Goal: Task Accomplishment & Management: Complete application form

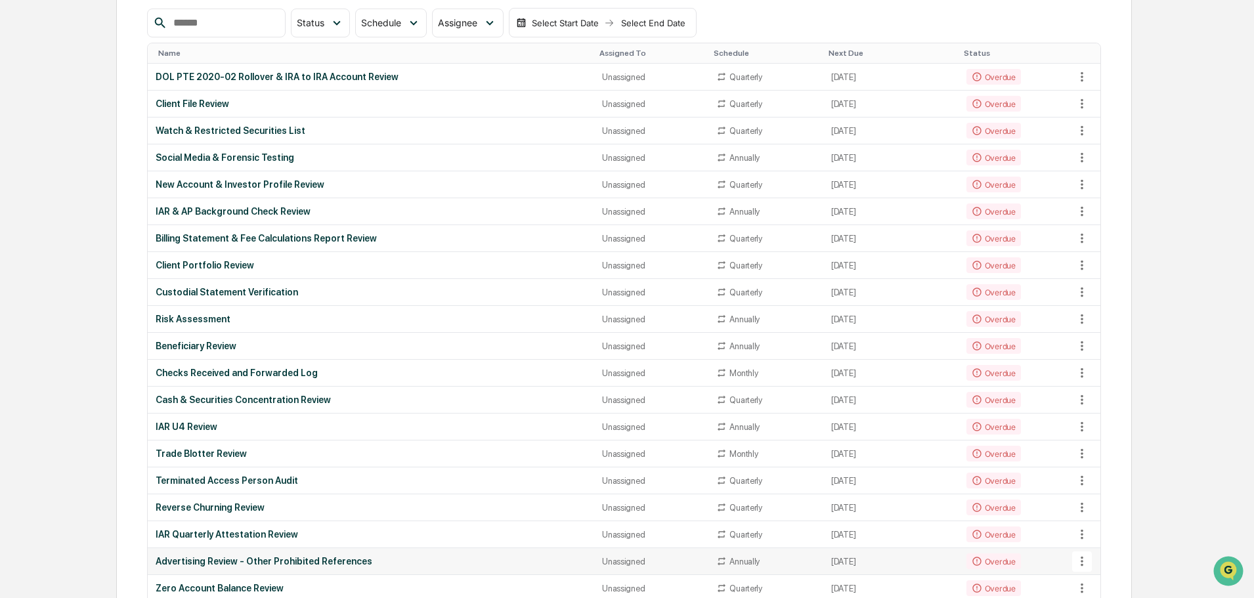
scroll to position [197, 0]
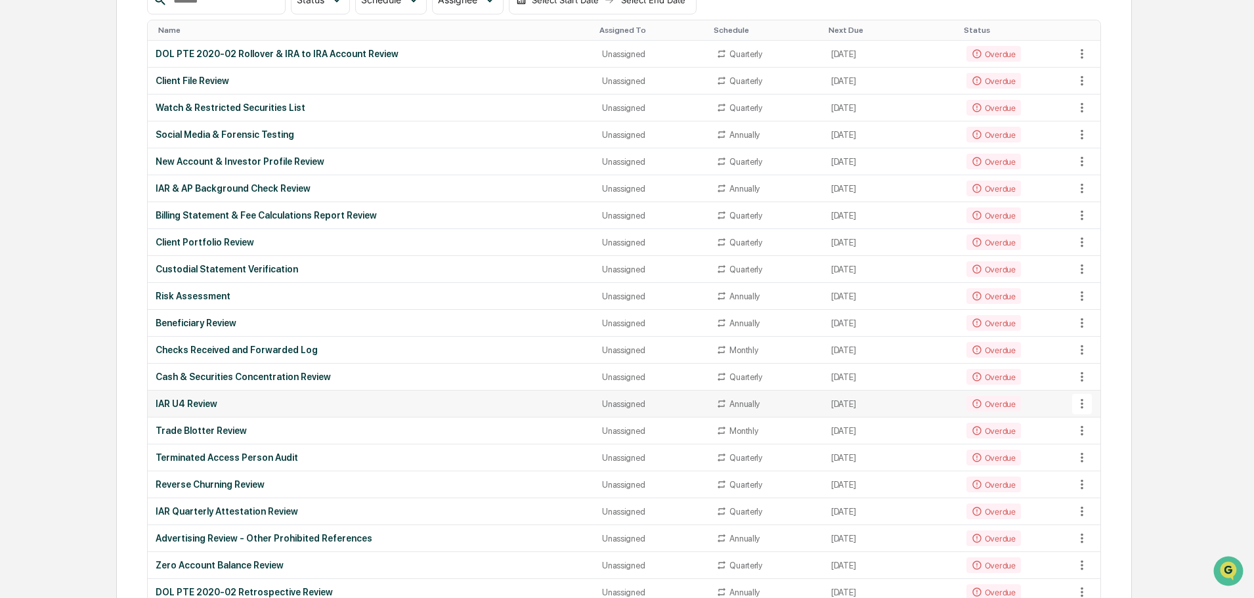
click at [1084, 404] on icon at bounding box center [1082, 404] width 14 height 14
click at [1108, 420] on li "View Task" at bounding box center [1131, 427] width 105 height 24
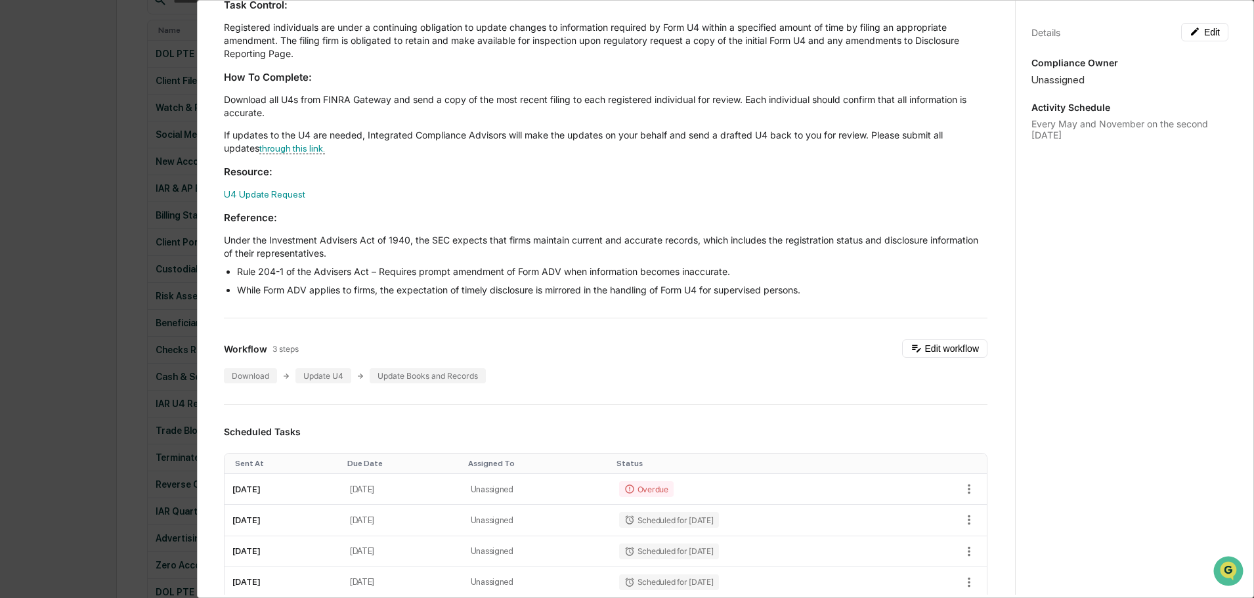
scroll to position [131, 0]
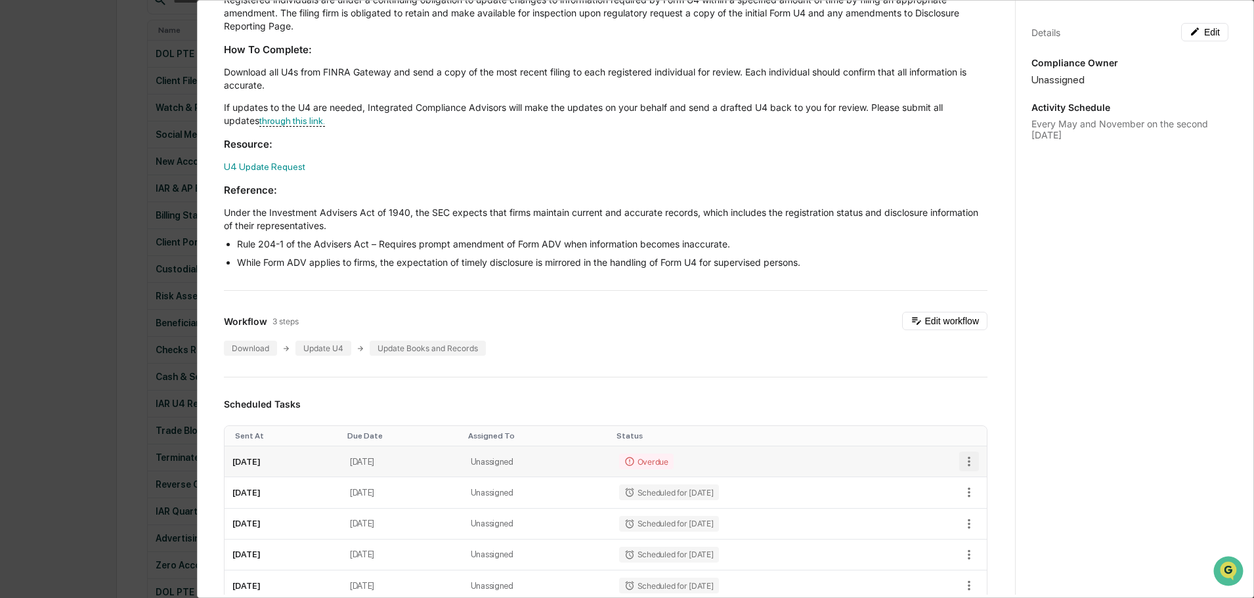
click at [962, 459] on icon "button" at bounding box center [969, 461] width 14 height 14
click at [996, 479] on li "Mark as Completed" at bounding box center [1007, 484] width 108 height 24
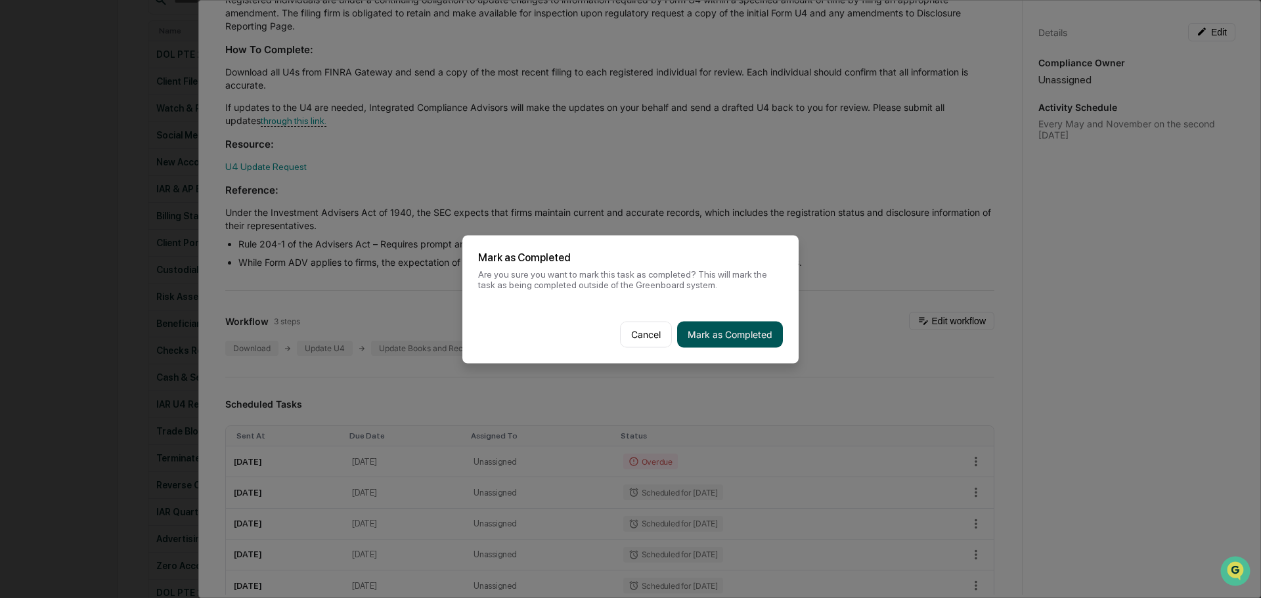
click at [708, 335] on button "Mark as Completed" at bounding box center [730, 334] width 106 height 26
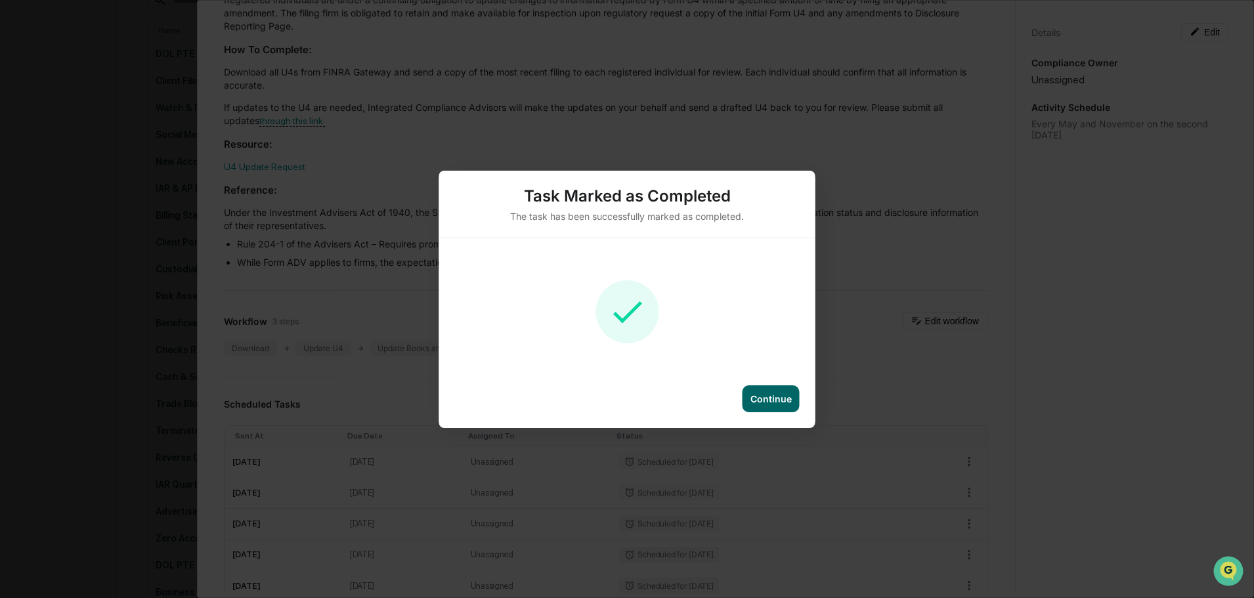
click at [784, 395] on div "Continue" at bounding box center [770, 398] width 41 height 11
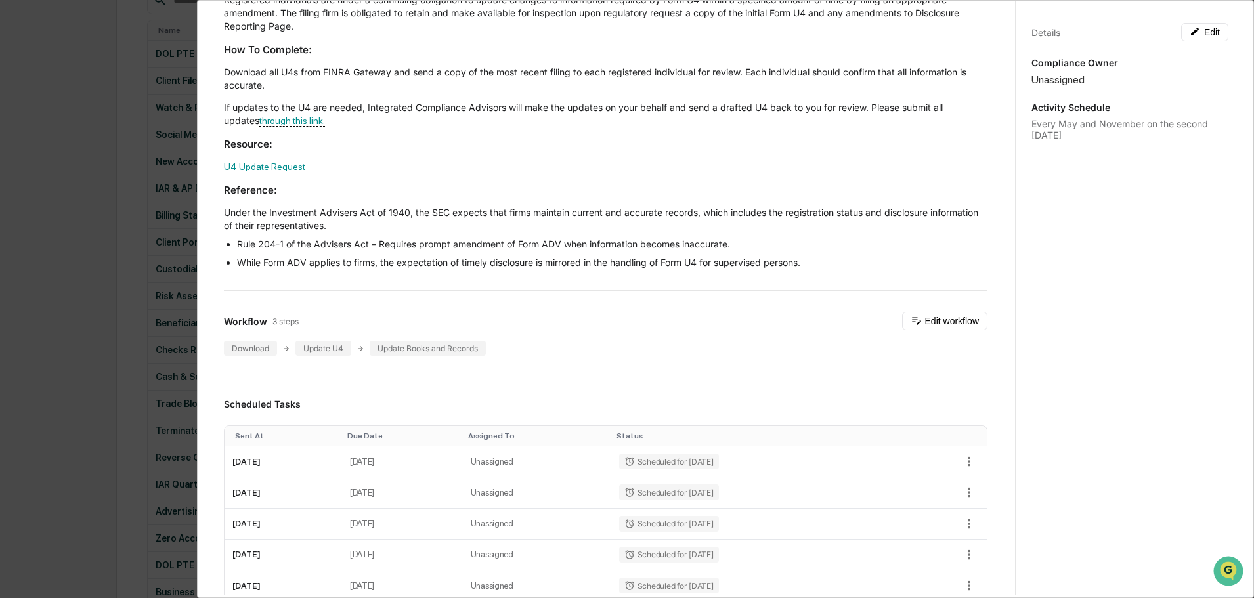
click at [112, 387] on div "Administrator Activity List IAR U4 Review Start Task Spawn Task IAR U4 Review E…" at bounding box center [627, 299] width 1254 height 598
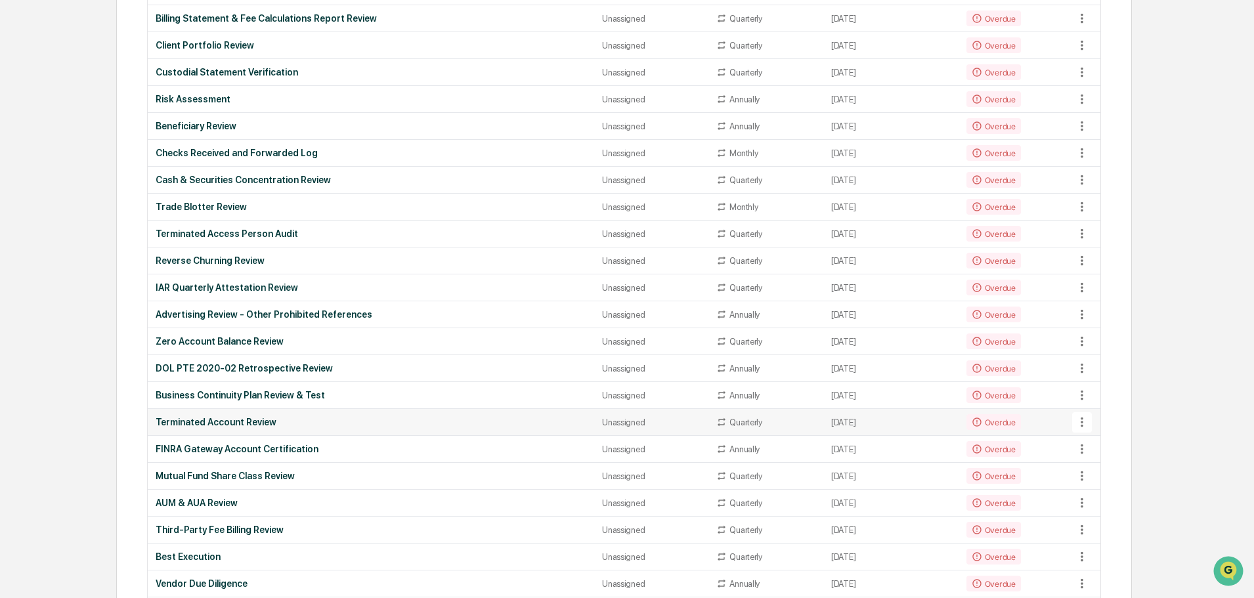
scroll to position [460, 0]
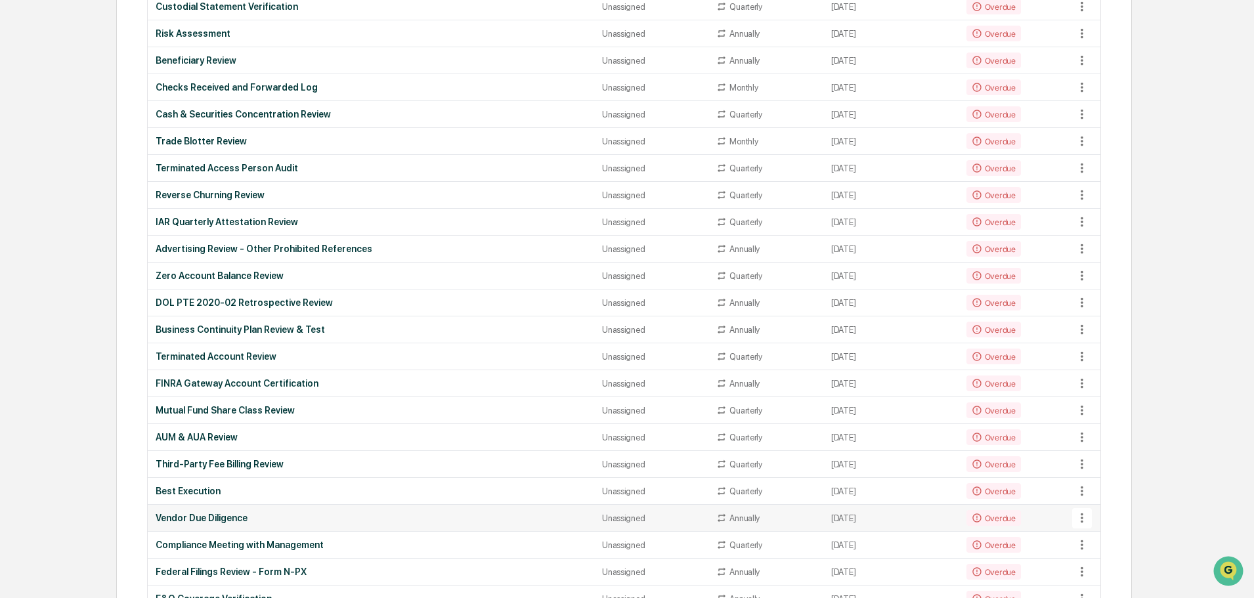
click at [1083, 517] on icon at bounding box center [1082, 518] width 14 height 14
click at [1103, 526] on li "View Task" at bounding box center [1131, 526] width 105 height 24
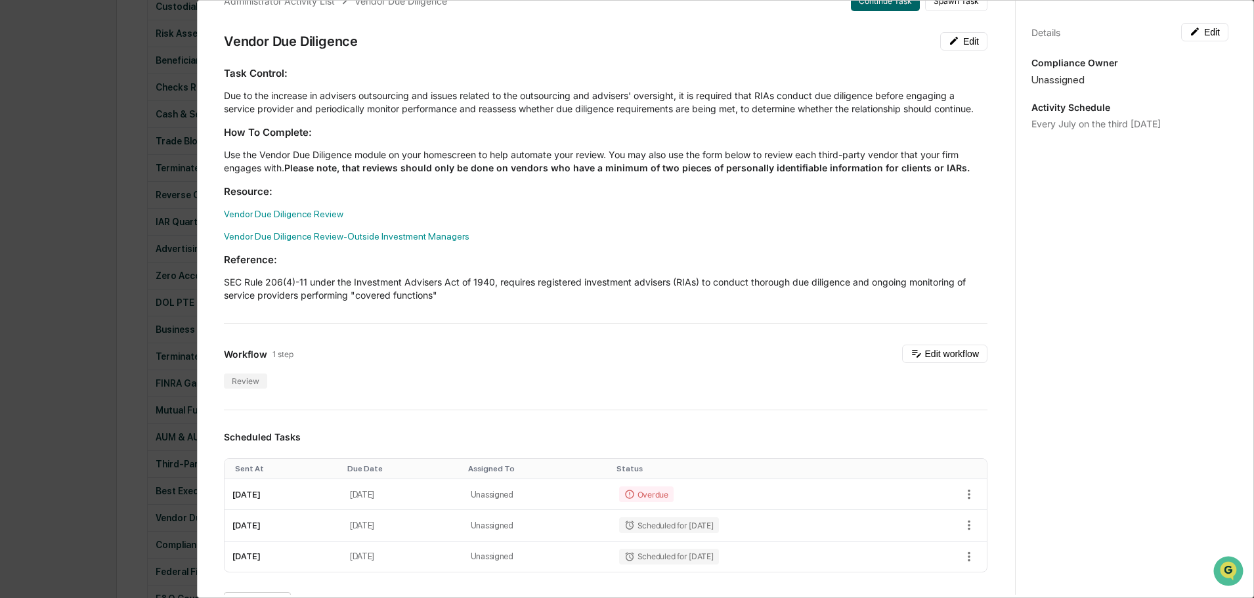
scroll to position [66, 0]
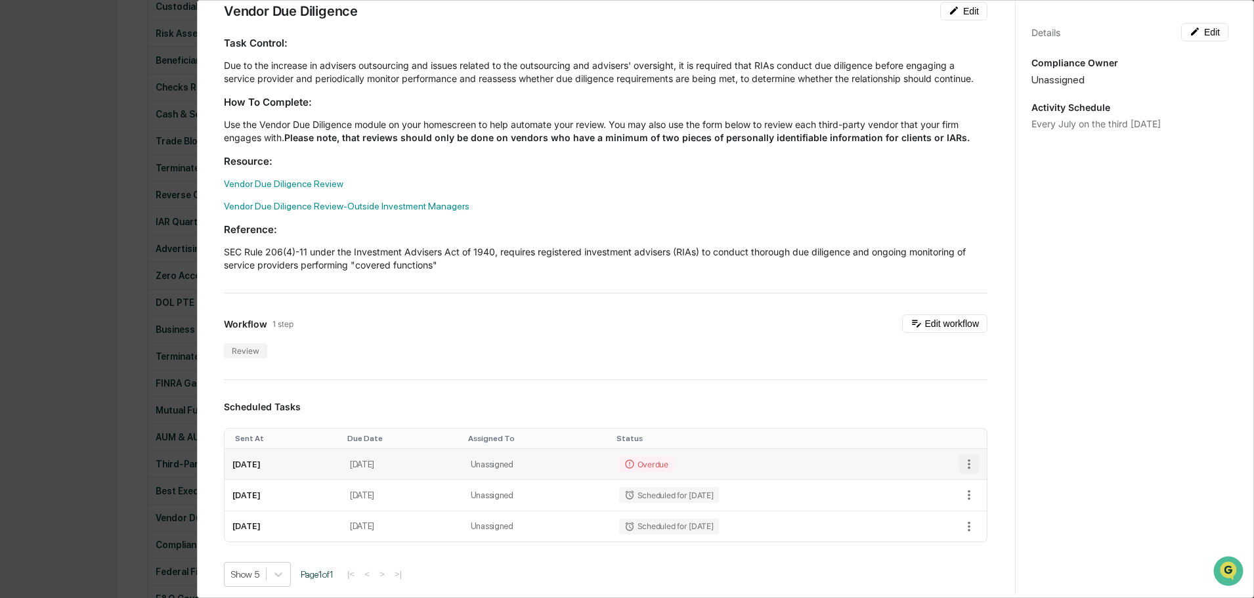
click at [962, 471] on icon "button" at bounding box center [969, 464] width 14 height 14
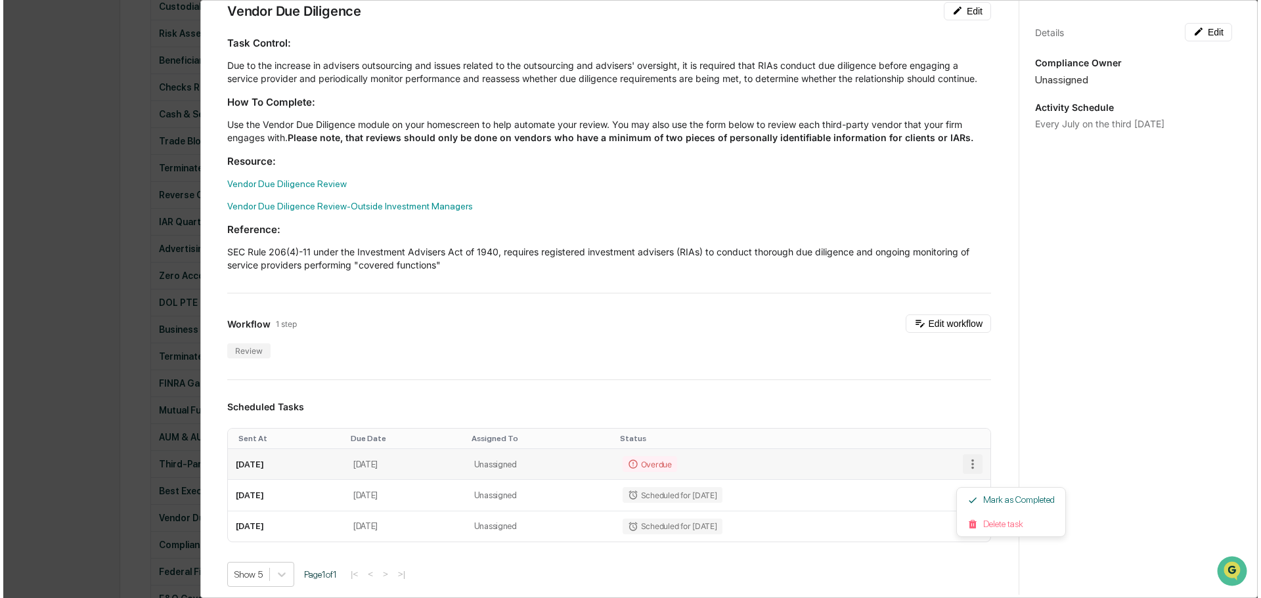
scroll to position [460, 0]
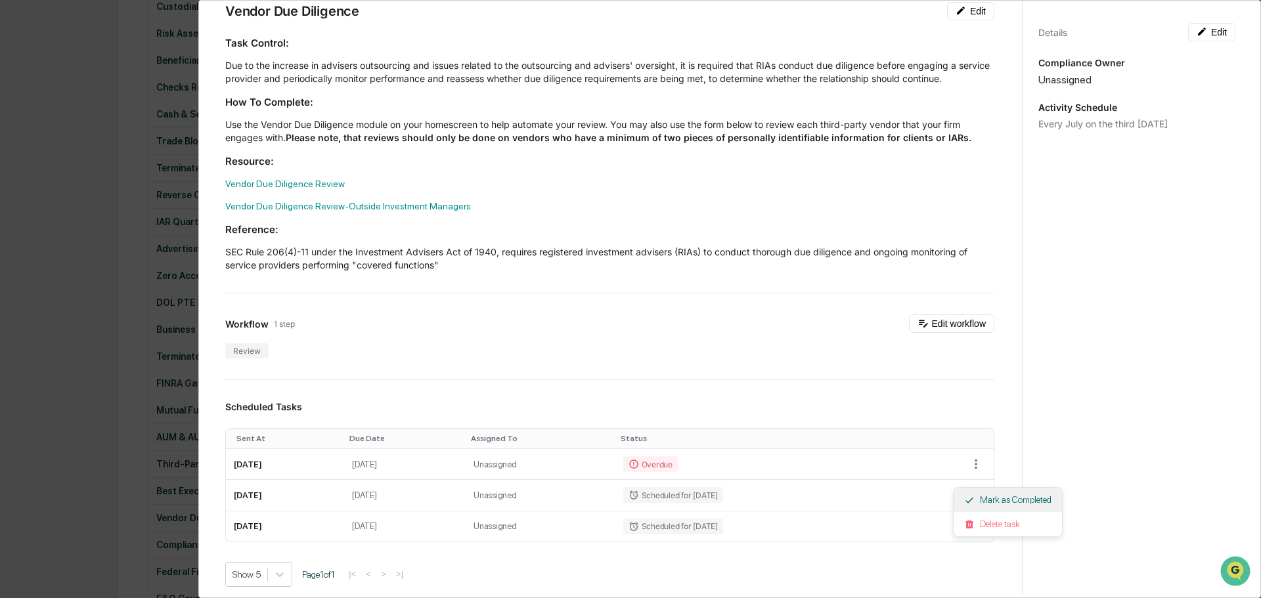
click at [990, 494] on li "Mark as Completed" at bounding box center [1007, 500] width 108 height 24
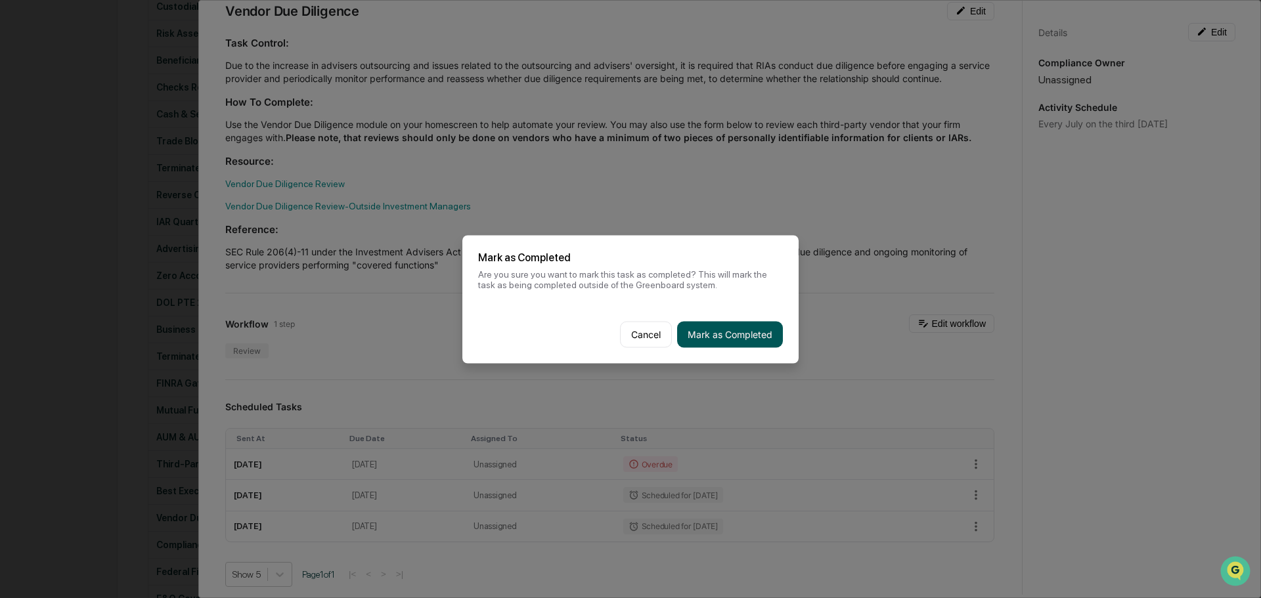
click at [714, 339] on button "Mark as Completed" at bounding box center [730, 334] width 106 height 26
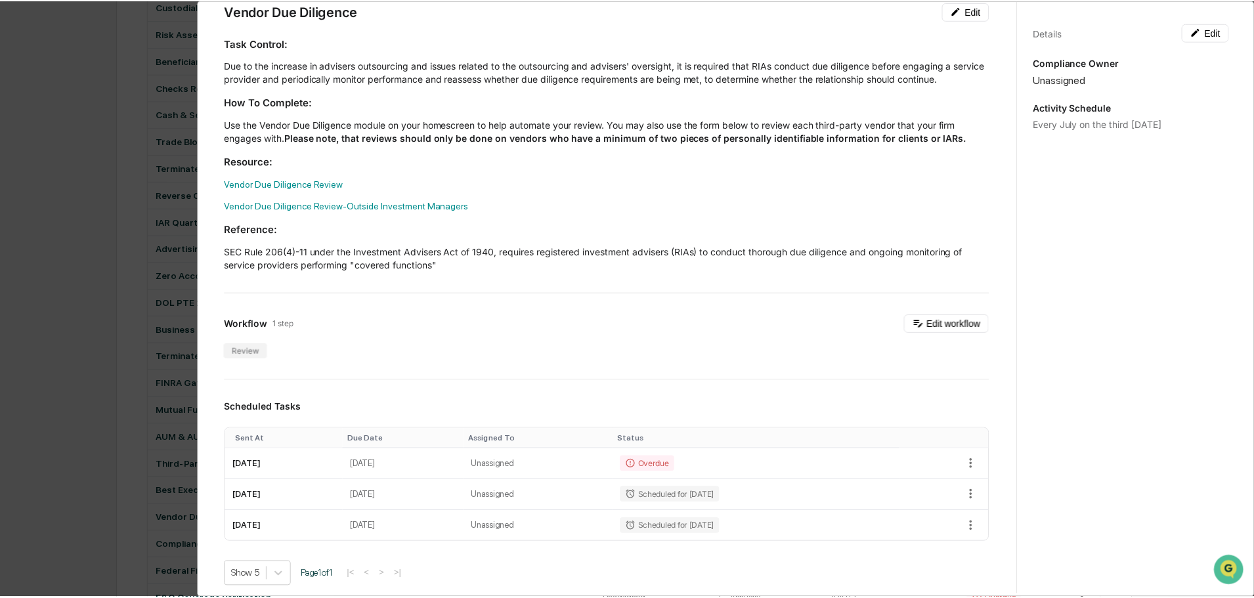
scroll to position [460, 0]
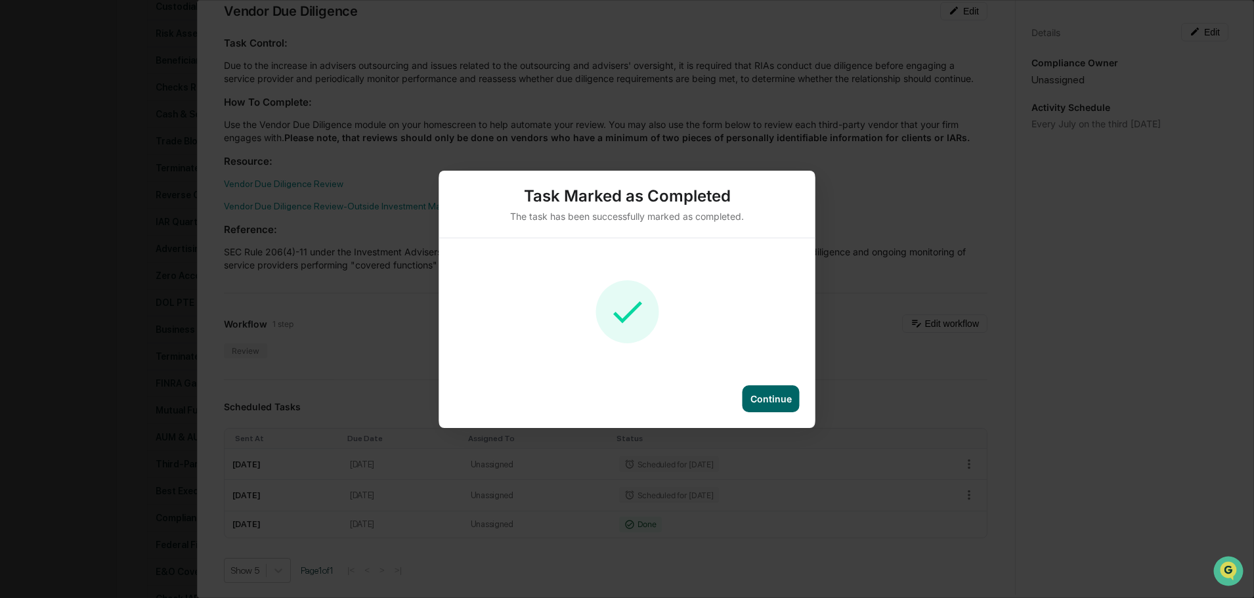
drag, startPoint x: 762, startPoint y: 389, endPoint x: 885, endPoint y: 348, distance: 130.2
click at [762, 389] on div "Continue" at bounding box center [771, 398] width 57 height 27
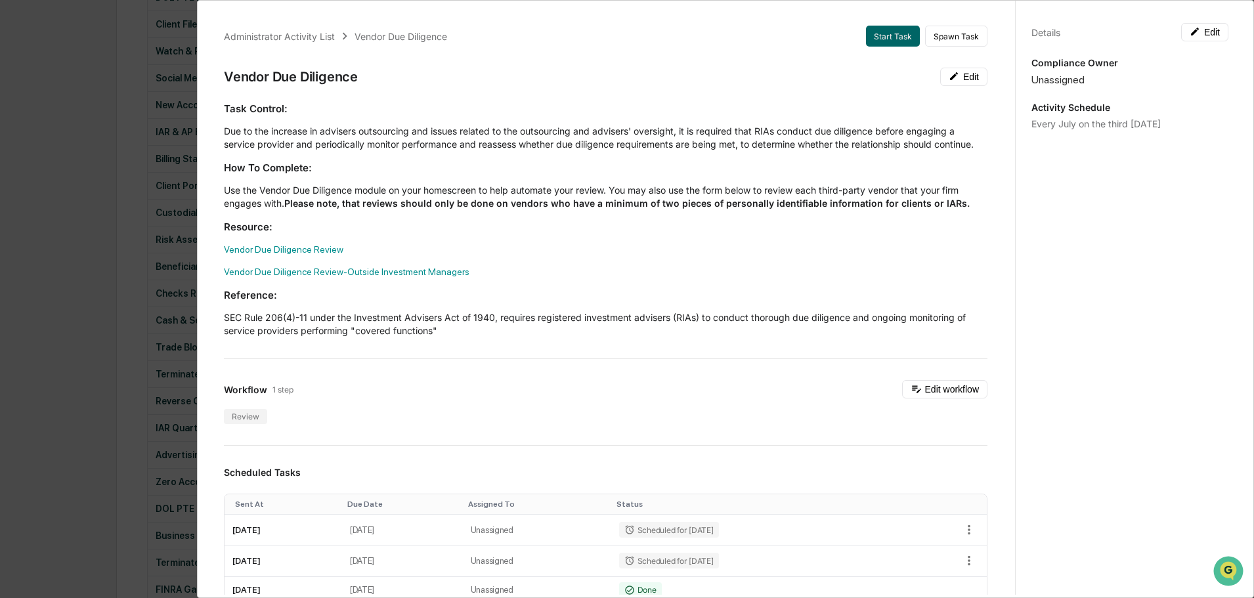
scroll to position [197, 0]
click at [79, 104] on div "Administrator Activity List Vendor Due Diligence Start Task Spawn Task Vendor D…" at bounding box center [627, 299] width 1254 height 598
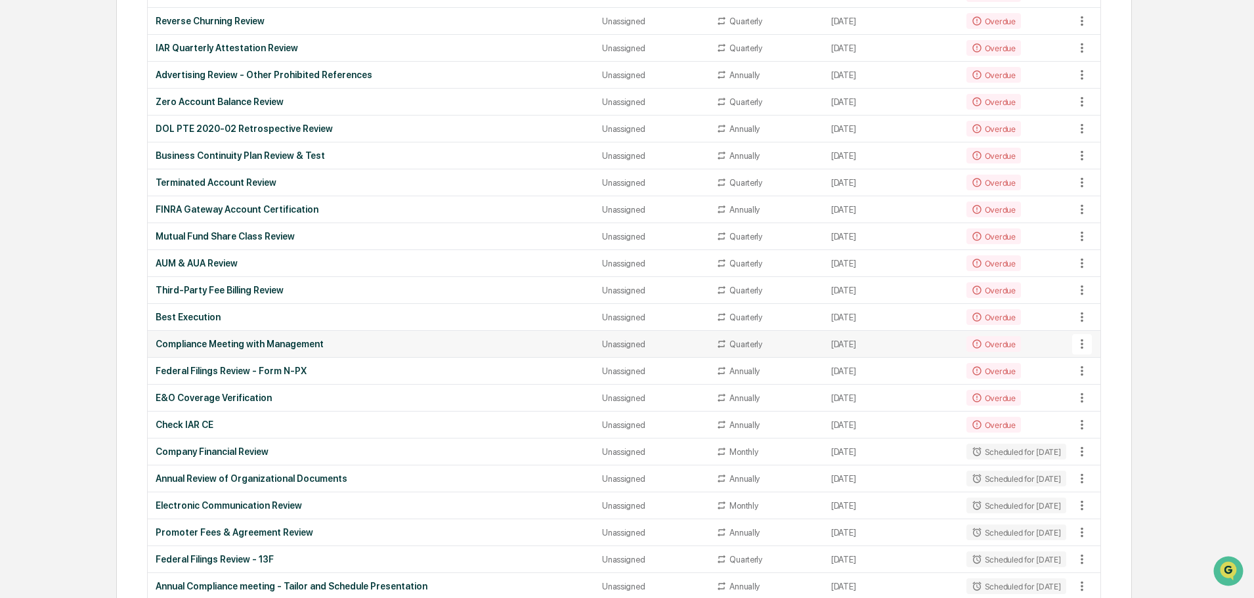
scroll to position [657, 0]
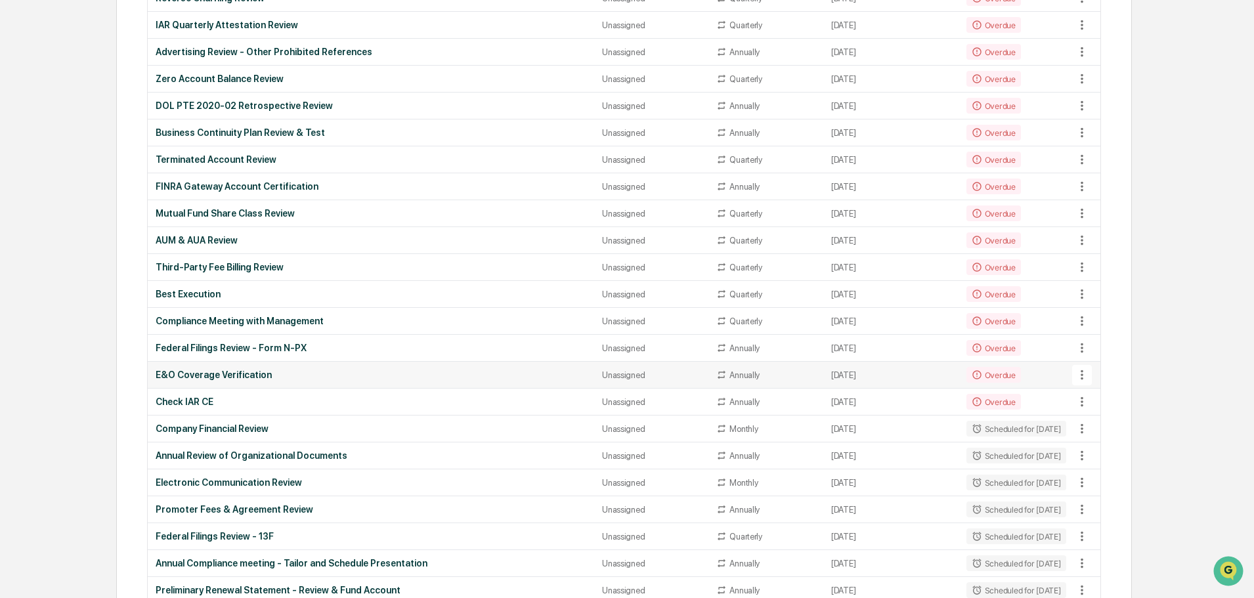
click at [1077, 375] on icon at bounding box center [1082, 375] width 14 height 14
click at [1102, 398] on li "View Task" at bounding box center [1131, 397] width 105 height 24
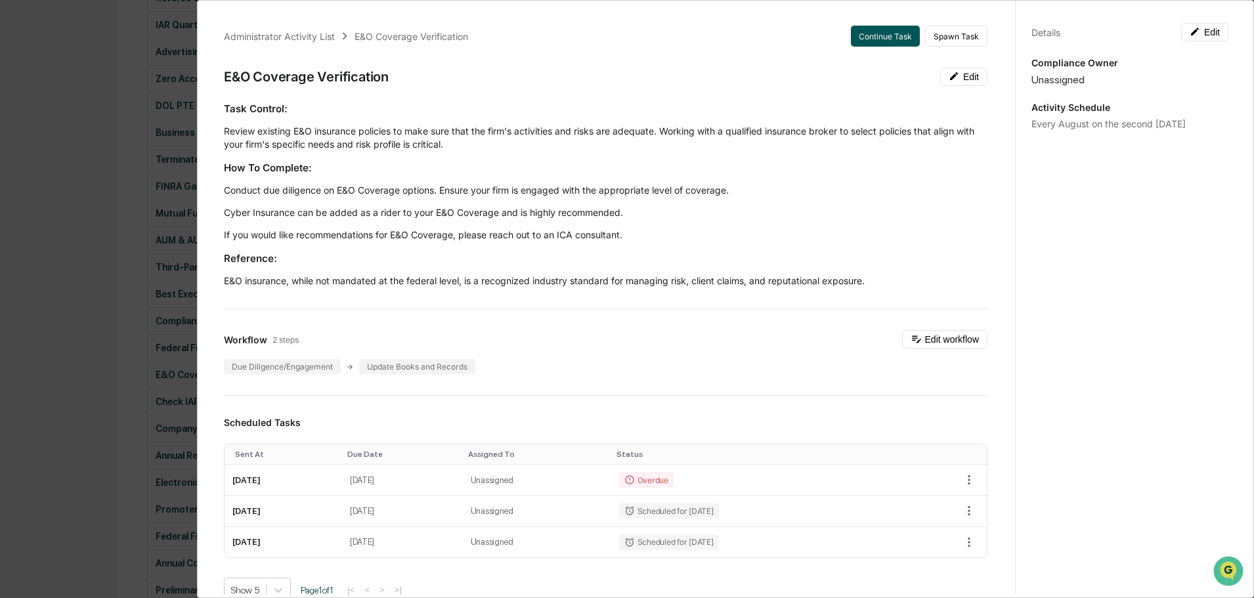
click at [866, 37] on button "Continue Task" at bounding box center [885, 36] width 69 height 21
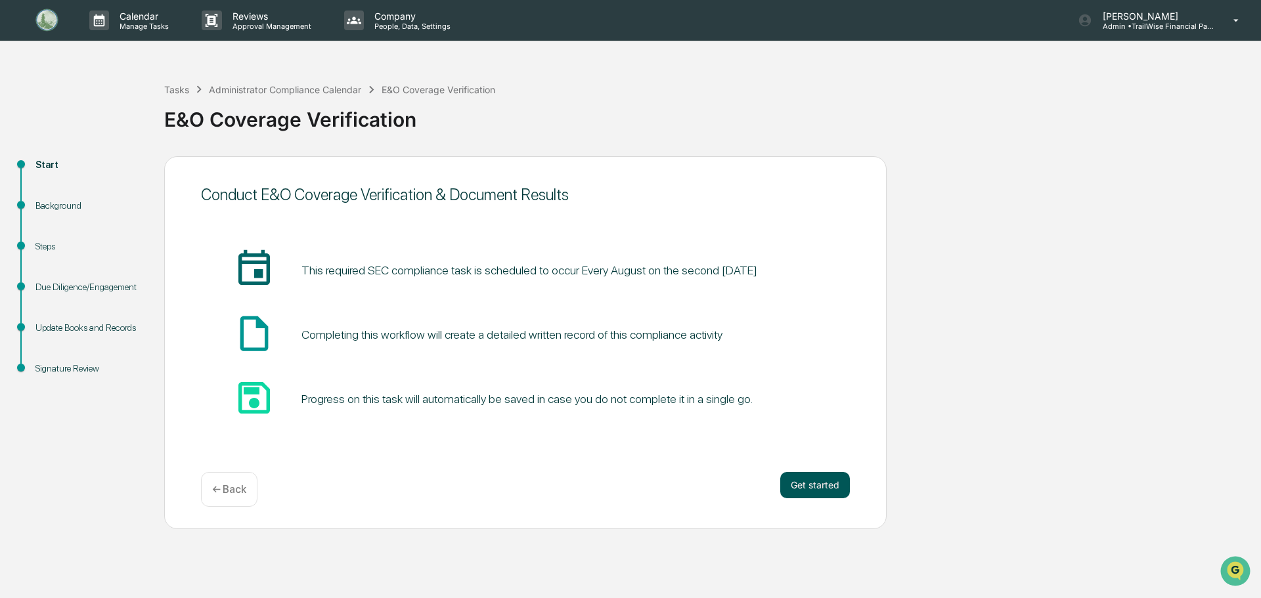
click at [813, 478] on button "Get started" at bounding box center [815, 485] width 70 height 26
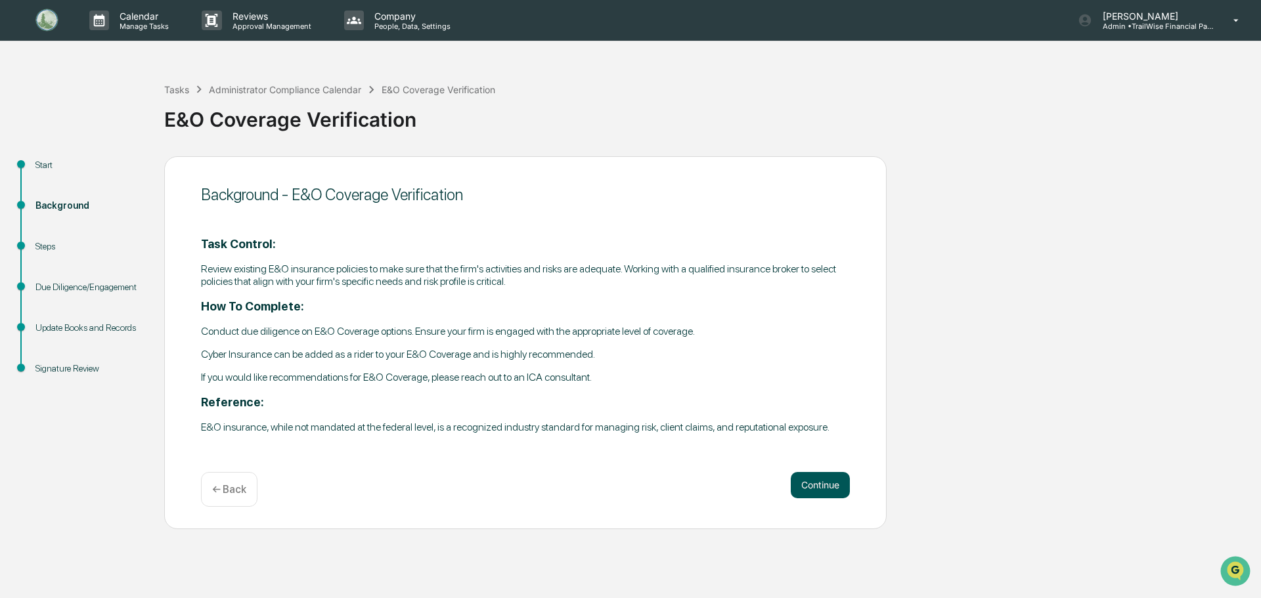
click at [813, 480] on button "Continue" at bounding box center [819, 485] width 59 height 26
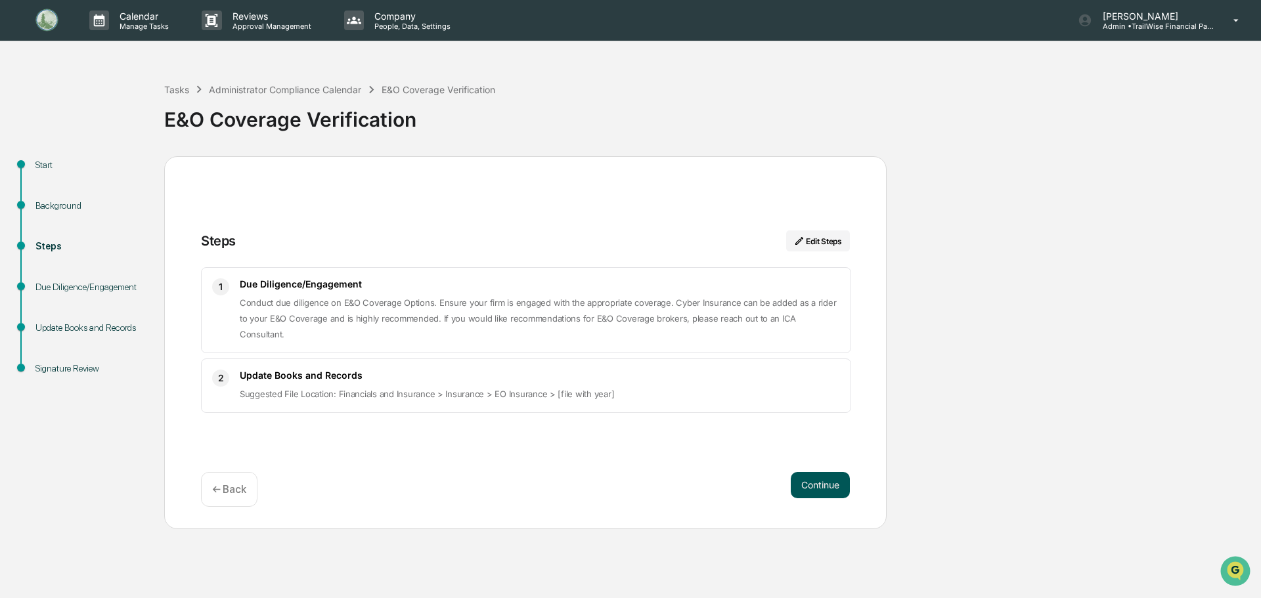
click at [819, 486] on button "Continue" at bounding box center [819, 485] width 59 height 26
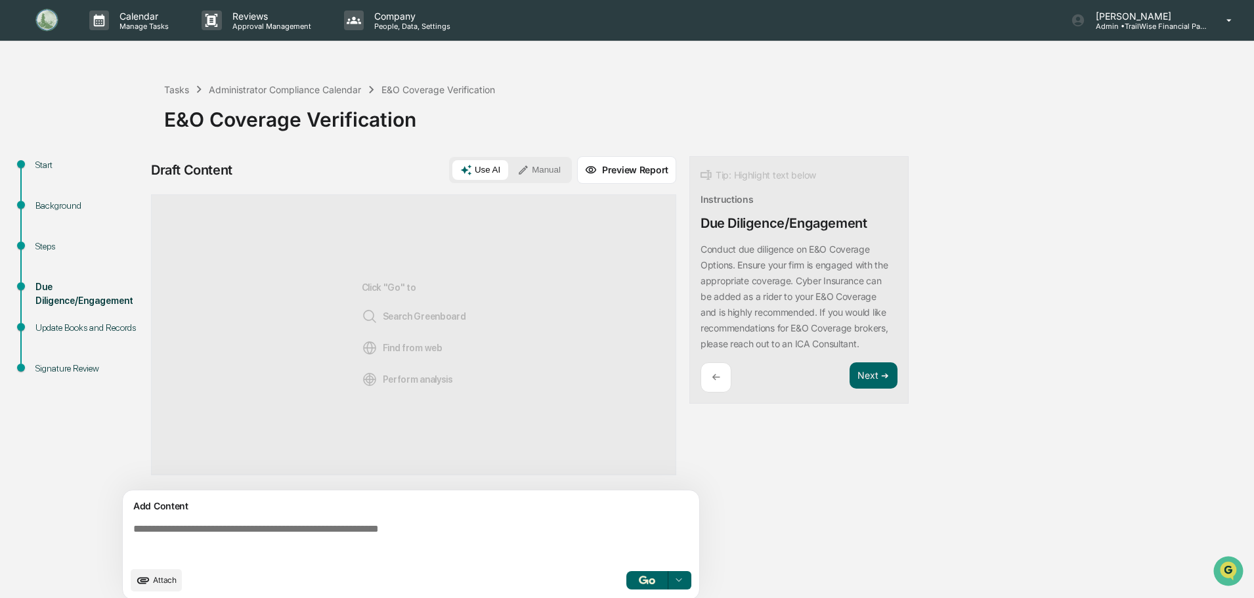
click at [158, 579] on span "Attach" at bounding box center [165, 580] width 24 height 10
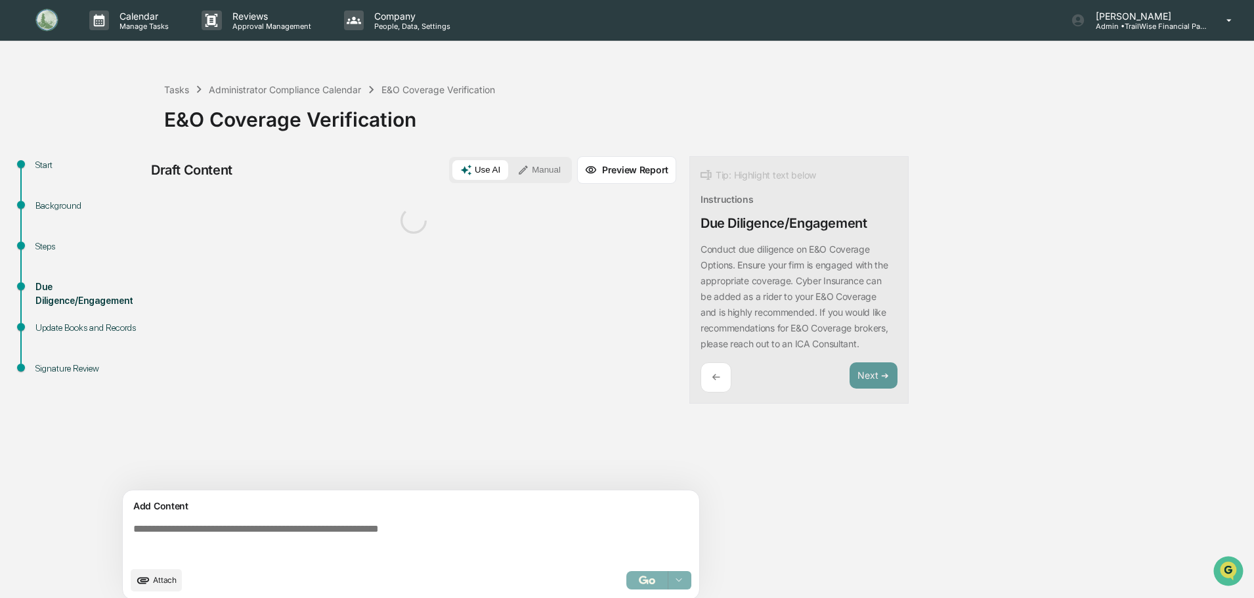
scroll to position [10, 0]
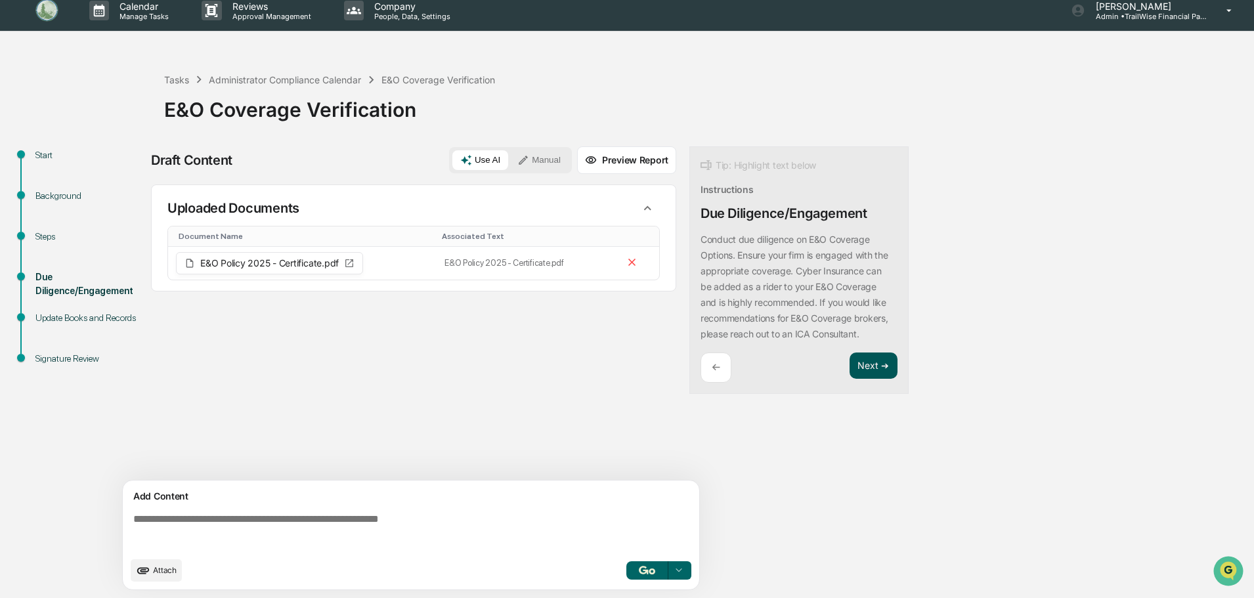
click at [865, 361] on button "Next ➔" at bounding box center [874, 366] width 48 height 27
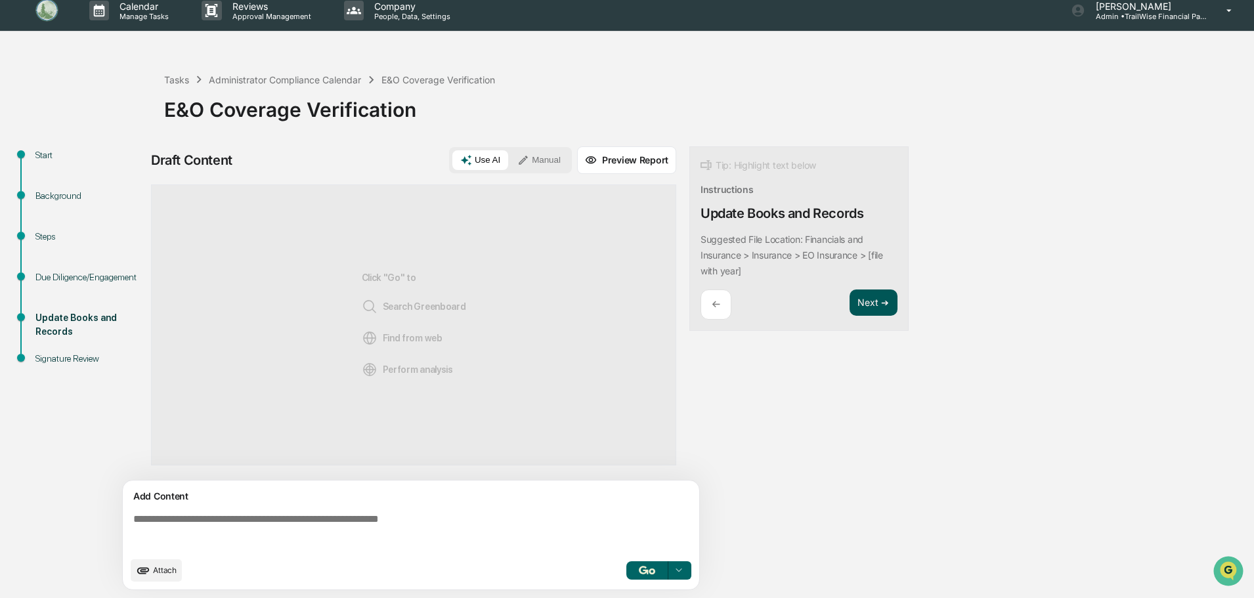
click at [861, 307] on button "Next ➔" at bounding box center [874, 303] width 48 height 27
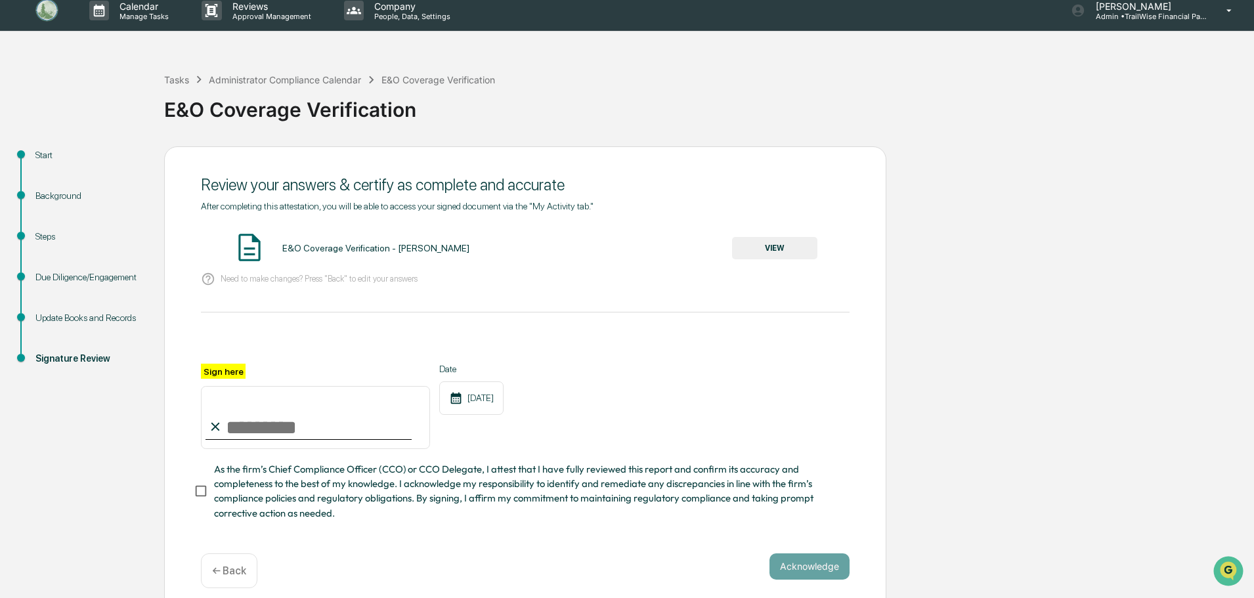
click at [770, 249] on button "VIEW" at bounding box center [774, 248] width 85 height 22
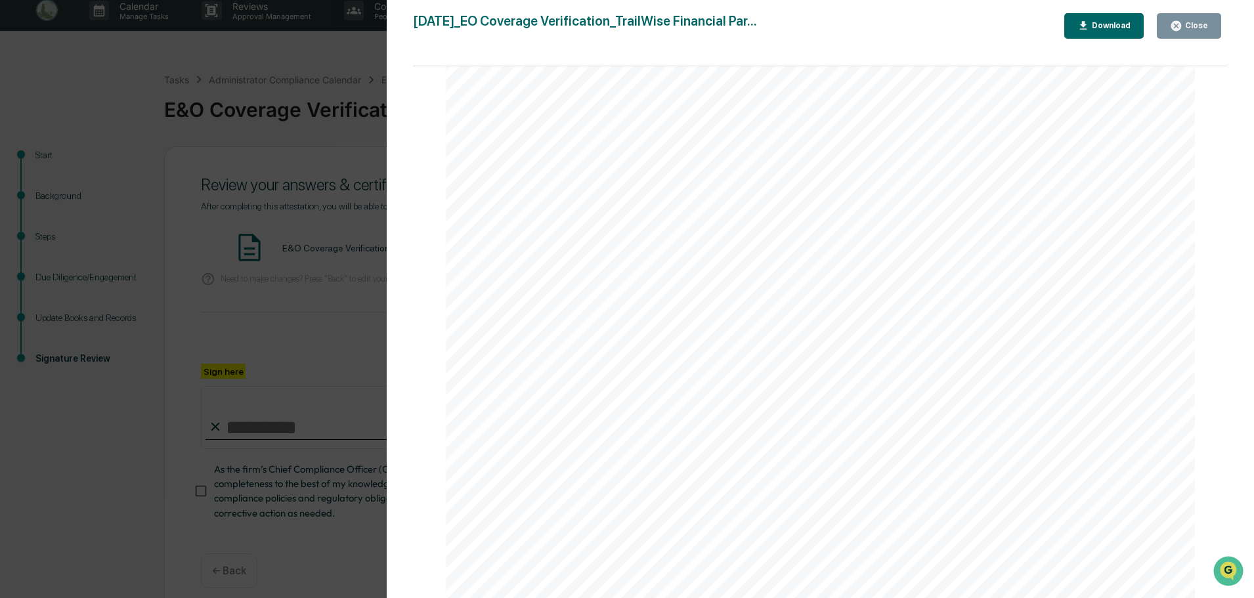
scroll to position [558, 0]
click at [1185, 24] on div "Close" at bounding box center [1195, 25] width 26 height 9
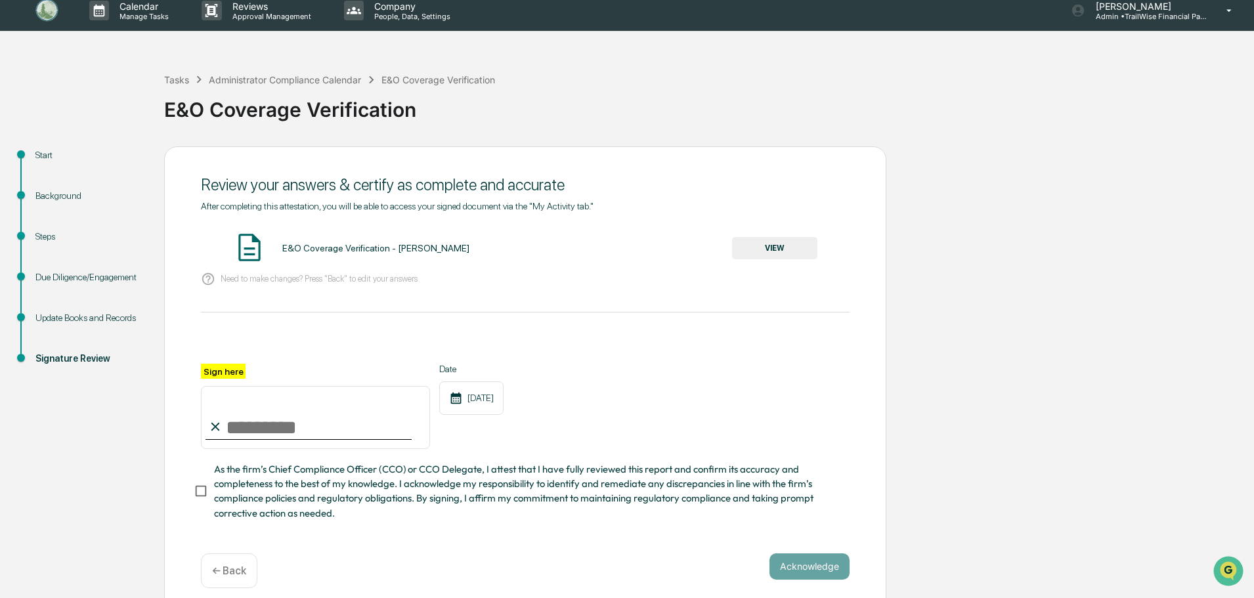
click at [248, 435] on input "Sign here" at bounding box center [315, 417] width 229 height 63
type input "**********"
click at [811, 571] on button "Acknowledge" at bounding box center [809, 566] width 80 height 26
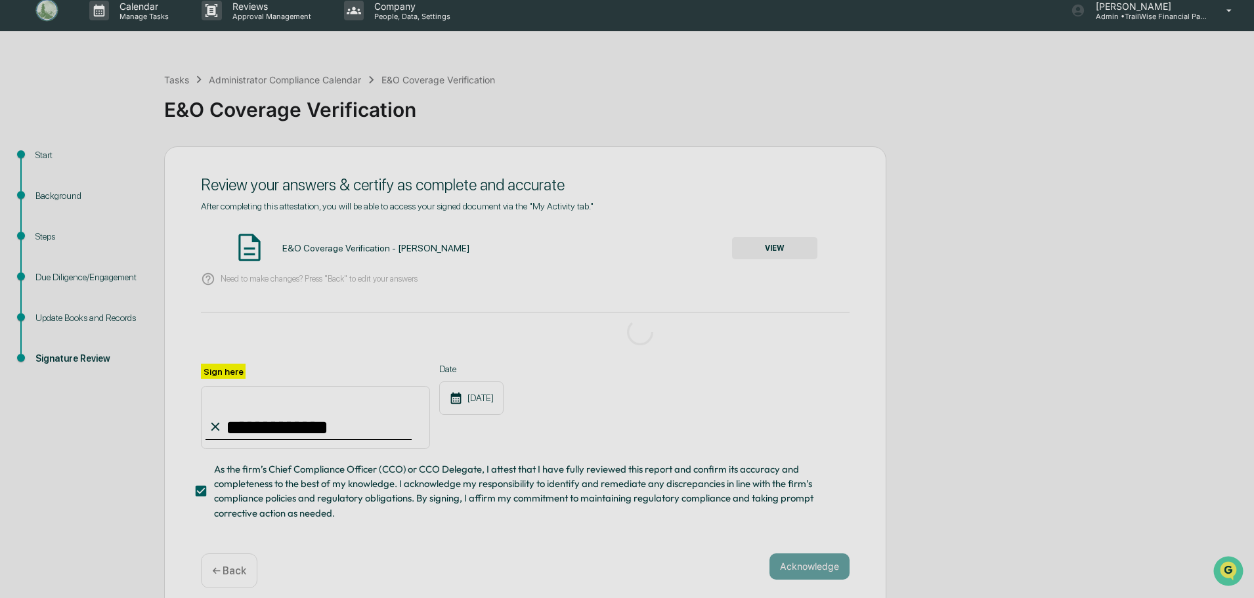
scroll to position [0, 0]
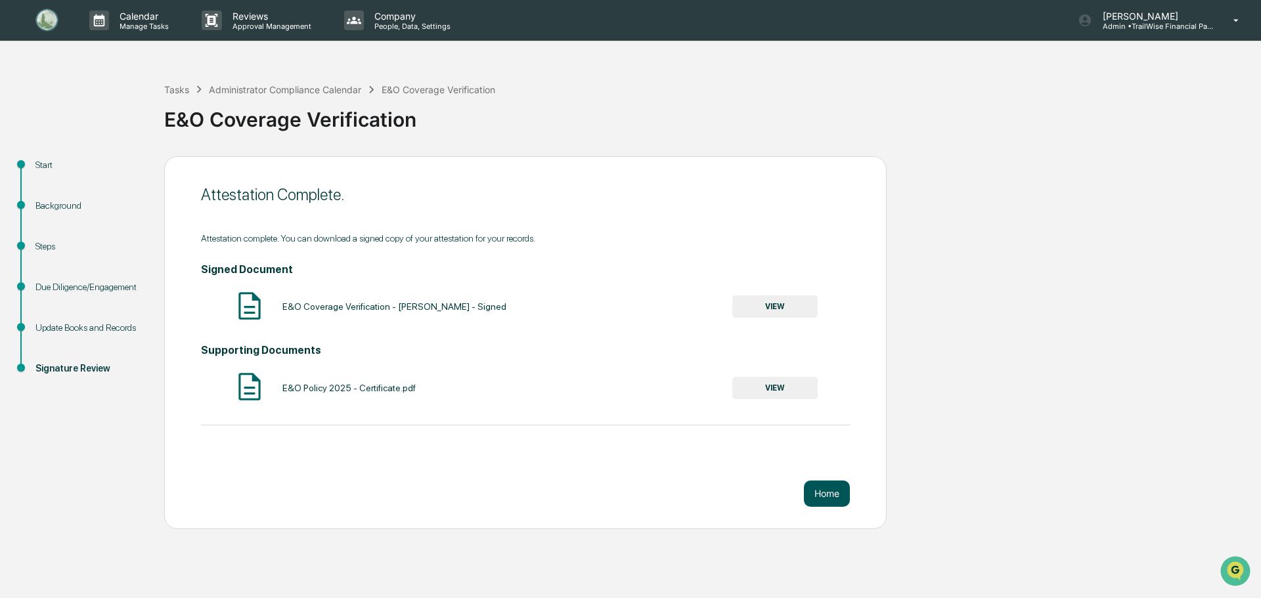
click at [816, 494] on button "Home" at bounding box center [827, 494] width 46 height 26
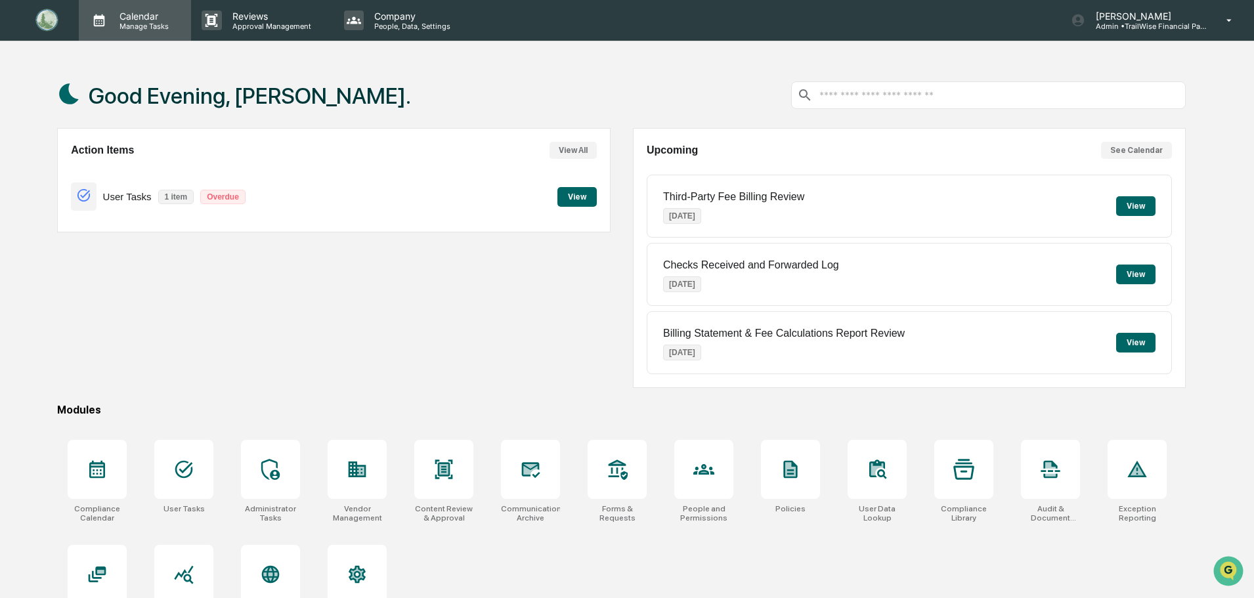
click at [139, 22] on p "Manage Tasks" at bounding box center [142, 26] width 66 height 9
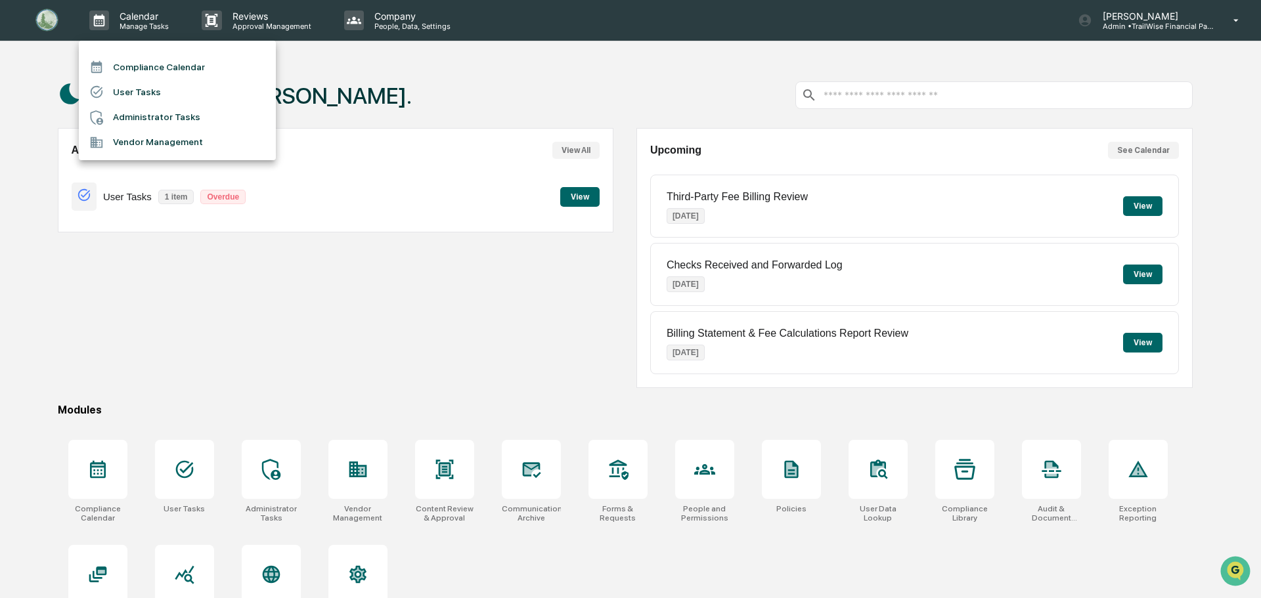
click at [191, 63] on li "Compliance Calendar" at bounding box center [177, 66] width 197 height 25
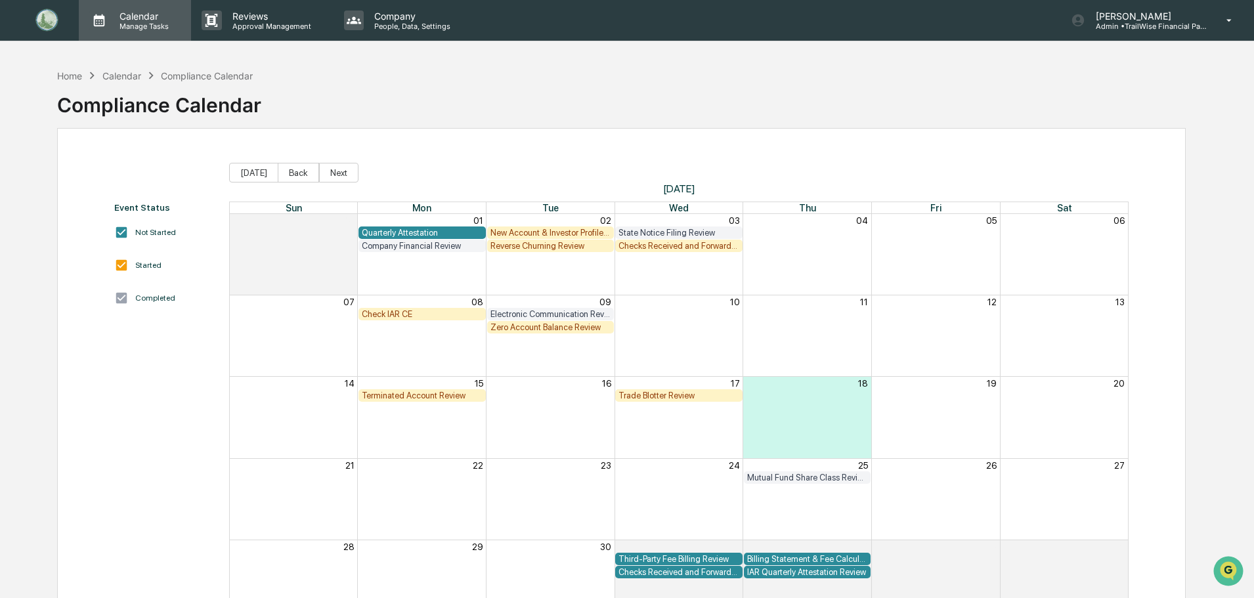
click at [162, 24] on p "Manage Tasks" at bounding box center [142, 26] width 66 height 9
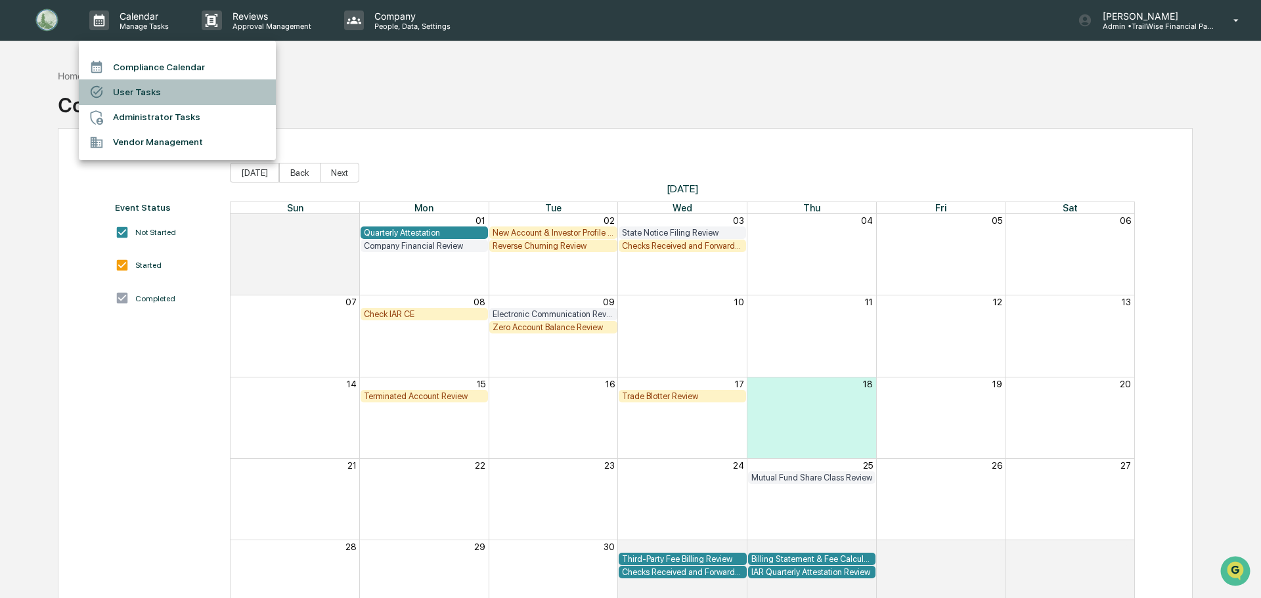
click at [149, 90] on li "User Tasks" at bounding box center [177, 91] width 197 height 25
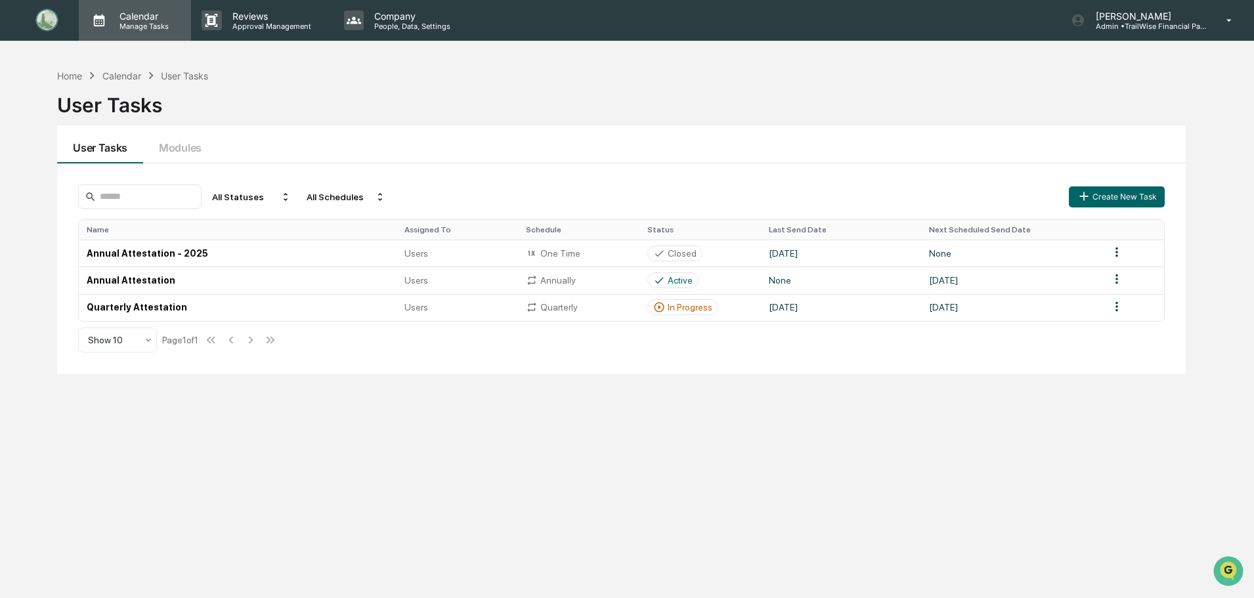
click at [142, 22] on p "Manage Tasks" at bounding box center [142, 26] width 66 height 9
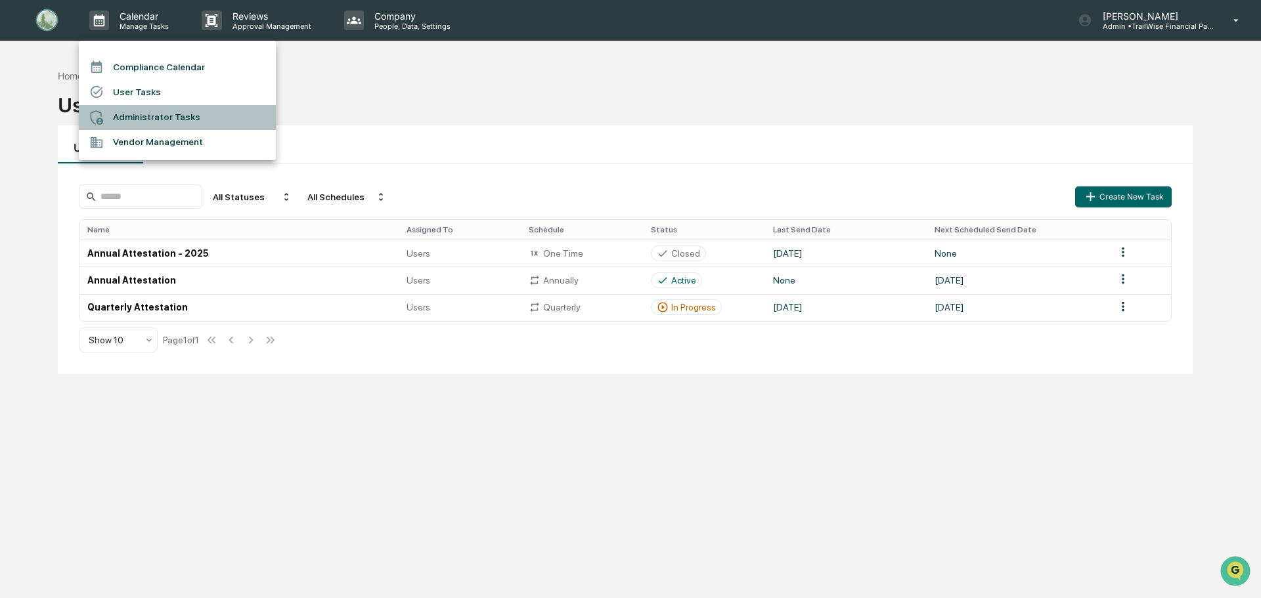
click at [142, 116] on li "Administrator Tasks" at bounding box center [177, 117] width 197 height 25
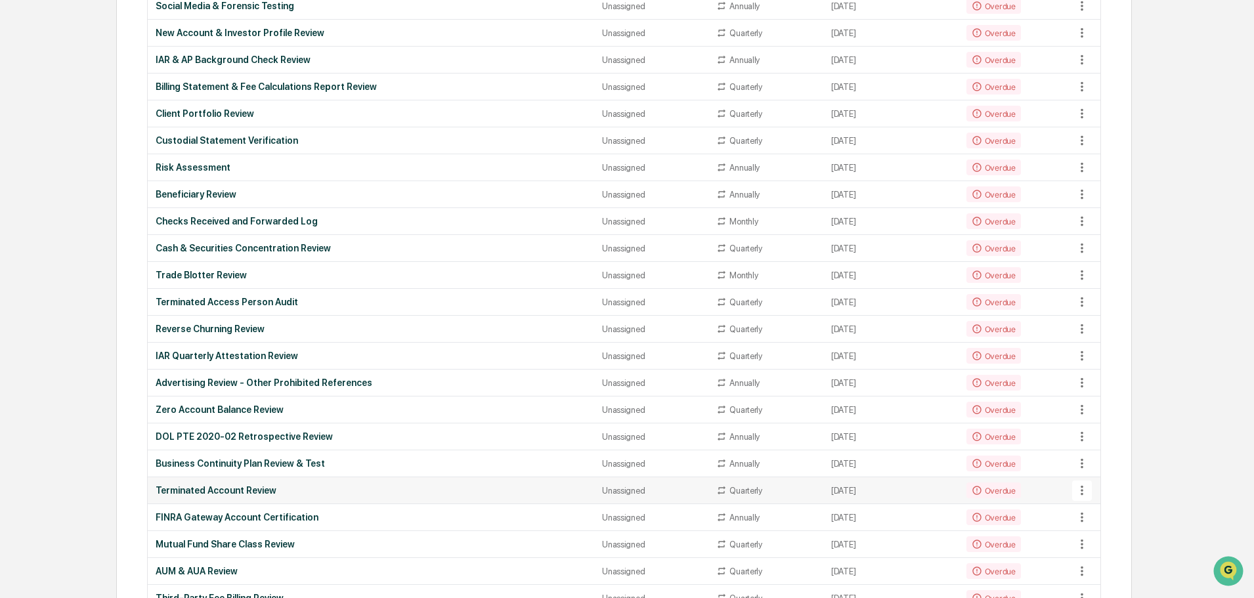
scroll to position [328, 0]
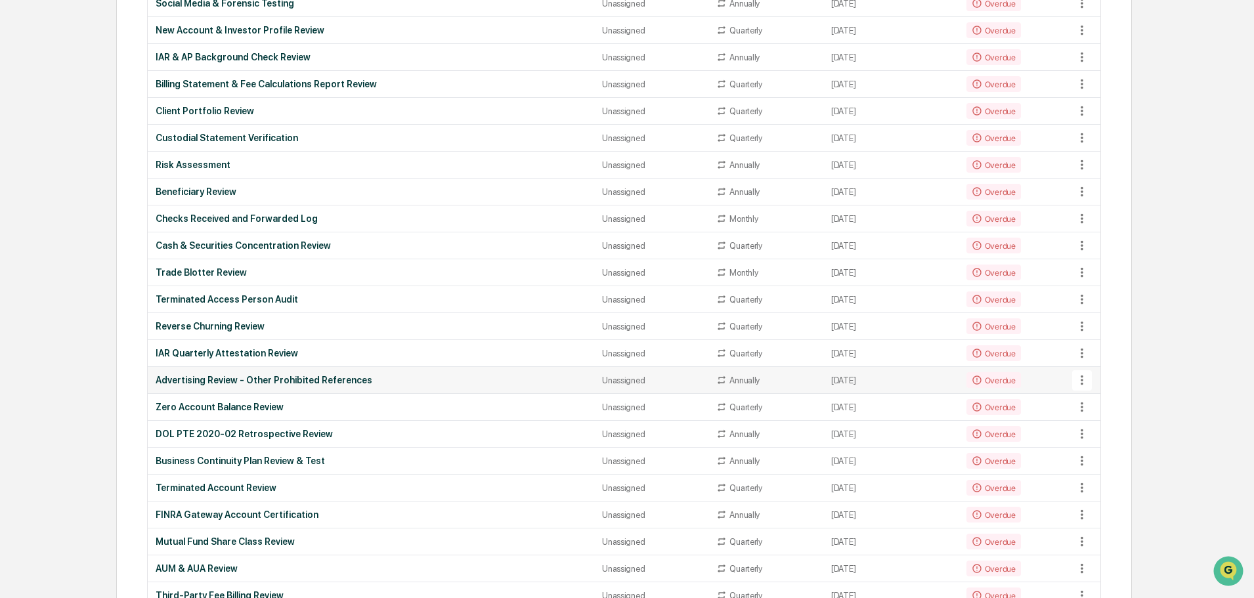
click at [220, 378] on div "Advertising Review - Other Prohibited References" at bounding box center [371, 380] width 431 height 11
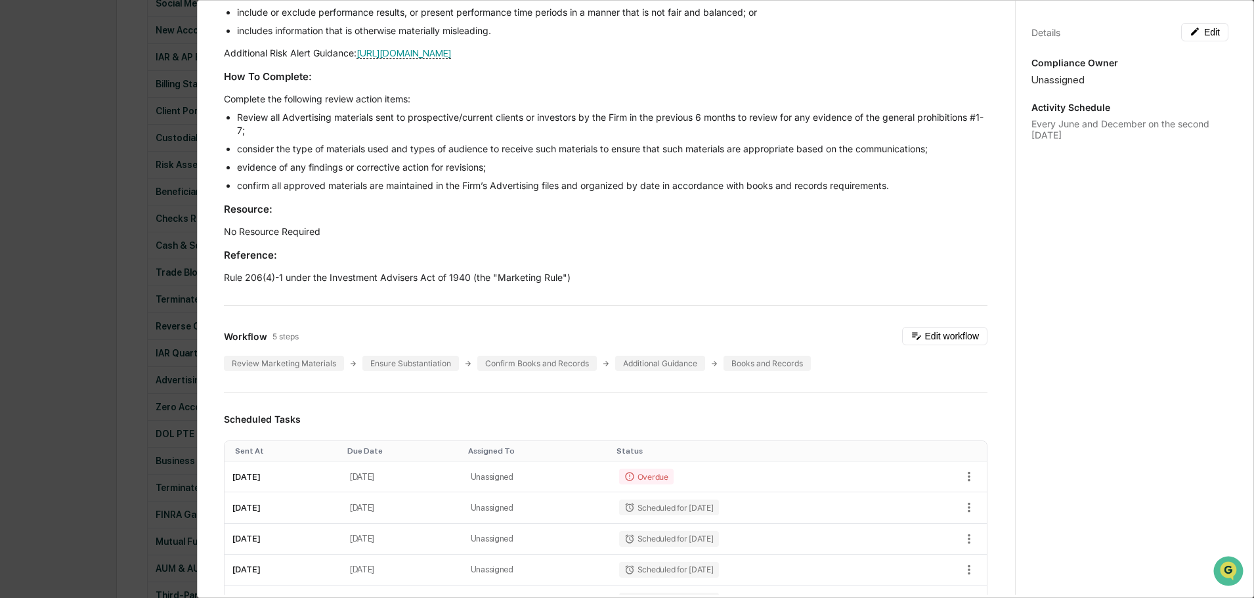
scroll to position [394, 0]
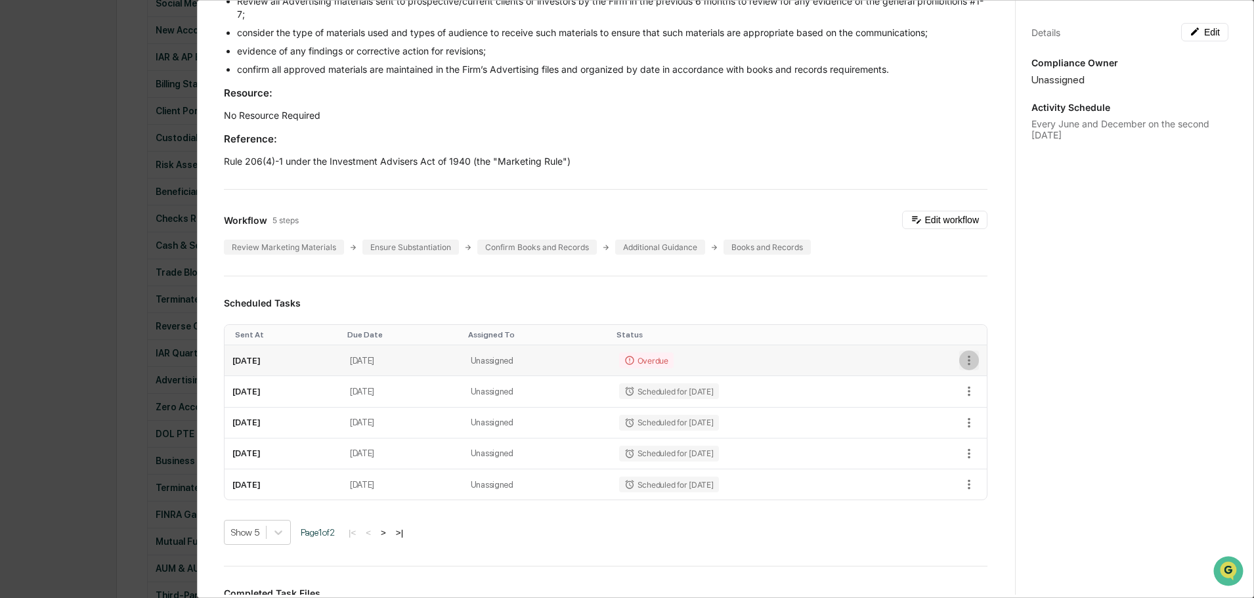
click at [962, 368] on icon "button" at bounding box center [969, 360] width 14 height 14
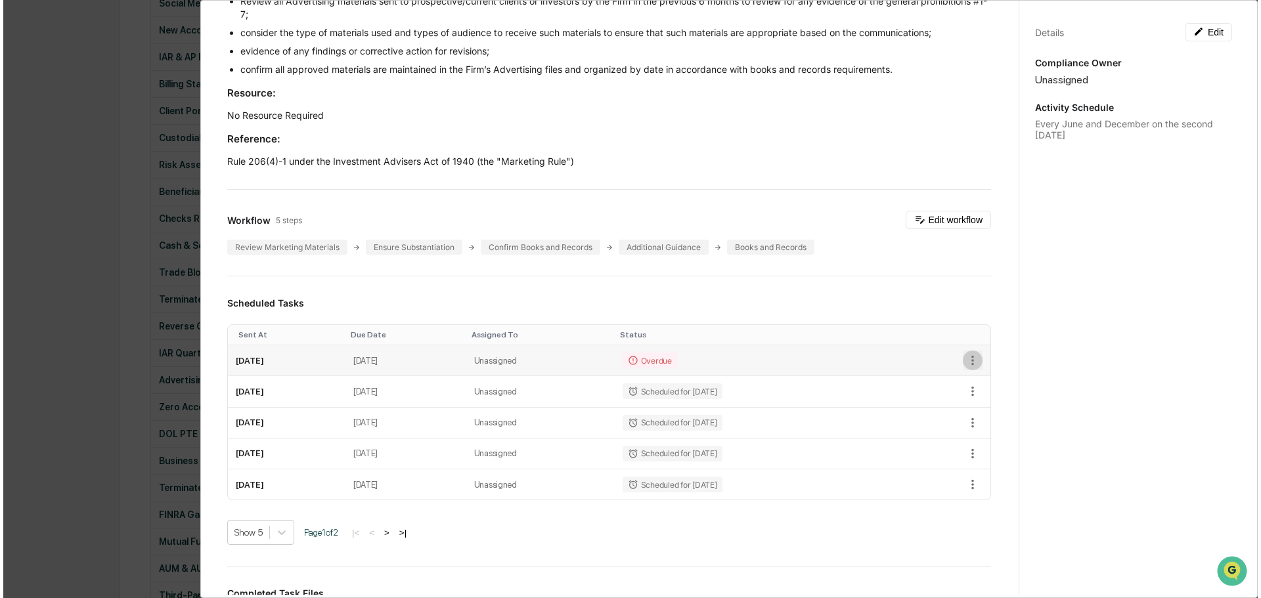
scroll to position [329, 0]
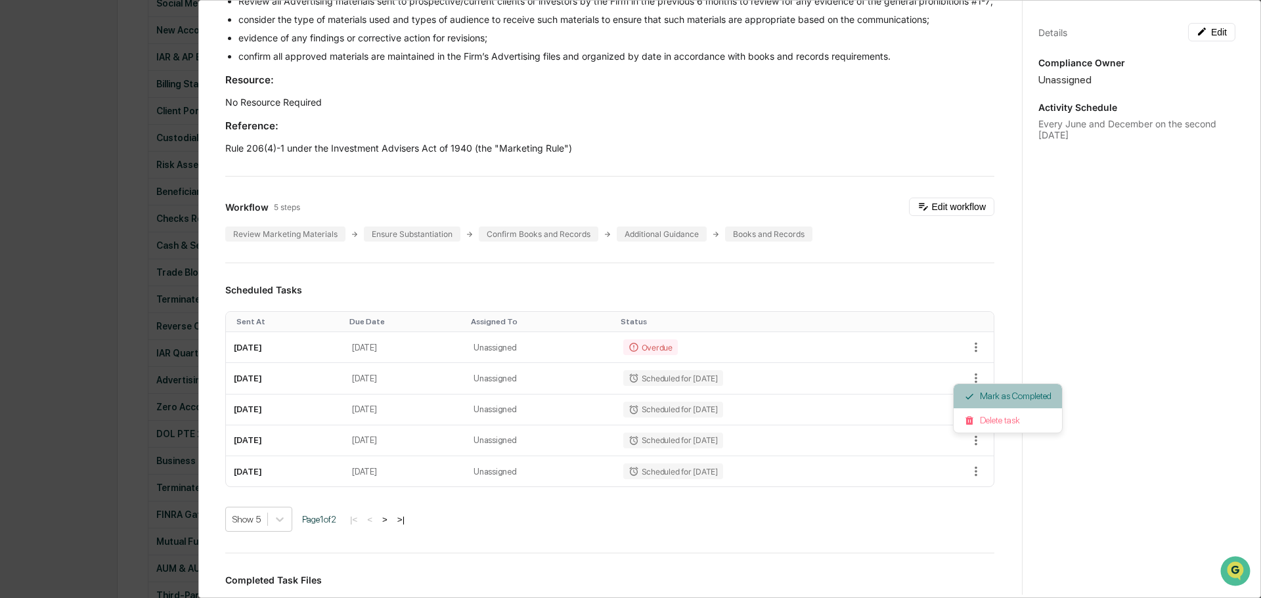
click at [978, 398] on li "Mark as Completed" at bounding box center [1007, 396] width 108 height 24
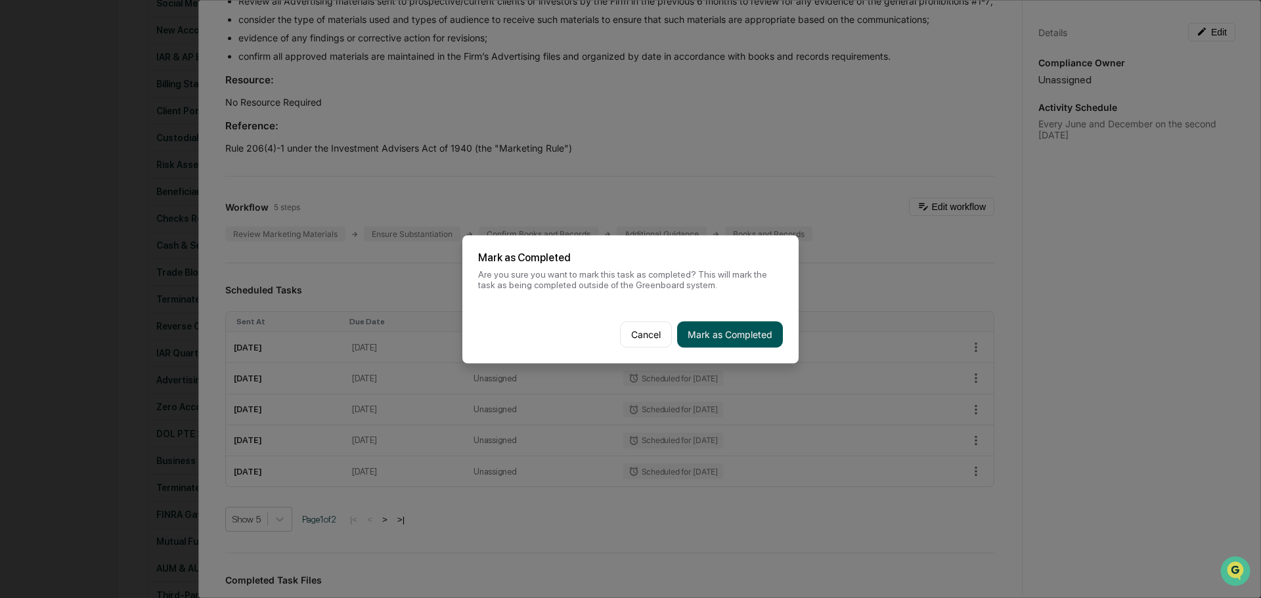
click at [755, 336] on button "Mark as Completed" at bounding box center [730, 334] width 106 height 26
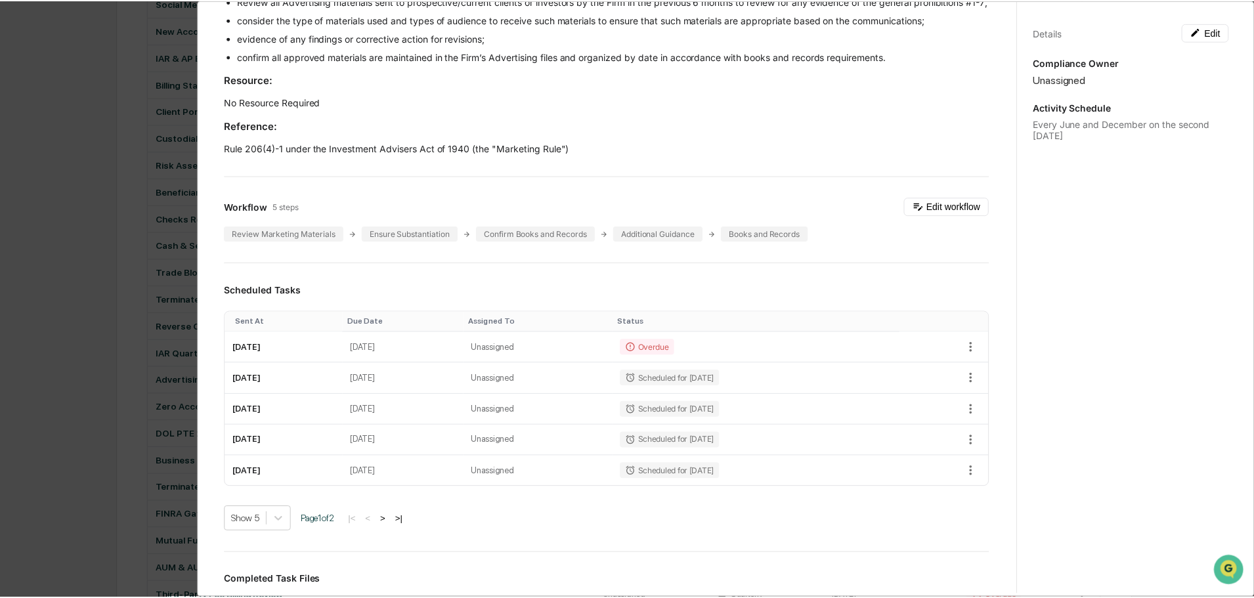
scroll to position [328, 0]
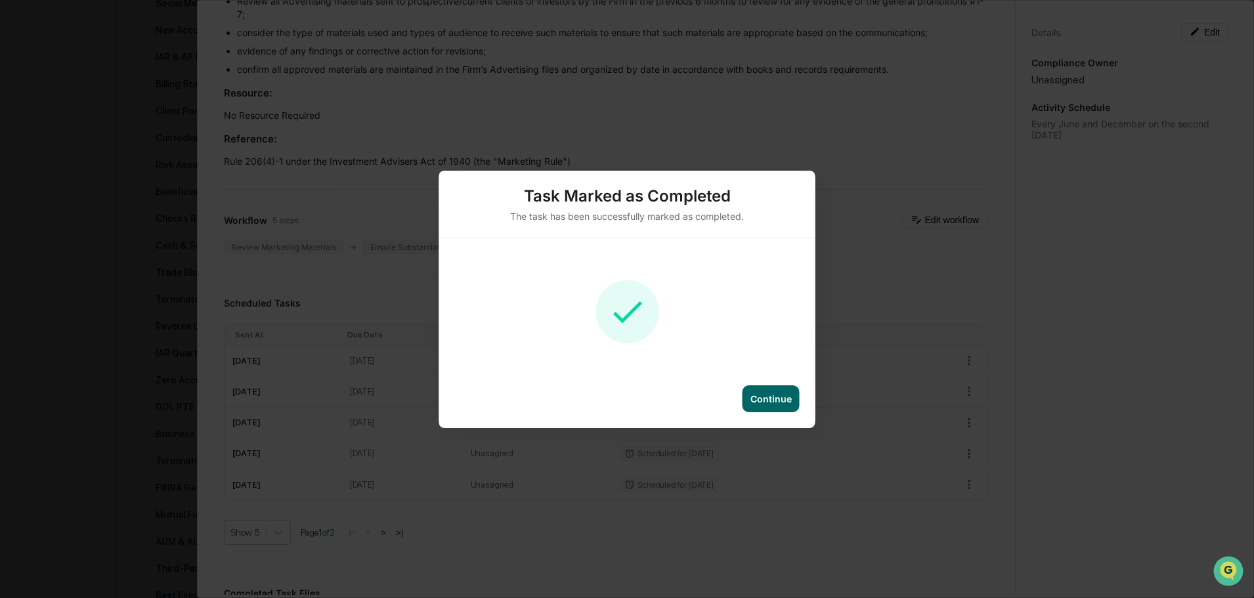
click at [769, 396] on div "Continue" at bounding box center [770, 398] width 41 height 11
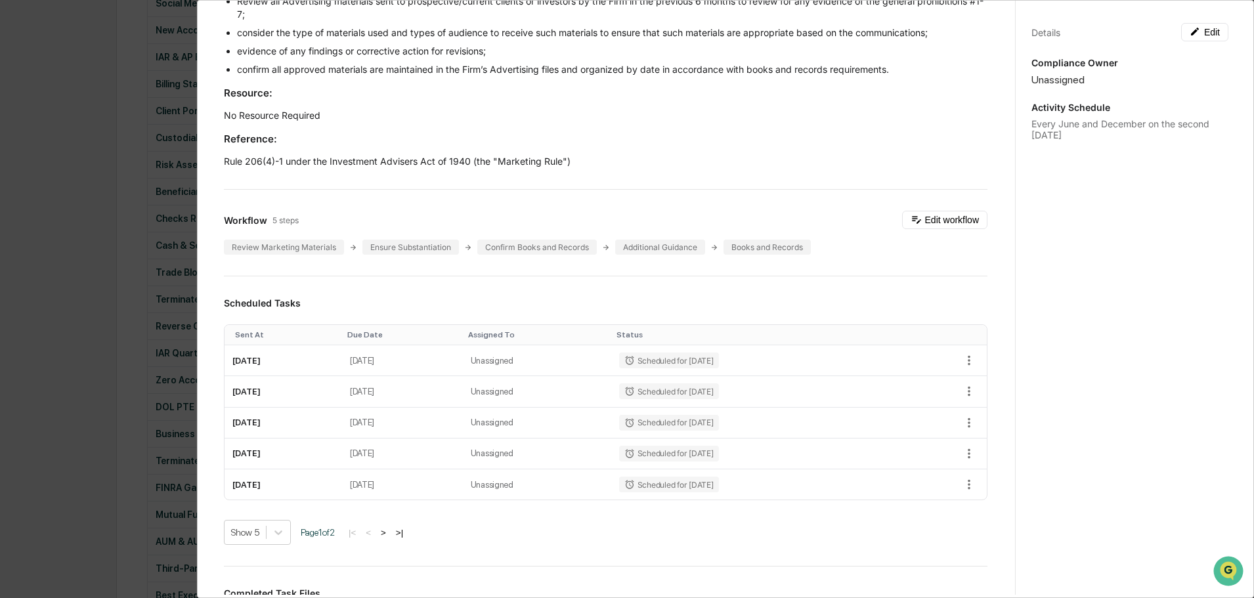
click at [48, 284] on div "Administrator Activity List Advertising Review - Other Prohibited References St…" at bounding box center [627, 299] width 1254 height 598
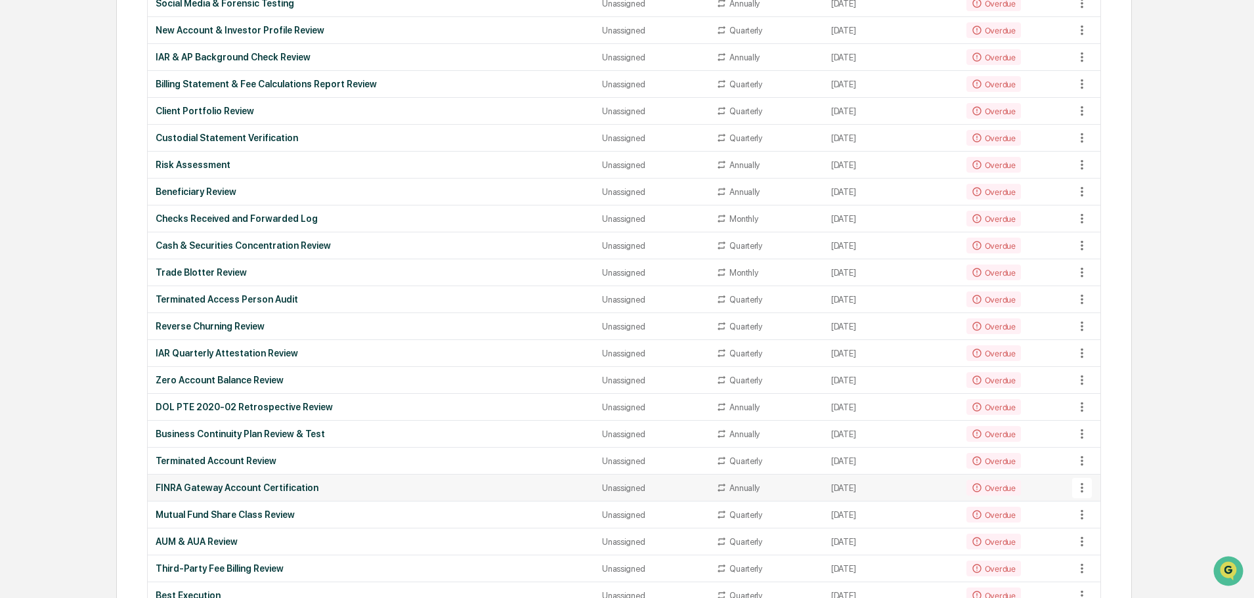
scroll to position [394, 0]
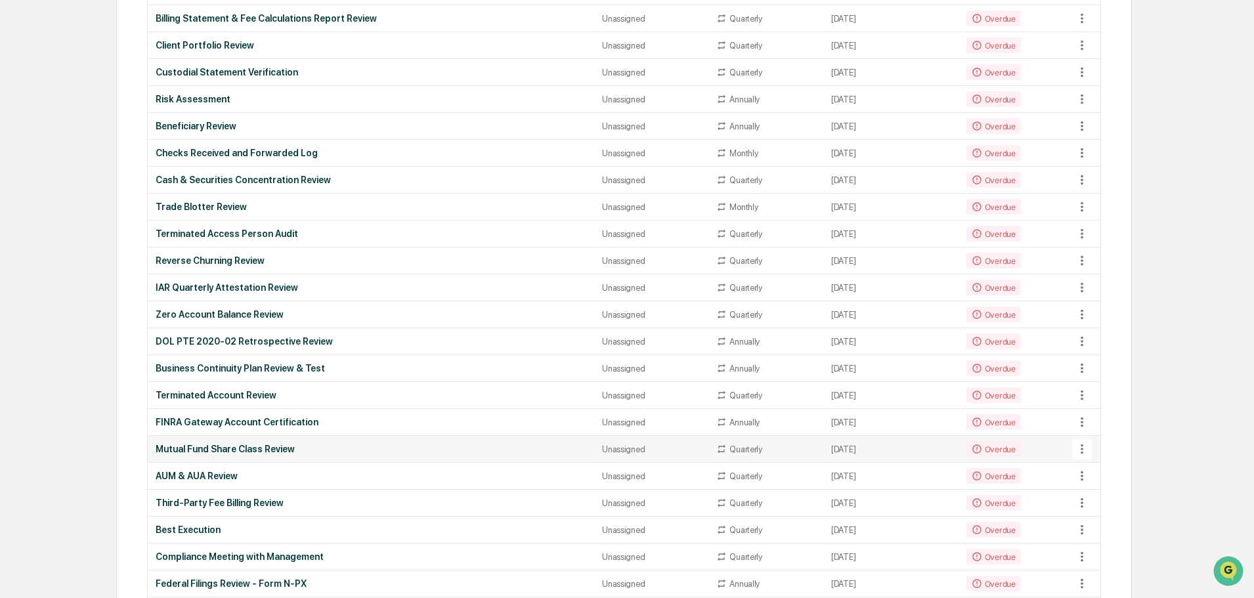
click at [229, 449] on div "Mutual Fund Share Class Review" at bounding box center [371, 449] width 431 height 11
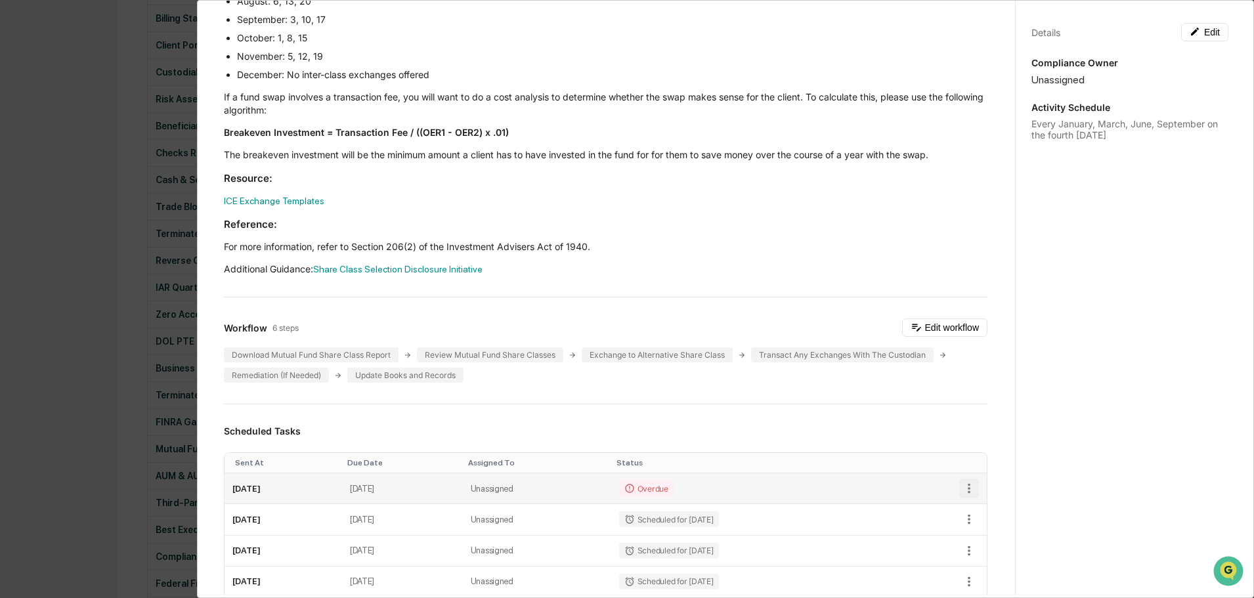
click at [962, 490] on icon "button" at bounding box center [969, 488] width 14 height 14
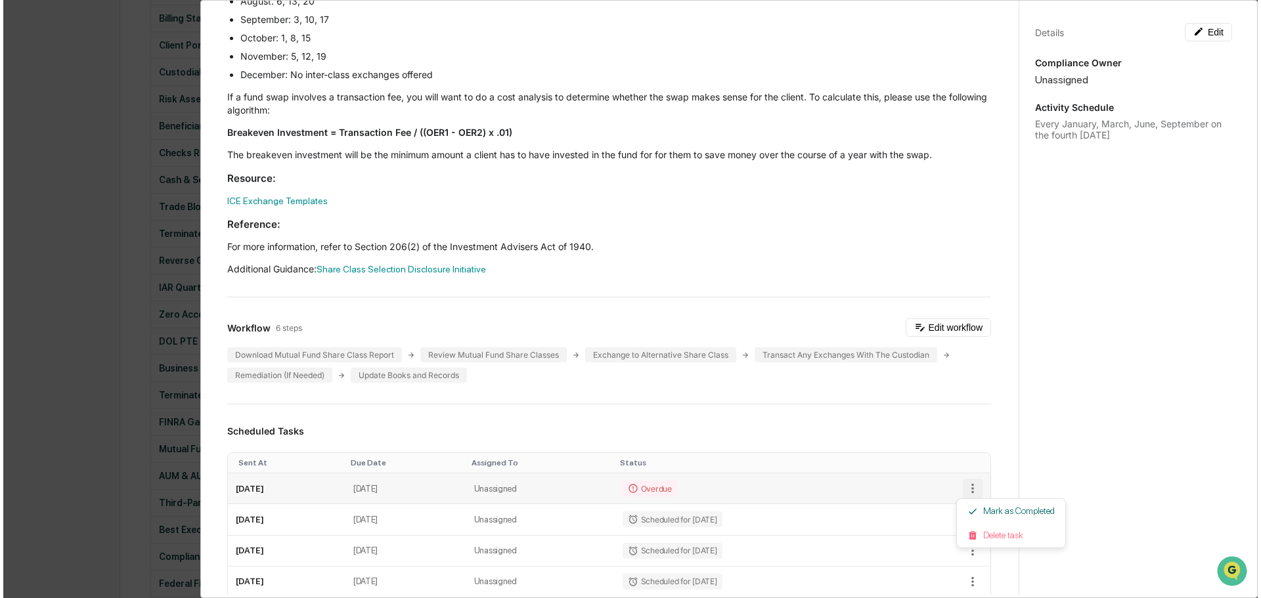
scroll to position [381, 0]
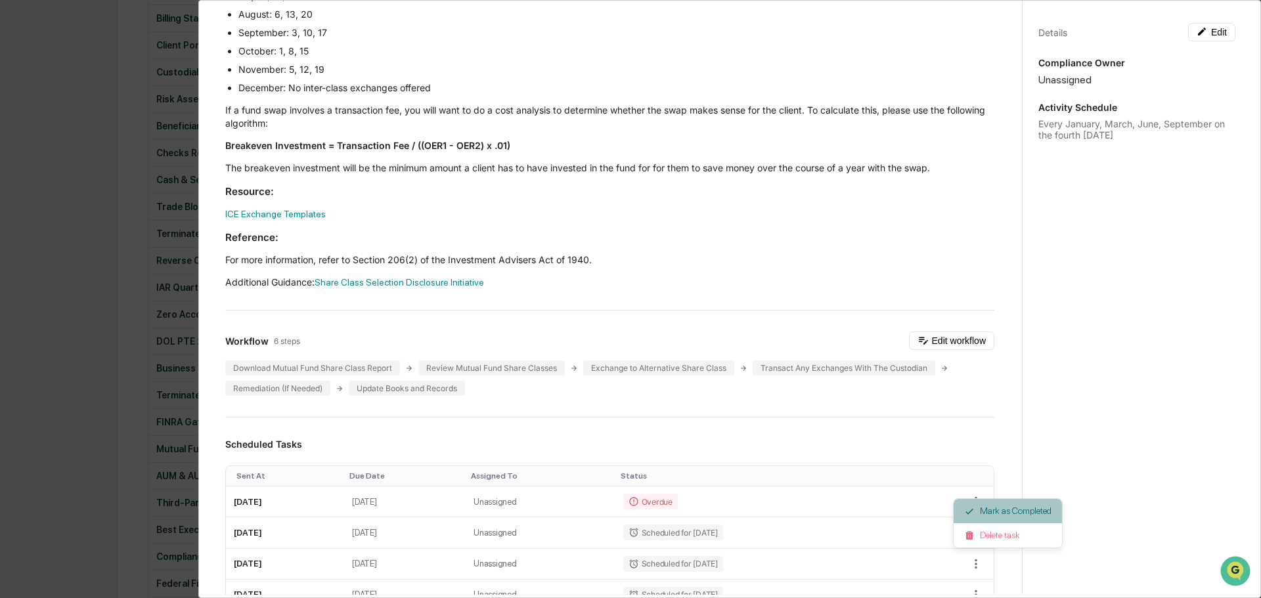
click at [986, 511] on li "Mark as Completed" at bounding box center [1007, 511] width 108 height 24
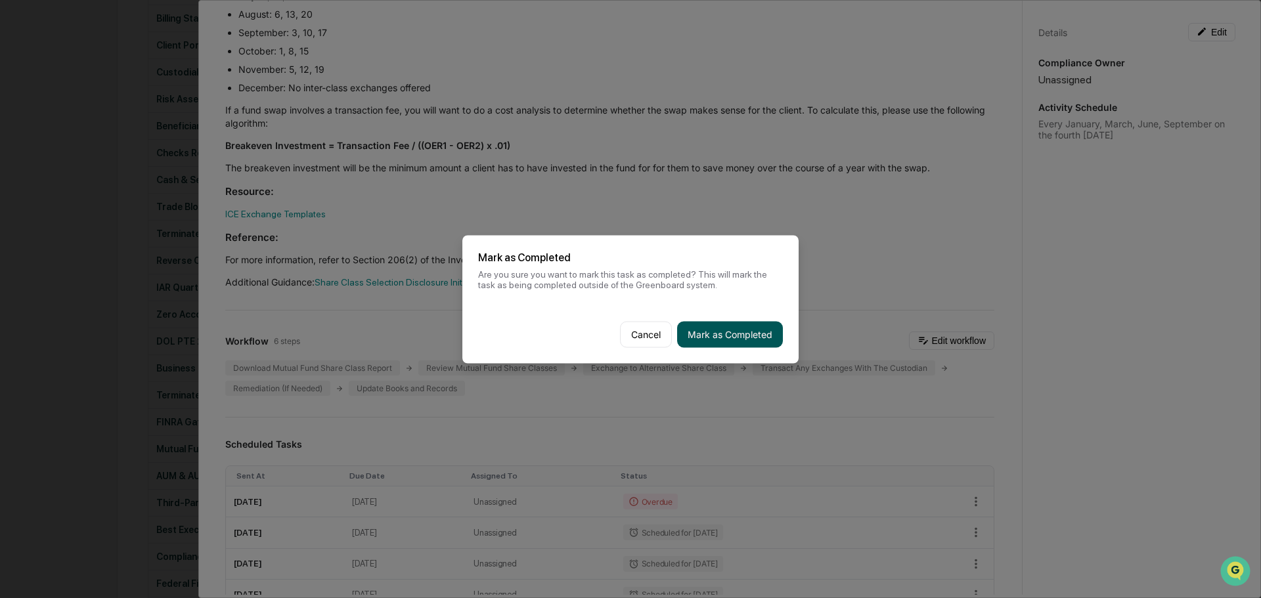
click at [736, 331] on button "Mark as Completed" at bounding box center [730, 334] width 106 height 26
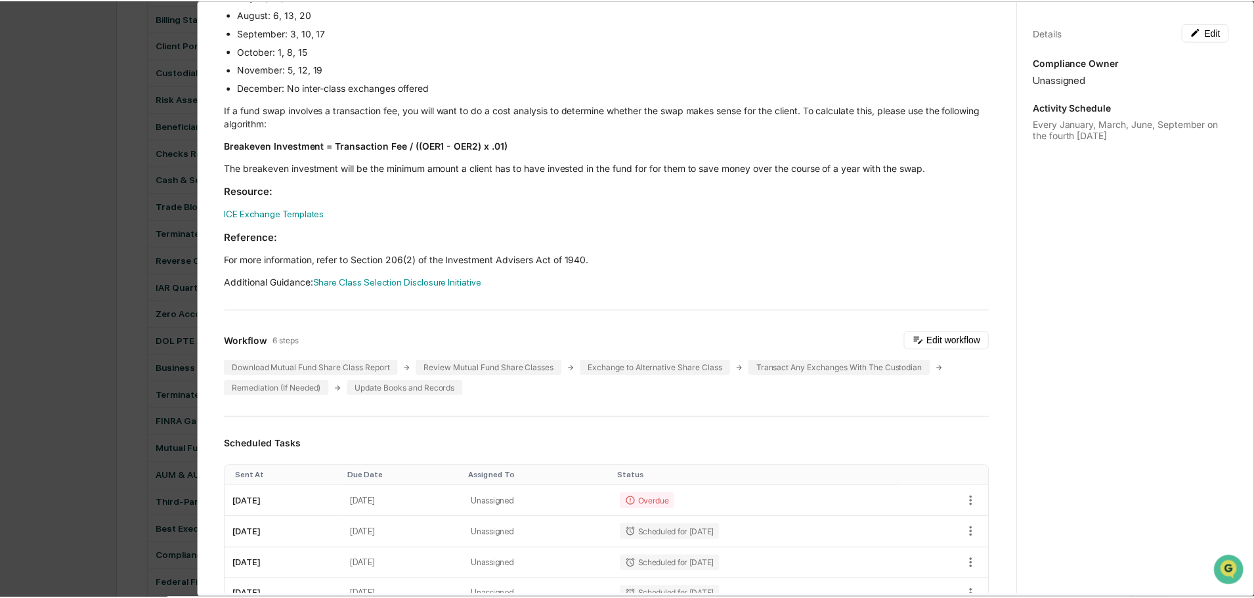
scroll to position [394, 0]
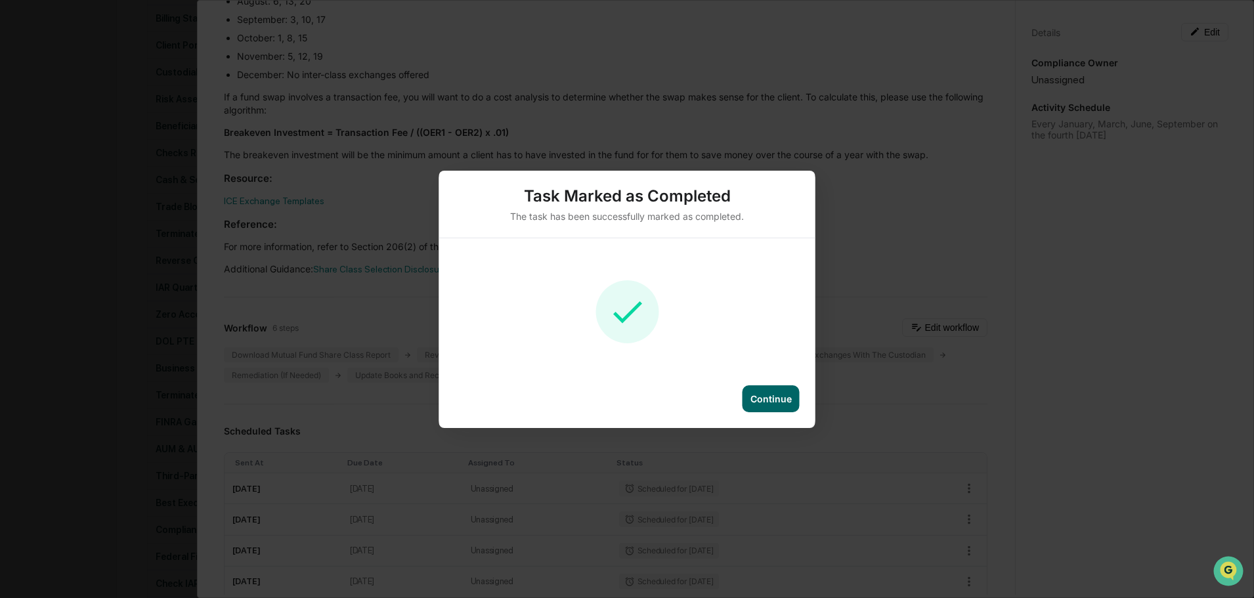
drag, startPoint x: 758, startPoint y: 402, endPoint x: 751, endPoint y: 402, distance: 7.2
click at [757, 402] on div "Continue" at bounding box center [770, 398] width 41 height 11
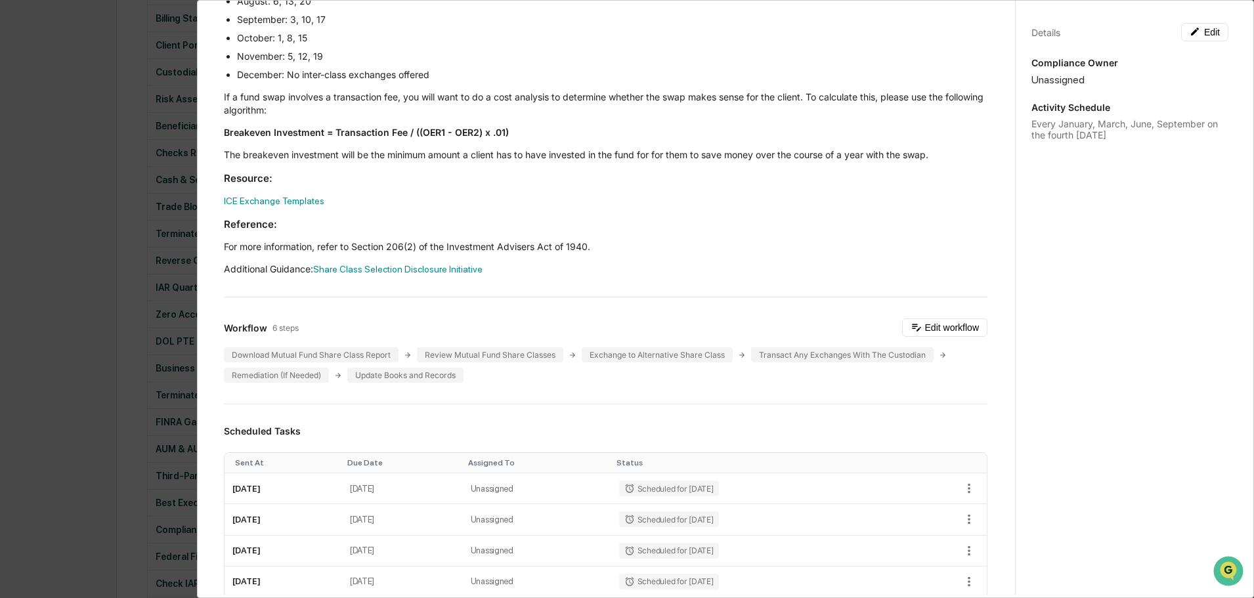
click at [94, 398] on div "Administrator Activity List Mutual Fund Share Class Review Start Task Spawn Tas…" at bounding box center [627, 299] width 1254 height 598
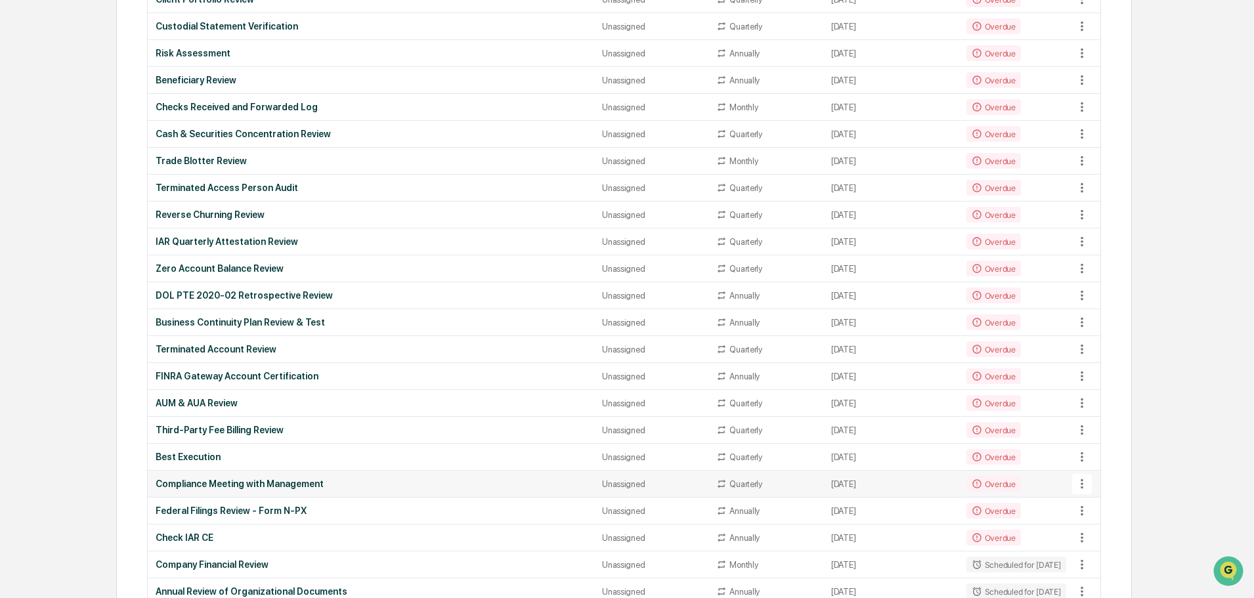
scroll to position [460, 0]
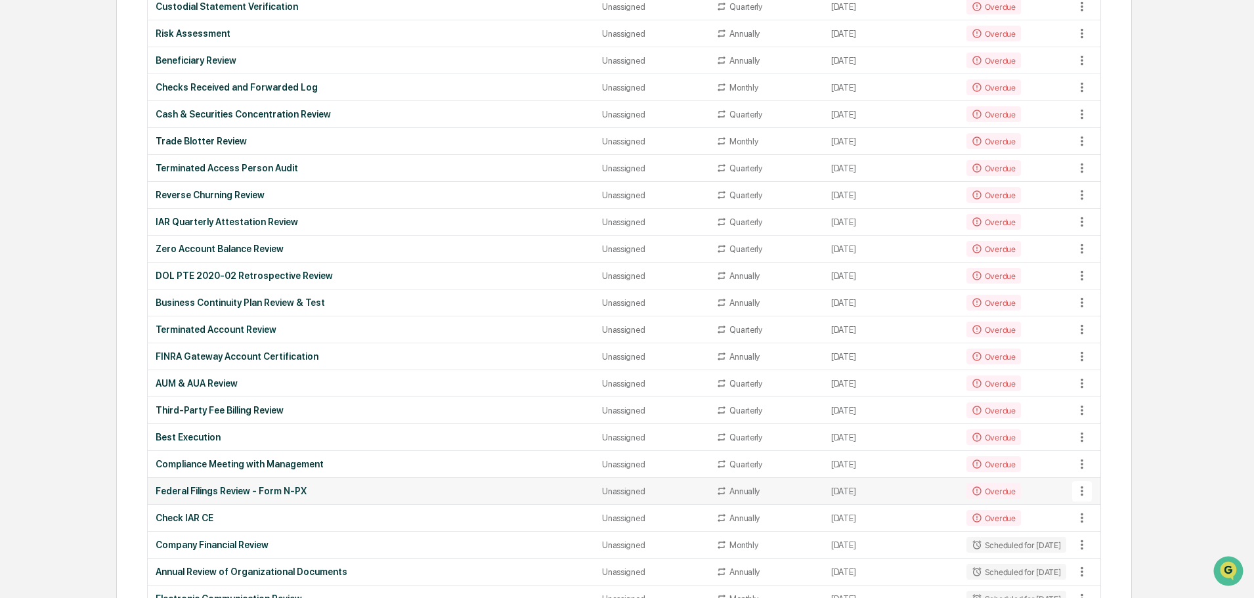
click at [234, 490] on div "Federal Filings Review - Form N-PX" at bounding box center [371, 491] width 431 height 11
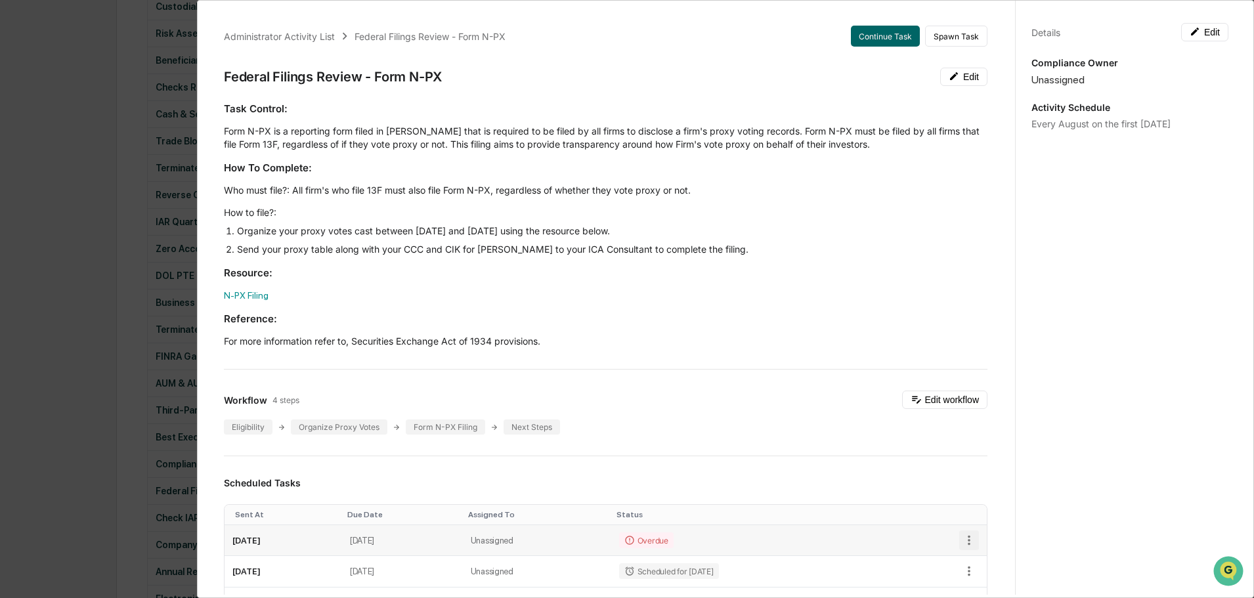
click at [962, 542] on icon "button" at bounding box center [969, 540] width 14 height 14
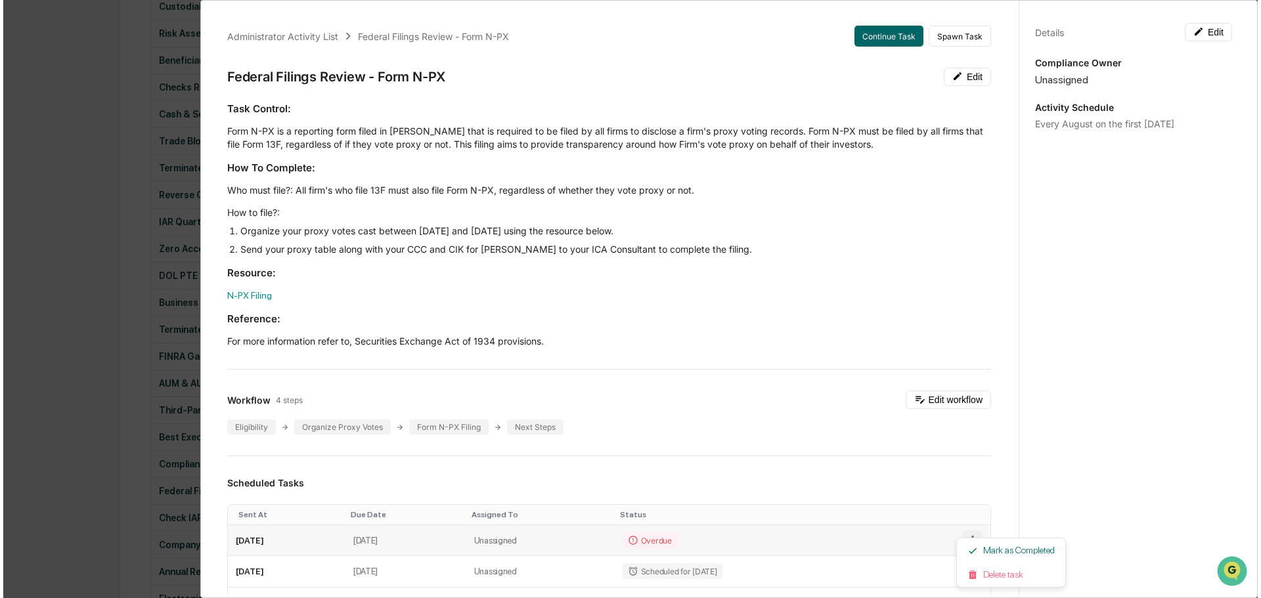
scroll to position [460, 0]
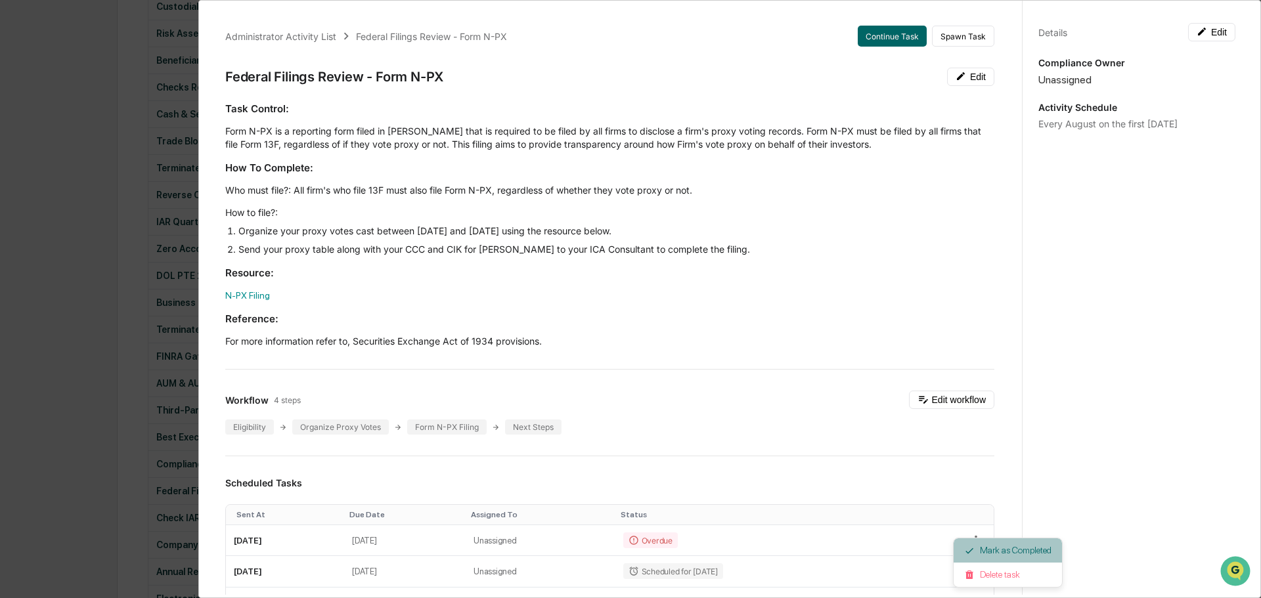
click at [1006, 547] on li "Mark as Completed" at bounding box center [1007, 550] width 108 height 24
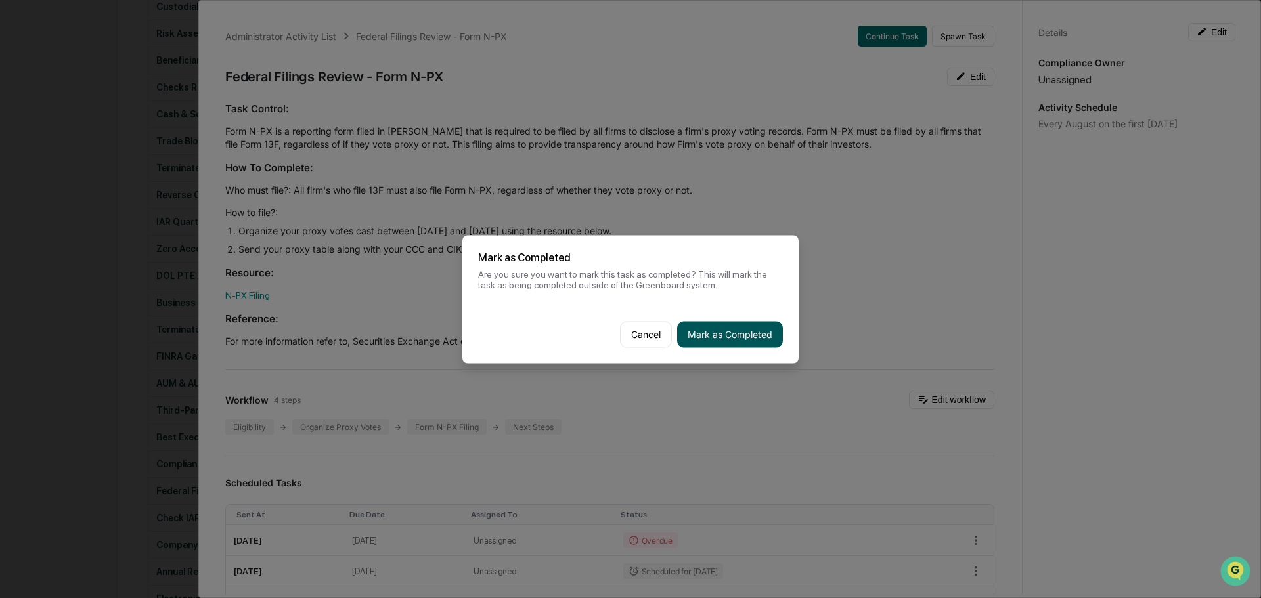
click at [716, 345] on button "Mark as Completed" at bounding box center [730, 334] width 106 height 26
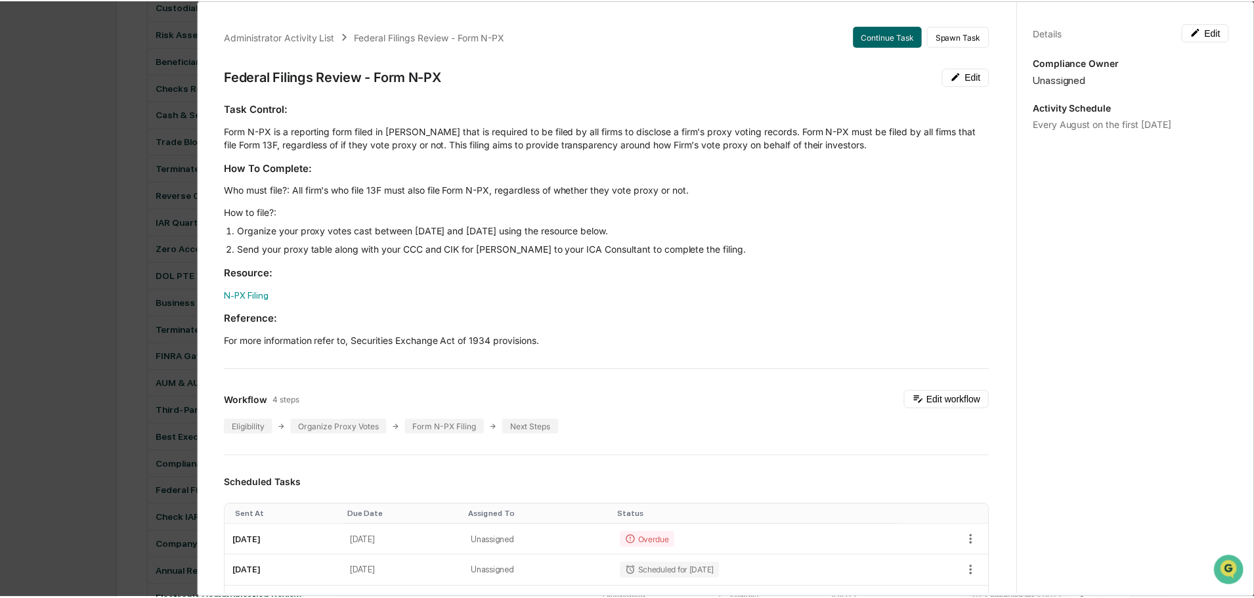
scroll to position [460, 0]
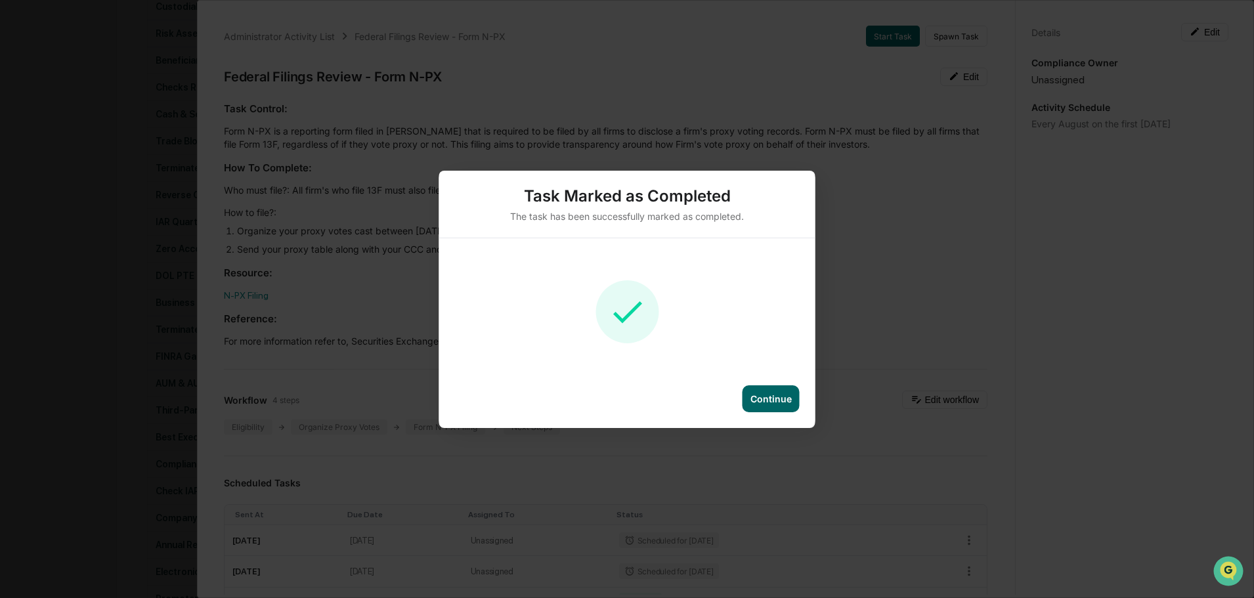
click at [783, 395] on div "Continue" at bounding box center [770, 398] width 41 height 11
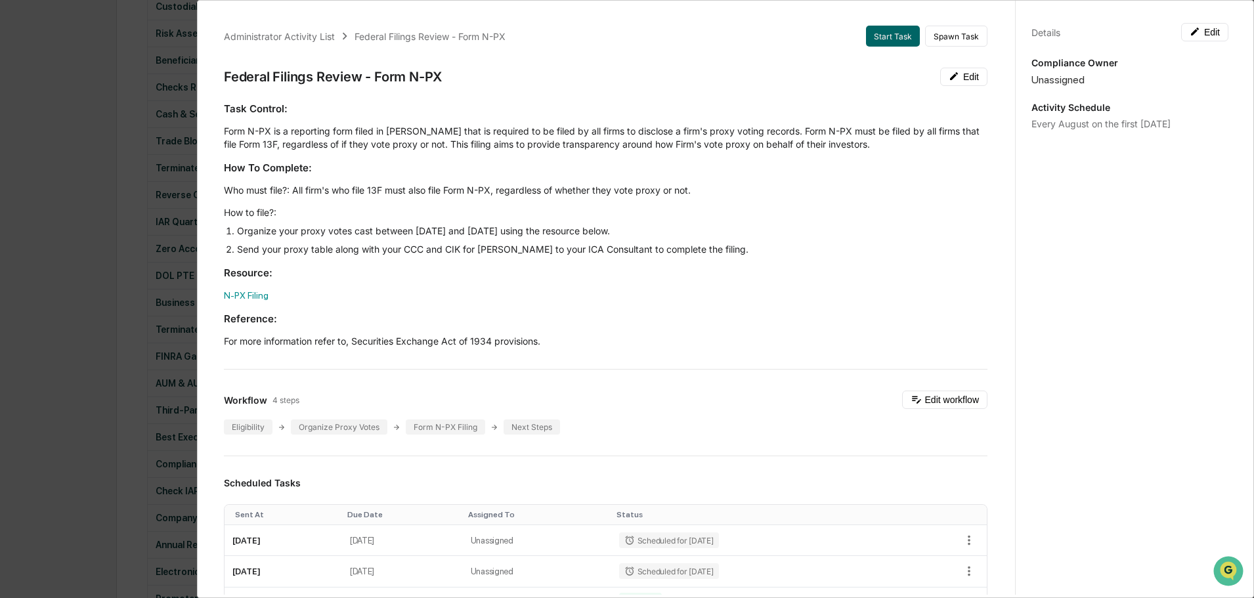
click at [100, 389] on div "Administrator Activity List Federal Filings Review - Form N-PX Start Task Spawn…" at bounding box center [627, 299] width 1254 height 598
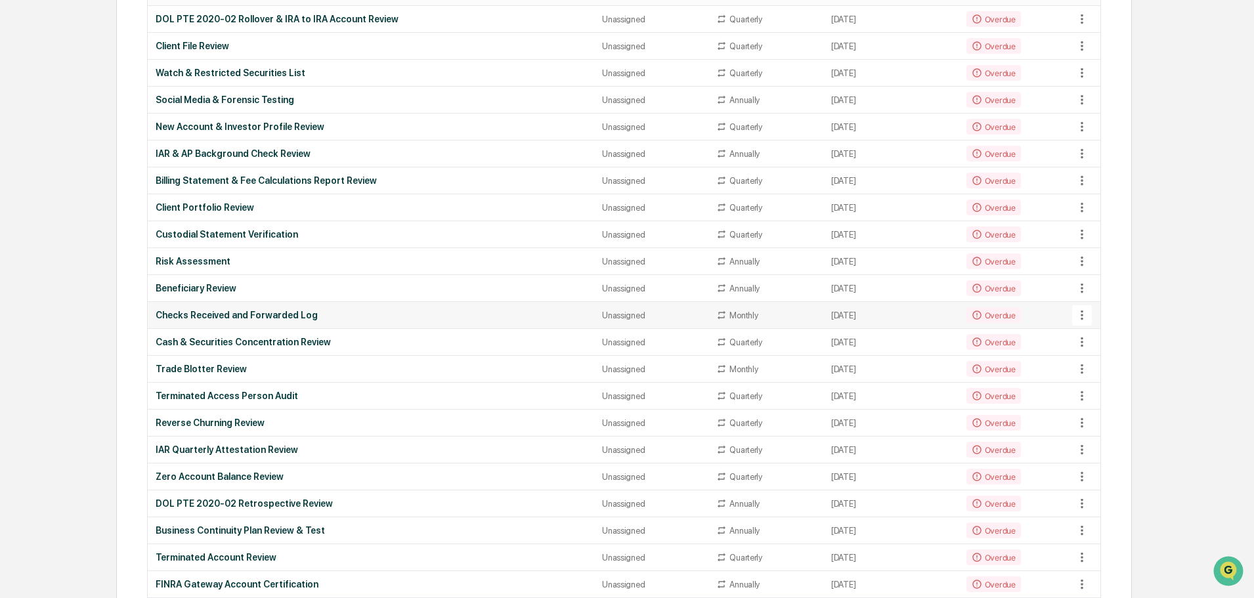
scroll to position [197, 0]
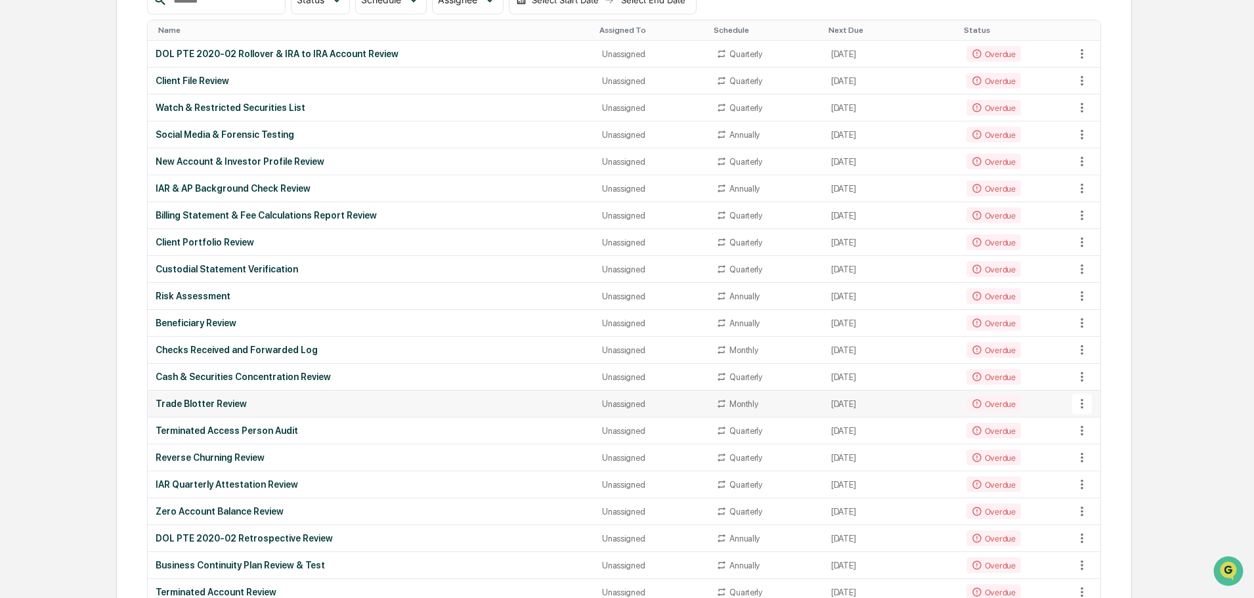
click at [202, 402] on div "Trade Blotter Review" at bounding box center [371, 404] width 431 height 11
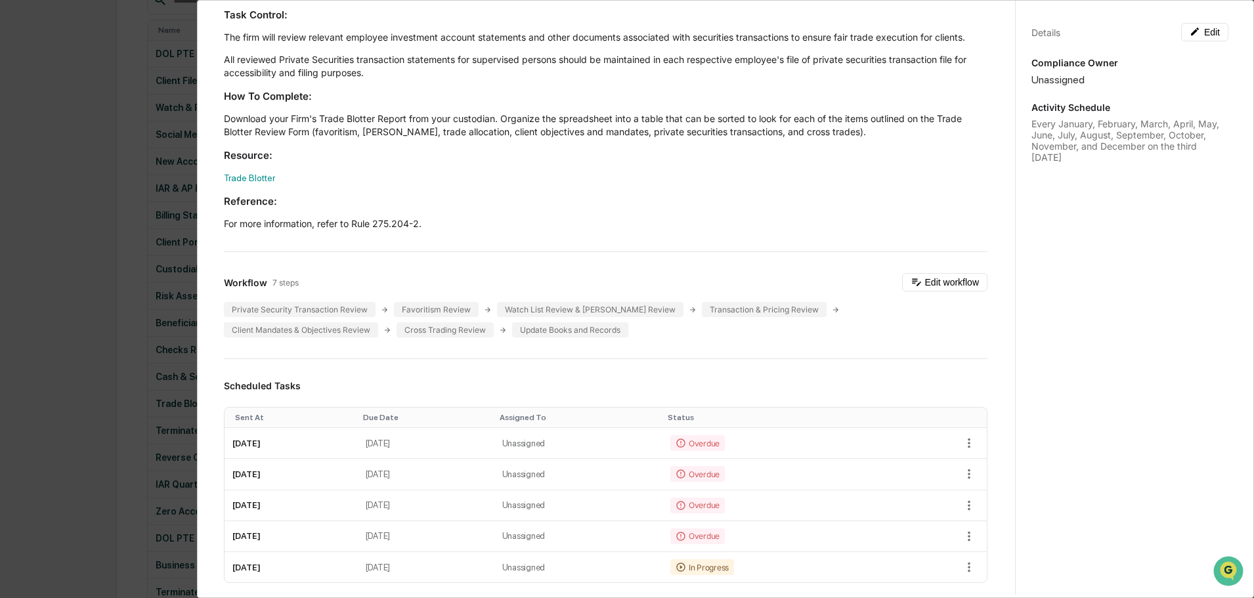
scroll to position [0, 0]
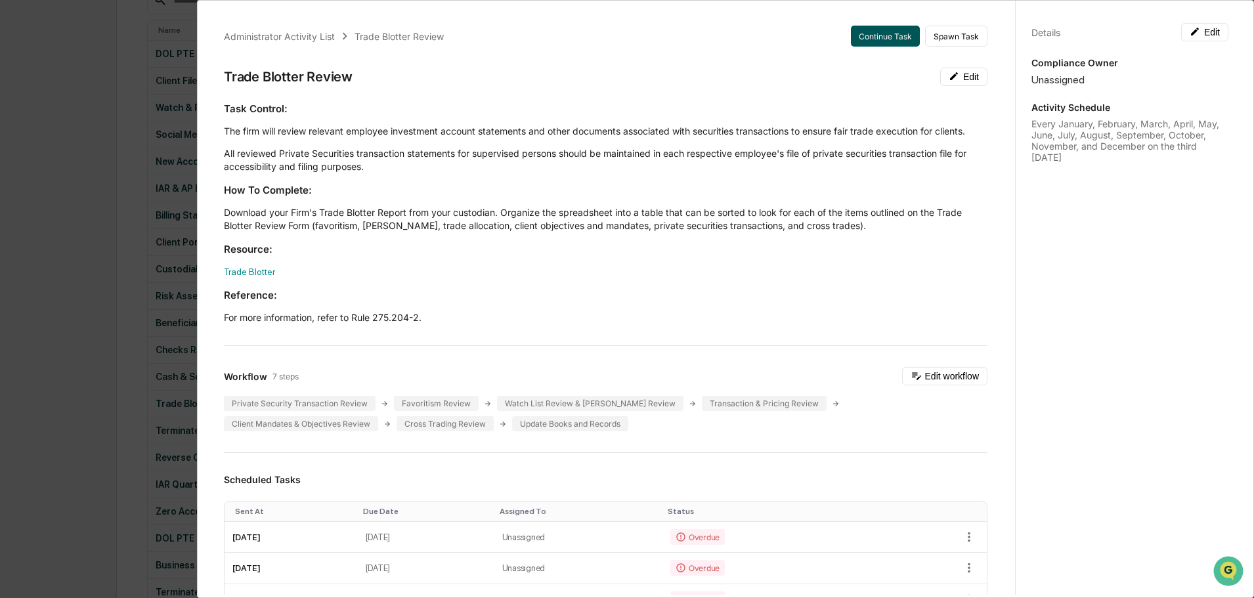
click at [881, 39] on button "Continue Task" at bounding box center [885, 36] width 69 height 21
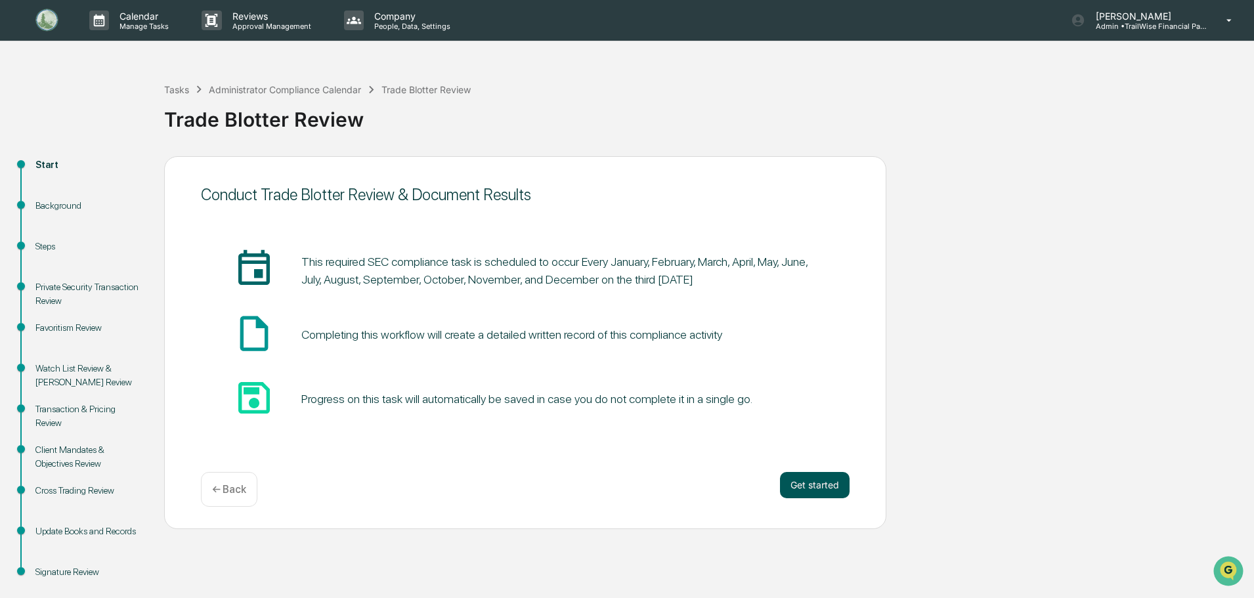
click at [804, 479] on button "Get started" at bounding box center [815, 485] width 70 height 26
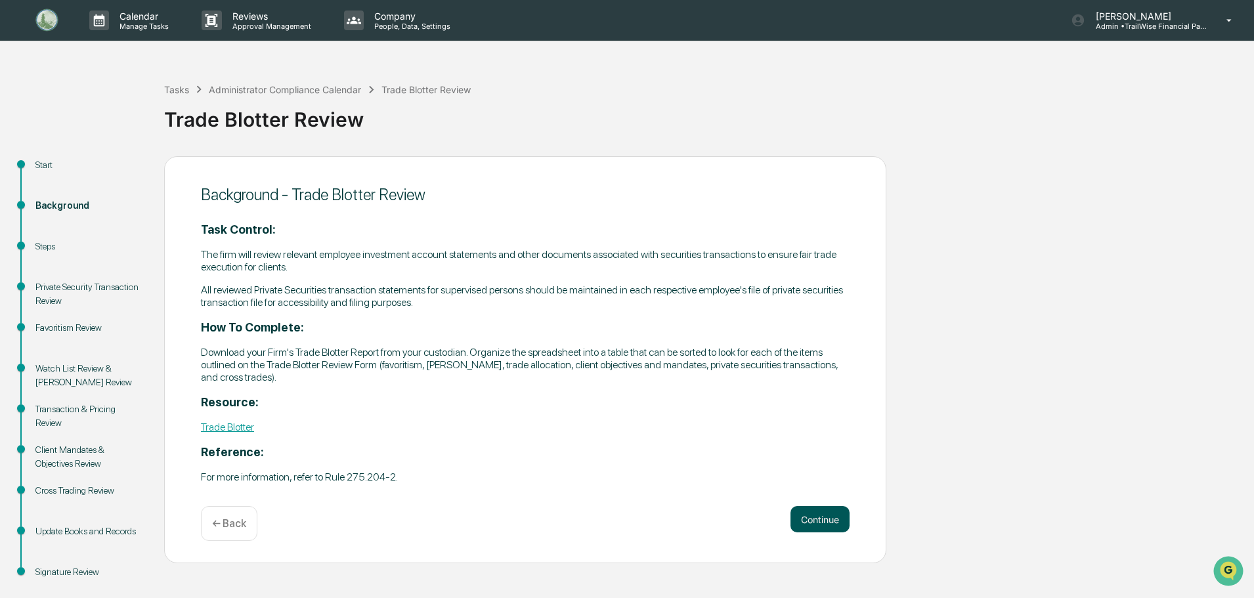
click at [825, 515] on button "Continue" at bounding box center [819, 519] width 59 height 26
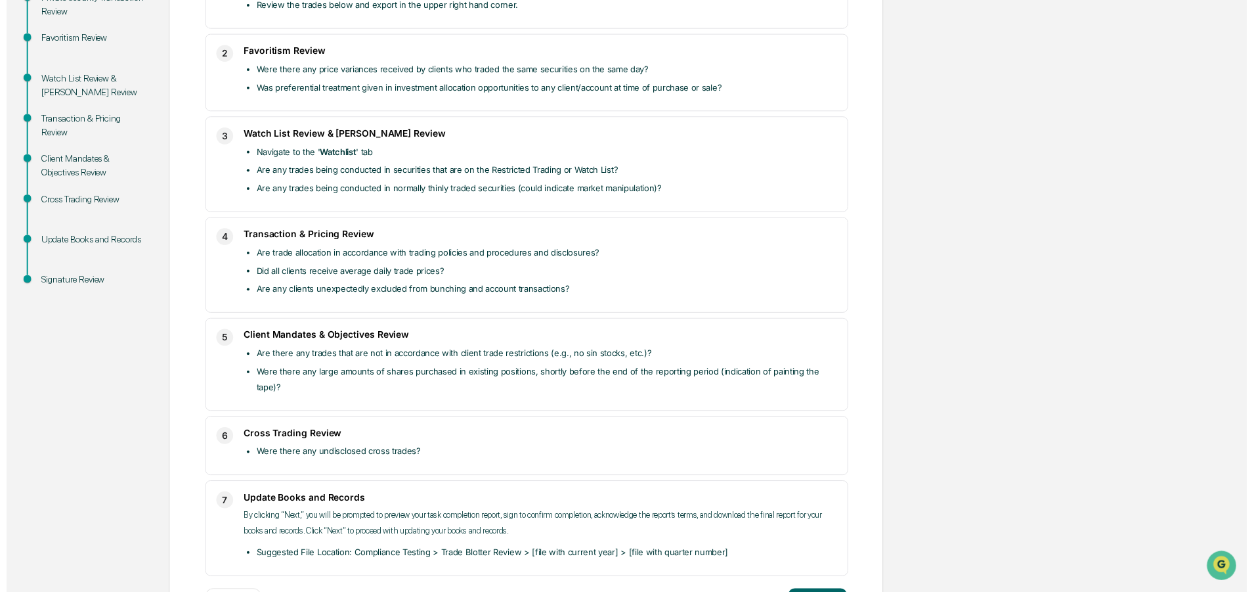
scroll to position [327, 0]
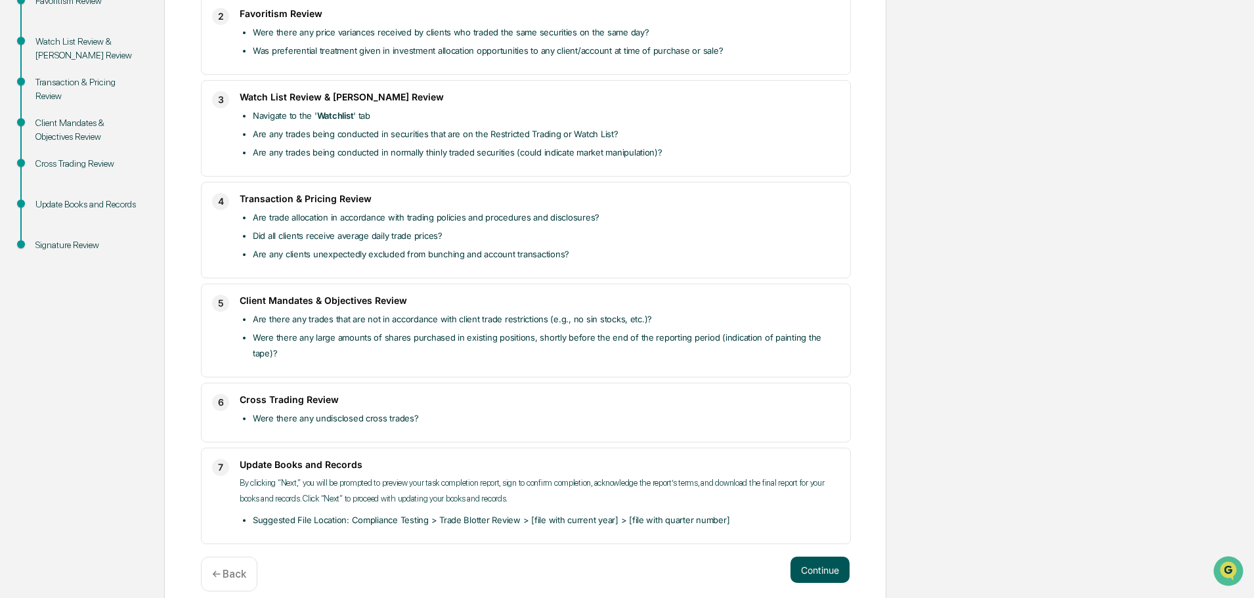
click at [820, 557] on button "Continue" at bounding box center [819, 570] width 59 height 26
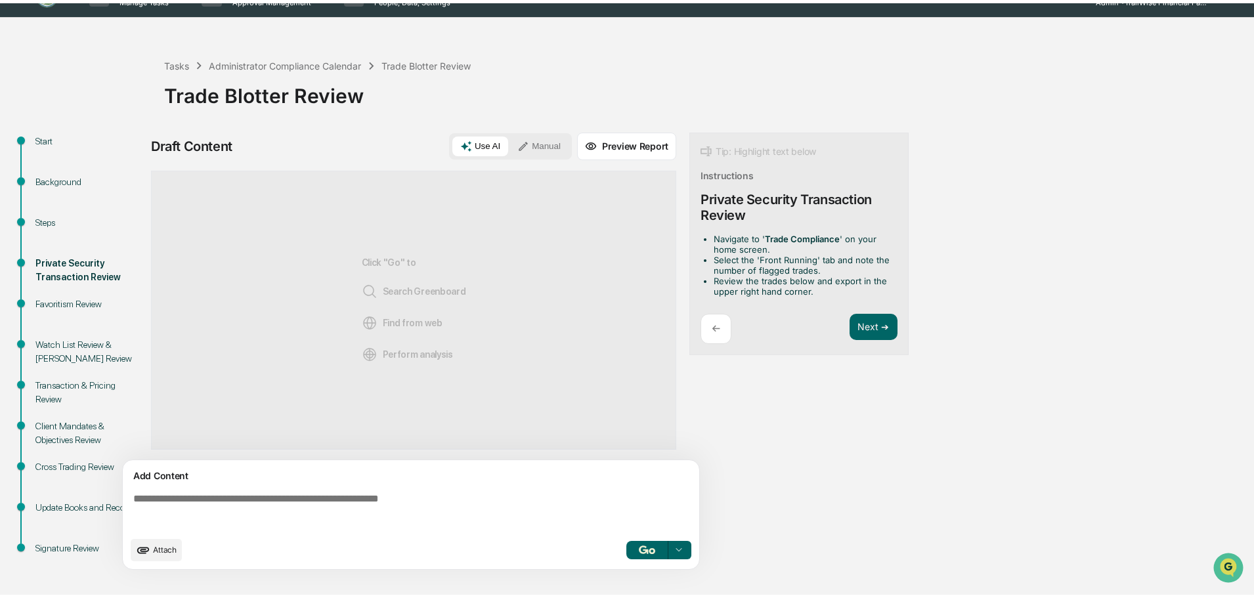
scroll to position [20, 0]
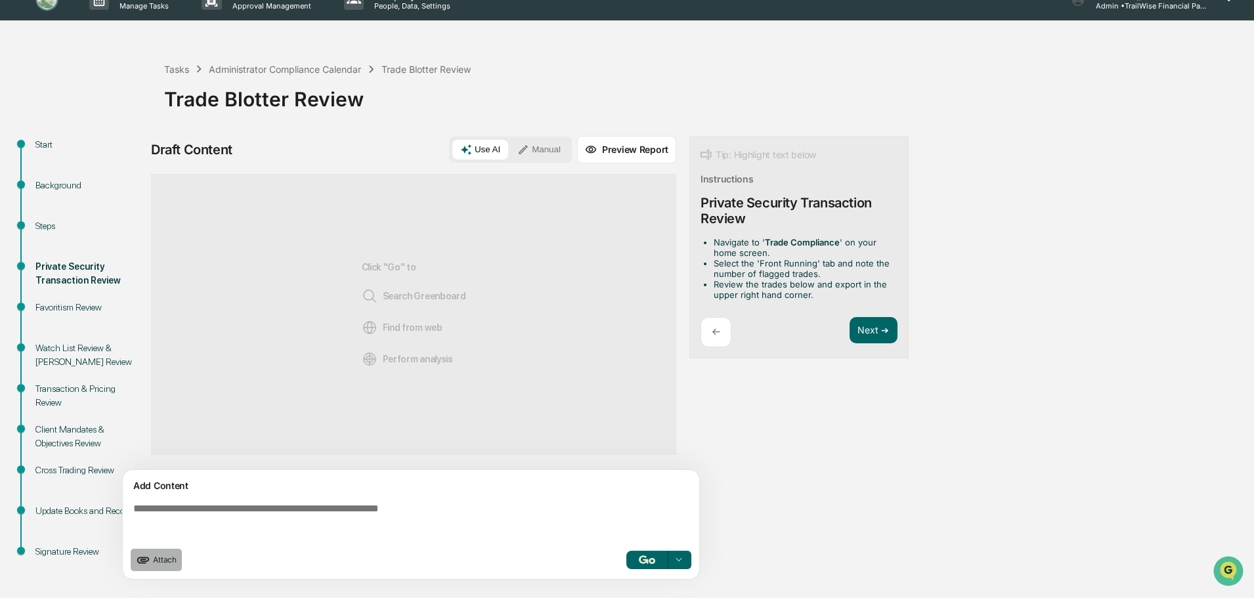
click at [158, 557] on span "Attach" at bounding box center [165, 560] width 24 height 10
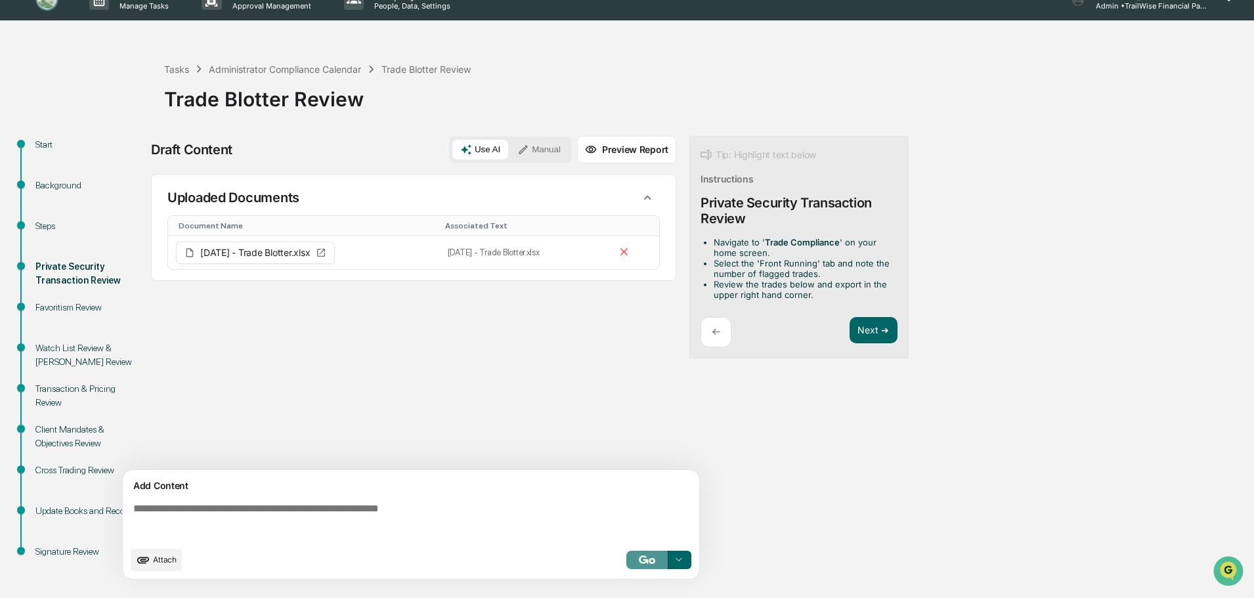
click at [655, 563] on img "button" at bounding box center [647, 559] width 16 height 9
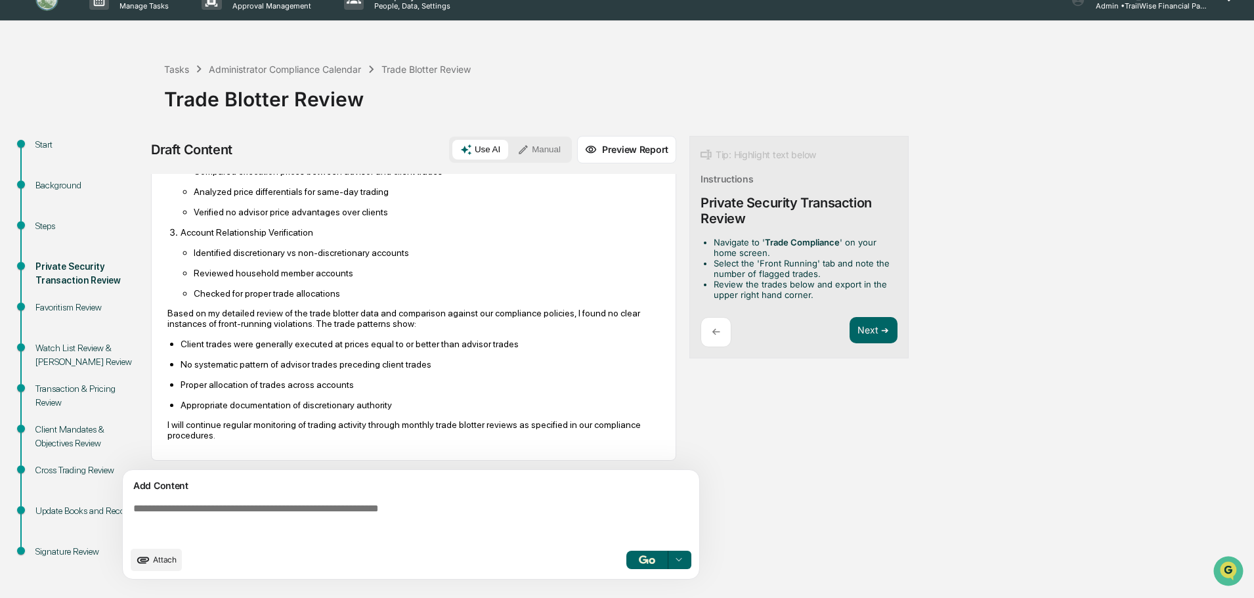
scroll to position [395, 0]
click at [624, 150] on button "Preview Report" at bounding box center [626, 150] width 99 height 28
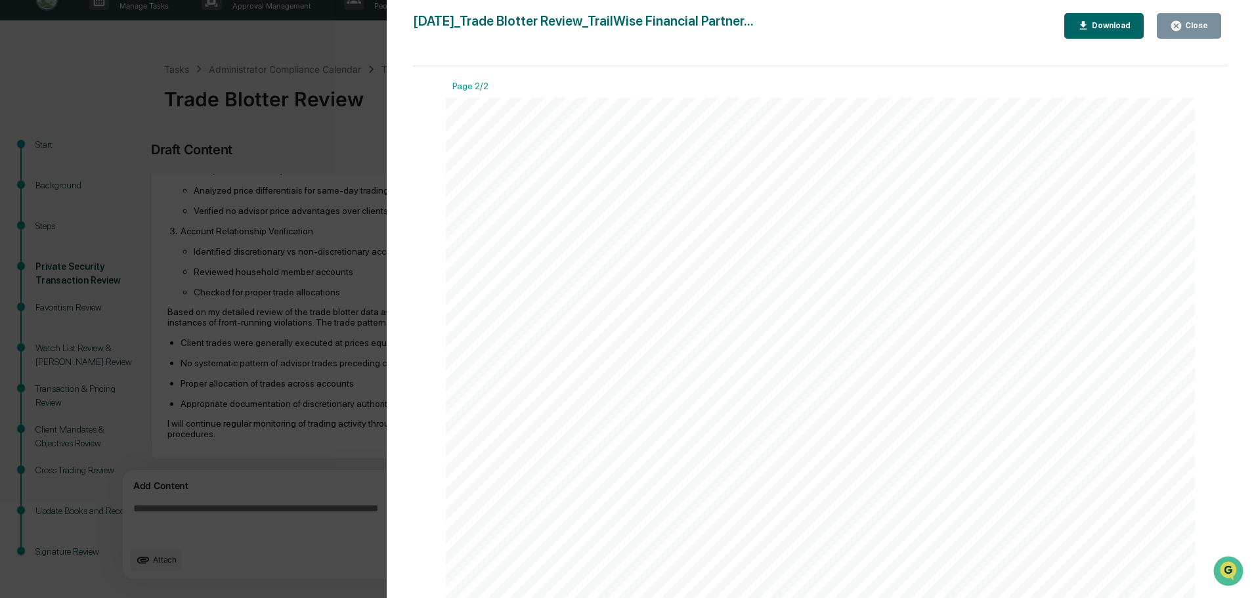
scroll to position [1116, 0]
click at [1191, 28] on div "Close" at bounding box center [1195, 25] width 26 height 9
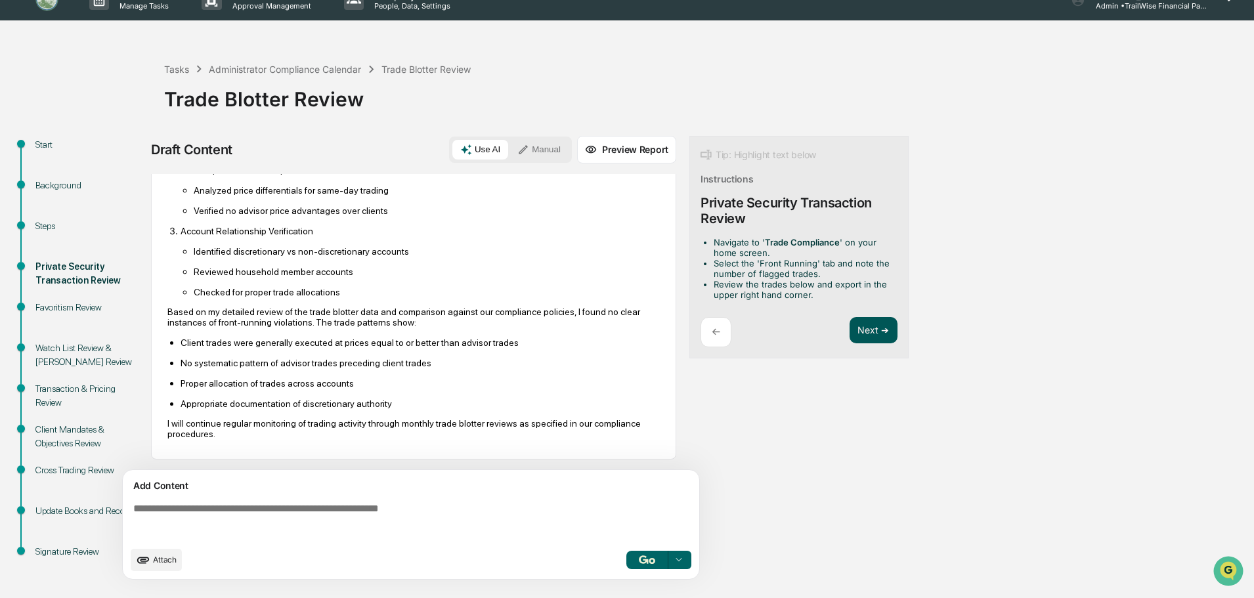
click at [877, 336] on button "Next ➔" at bounding box center [874, 330] width 48 height 27
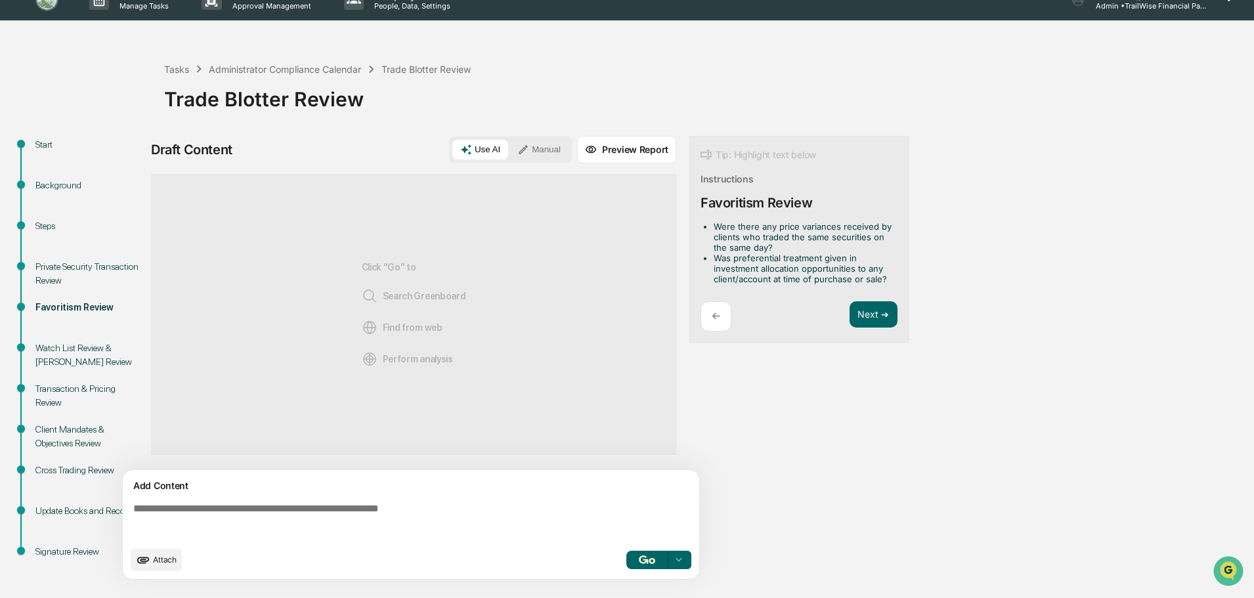
click at [158, 565] on button "Attach" at bounding box center [156, 560] width 51 height 22
click at [681, 561] on icon at bounding box center [679, 560] width 11 height 11
click at [600, 538] on span "Perform Analysis with Information" at bounding box center [594, 536] width 146 height 21
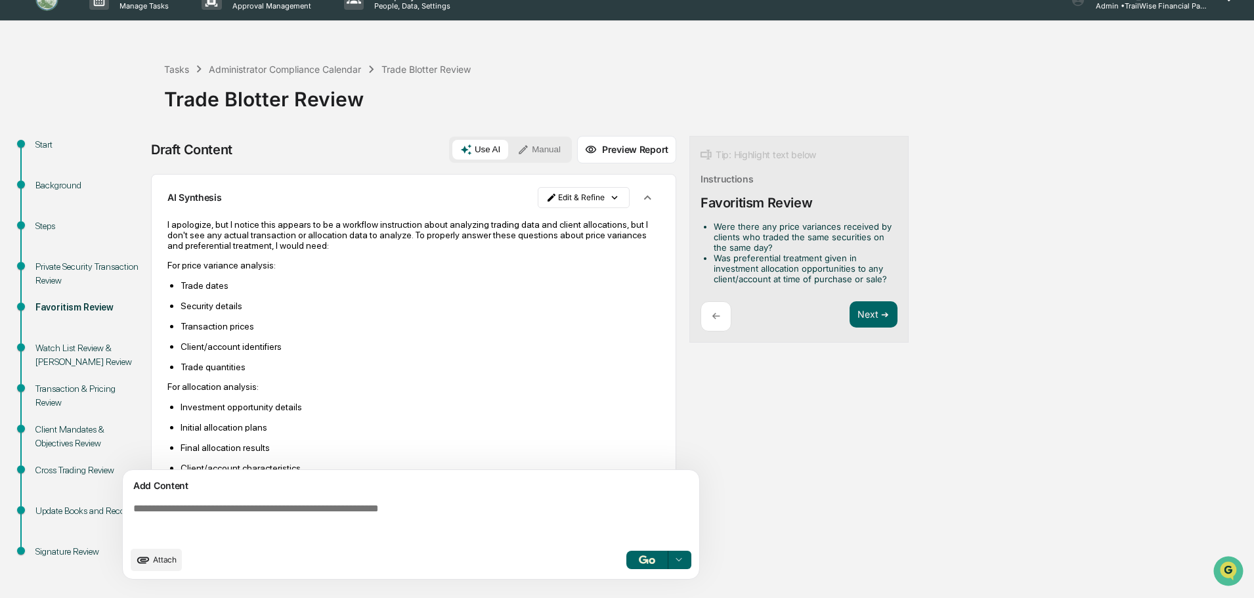
click at [166, 559] on span "Attach" at bounding box center [165, 560] width 24 height 10
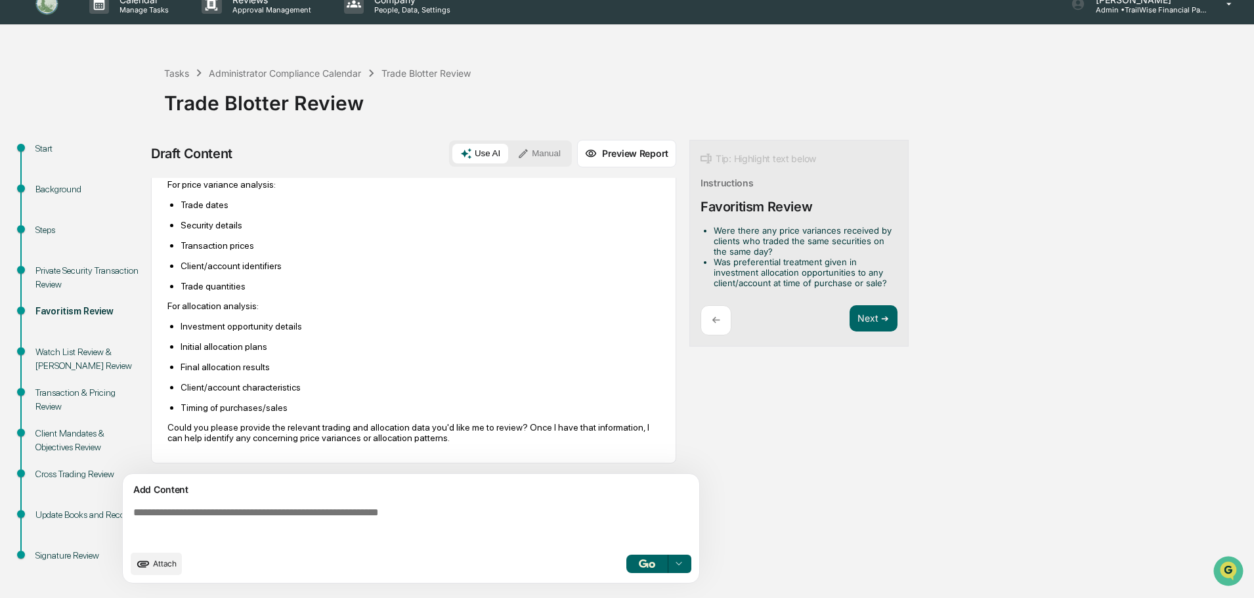
scroll to position [20, 0]
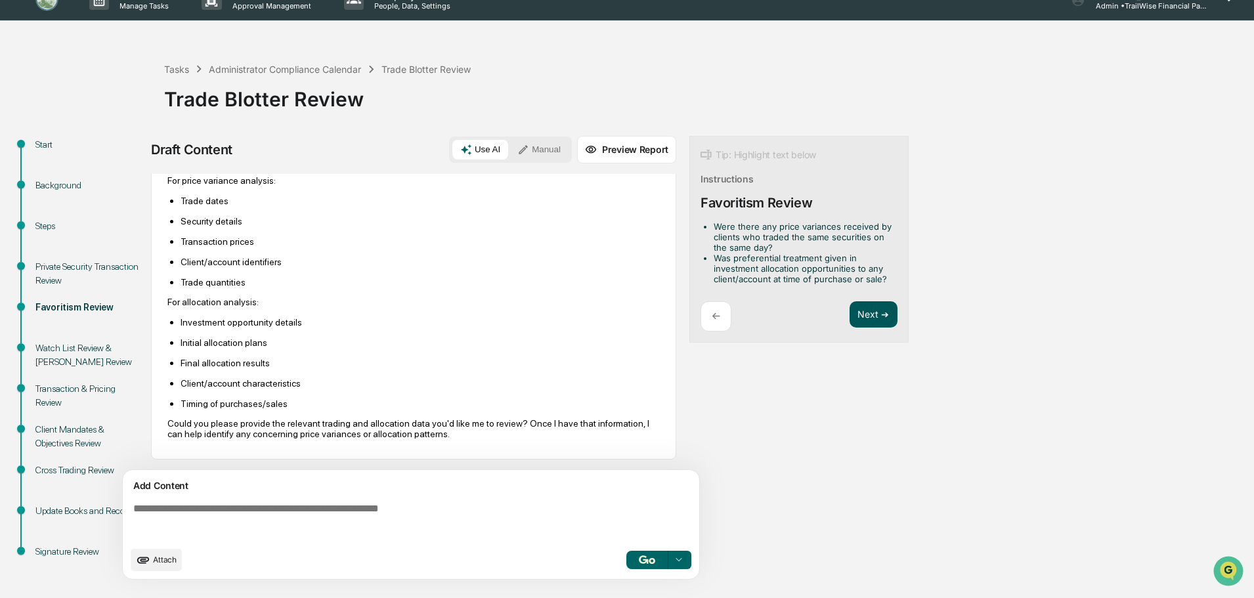
click at [877, 311] on button "Next ➔" at bounding box center [874, 314] width 48 height 27
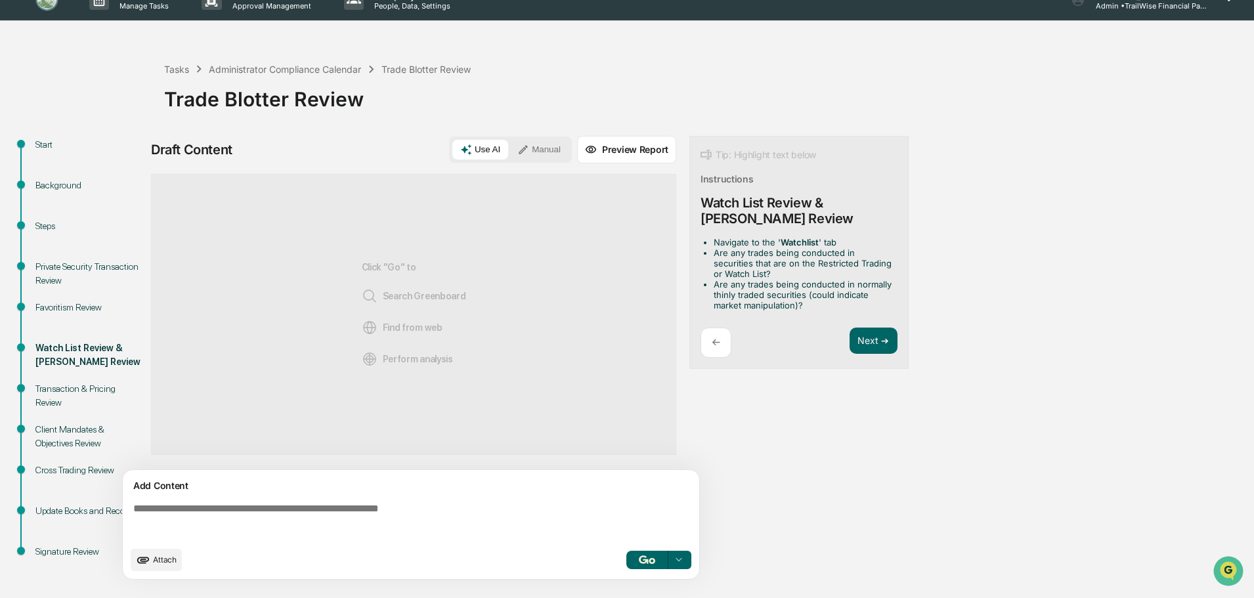
scroll to position [0, 0]
click at [163, 563] on span "Attach" at bounding box center [165, 560] width 24 height 10
click at [679, 557] on icon at bounding box center [679, 560] width 11 height 11
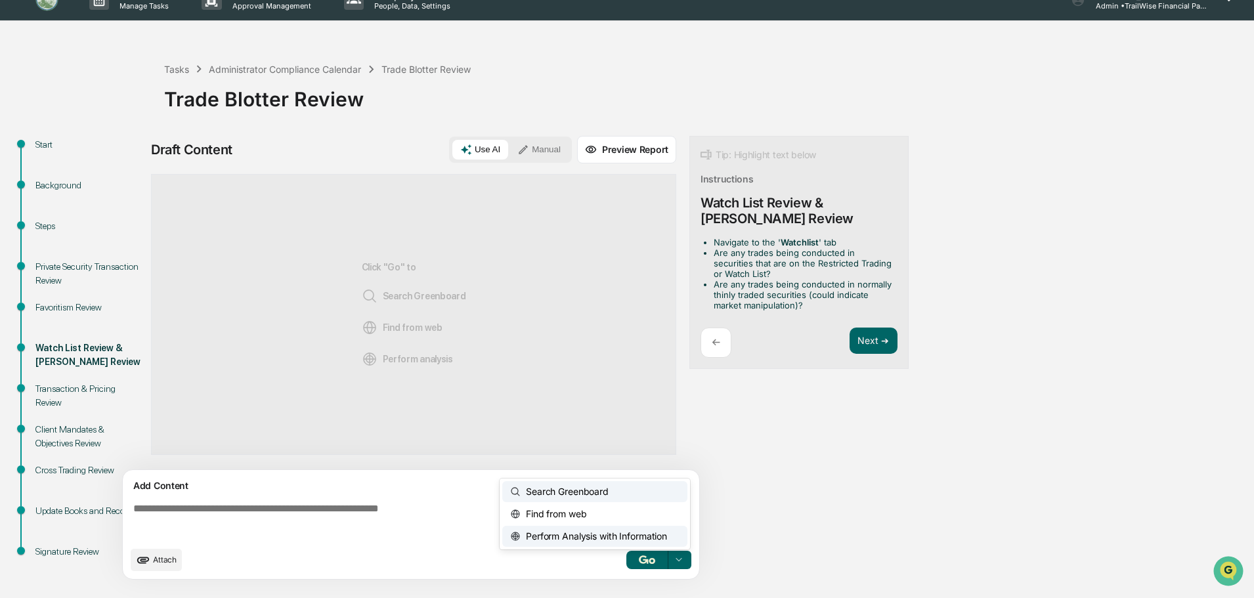
click at [604, 491] on span "Search Greenboard" at bounding box center [565, 491] width 88 height 21
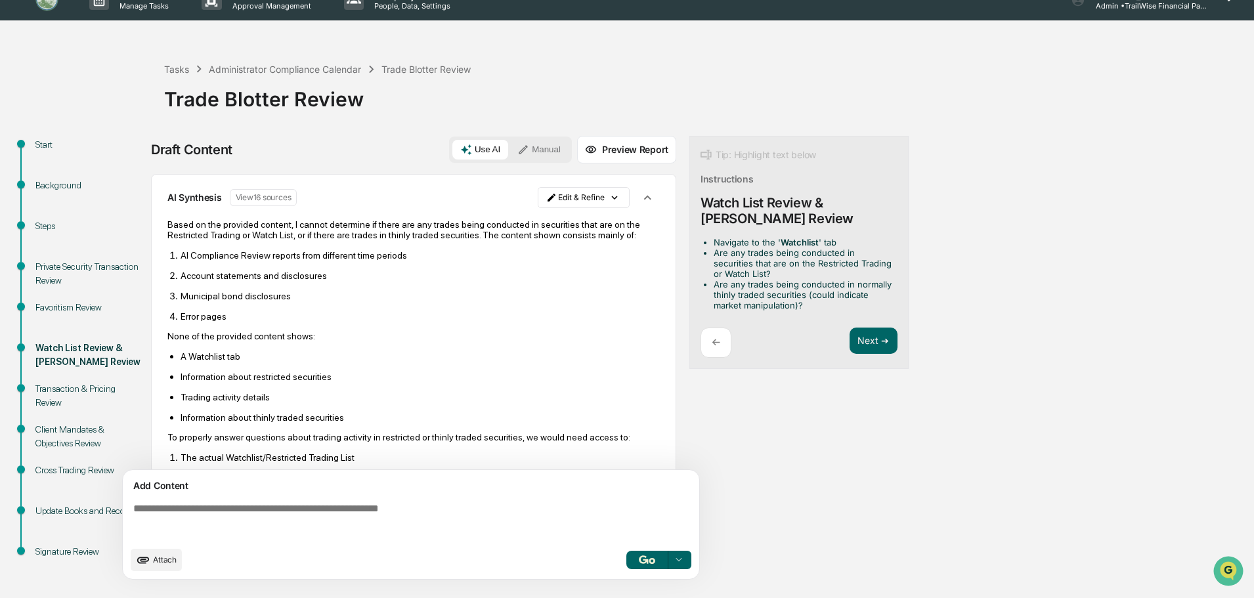
click at [156, 560] on span "Attach" at bounding box center [165, 560] width 24 height 10
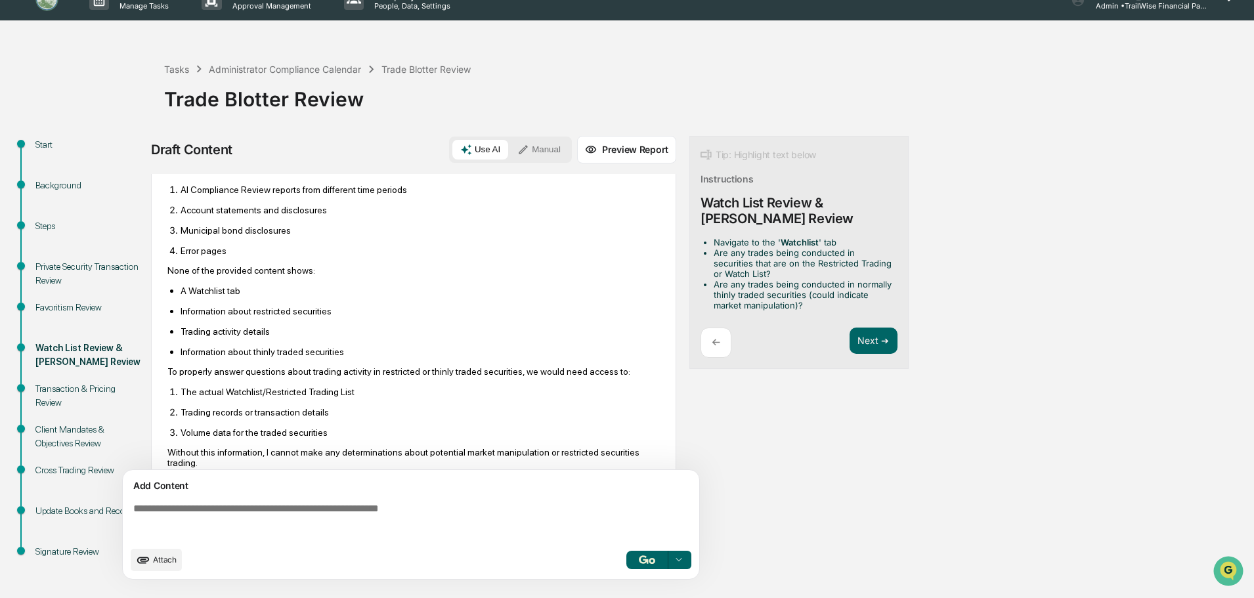
scroll to position [84, 0]
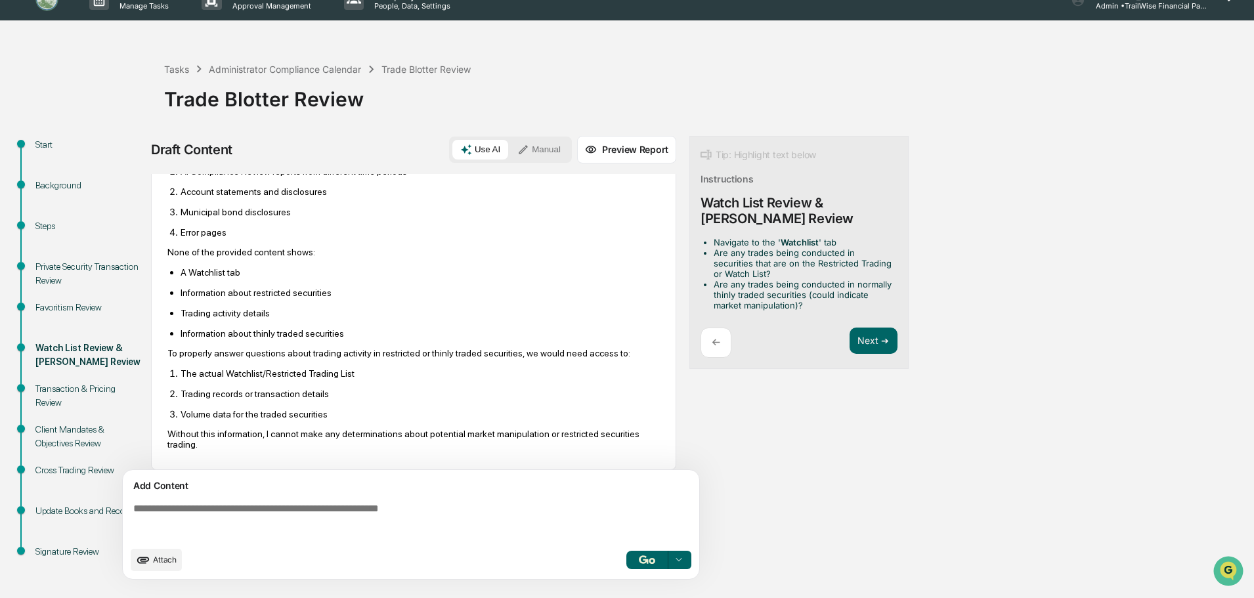
click at [81, 391] on div "Transaction & Pricing Review" at bounding box center [89, 396] width 108 height 28
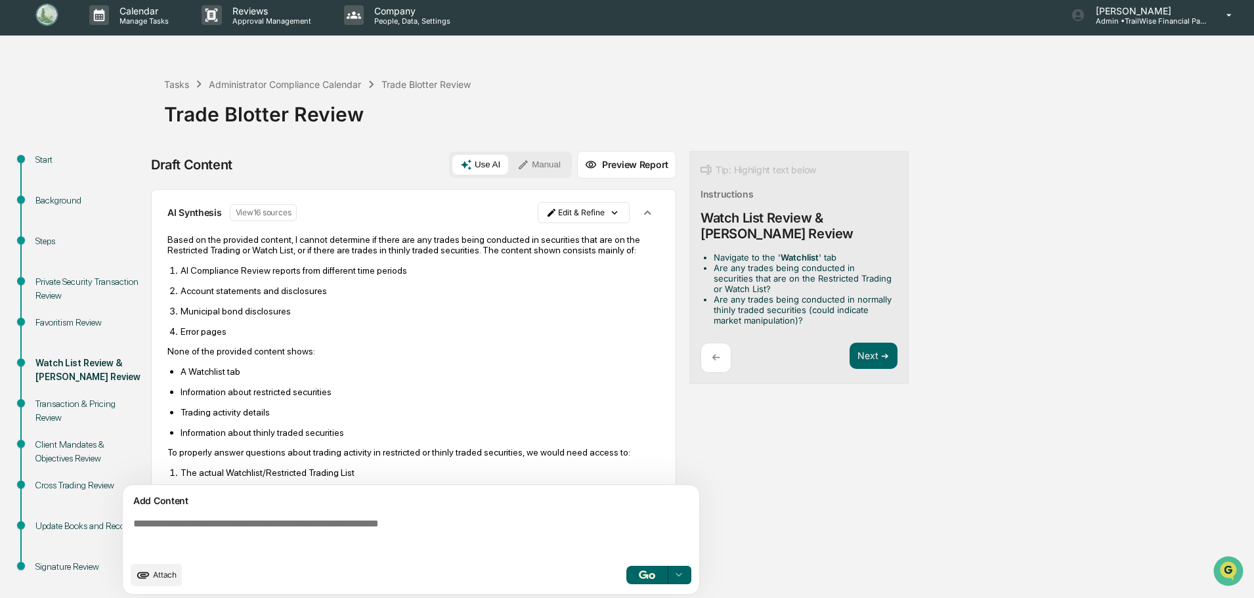
scroll to position [20, 0]
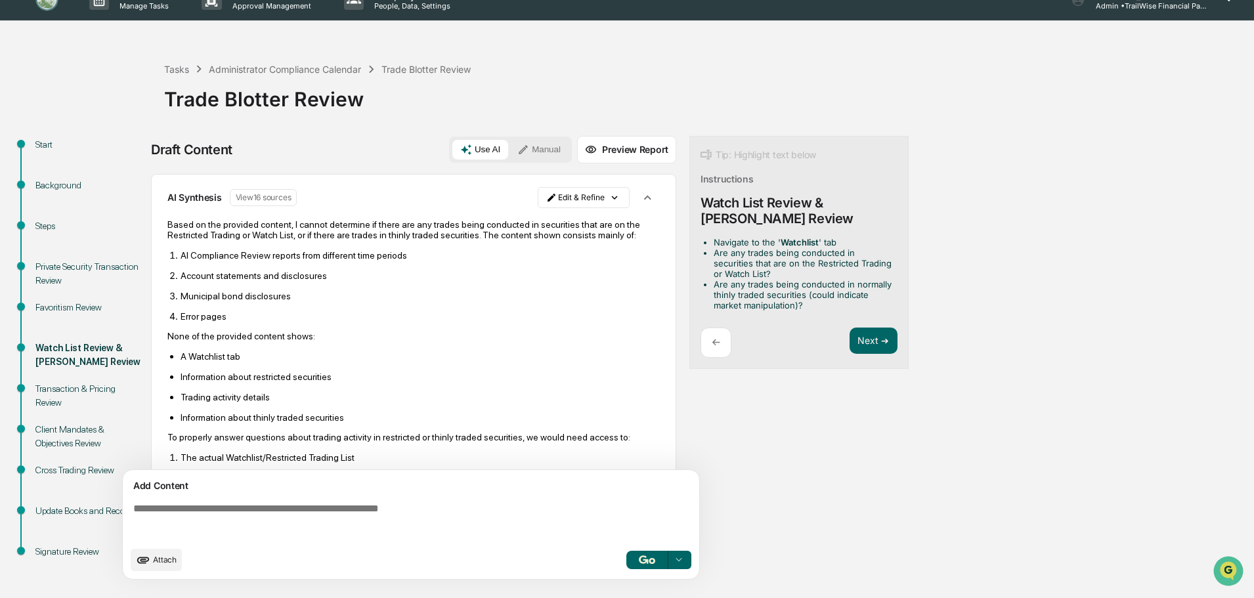
click at [53, 263] on div "Private Security Transaction Review" at bounding box center [89, 274] width 108 height 28
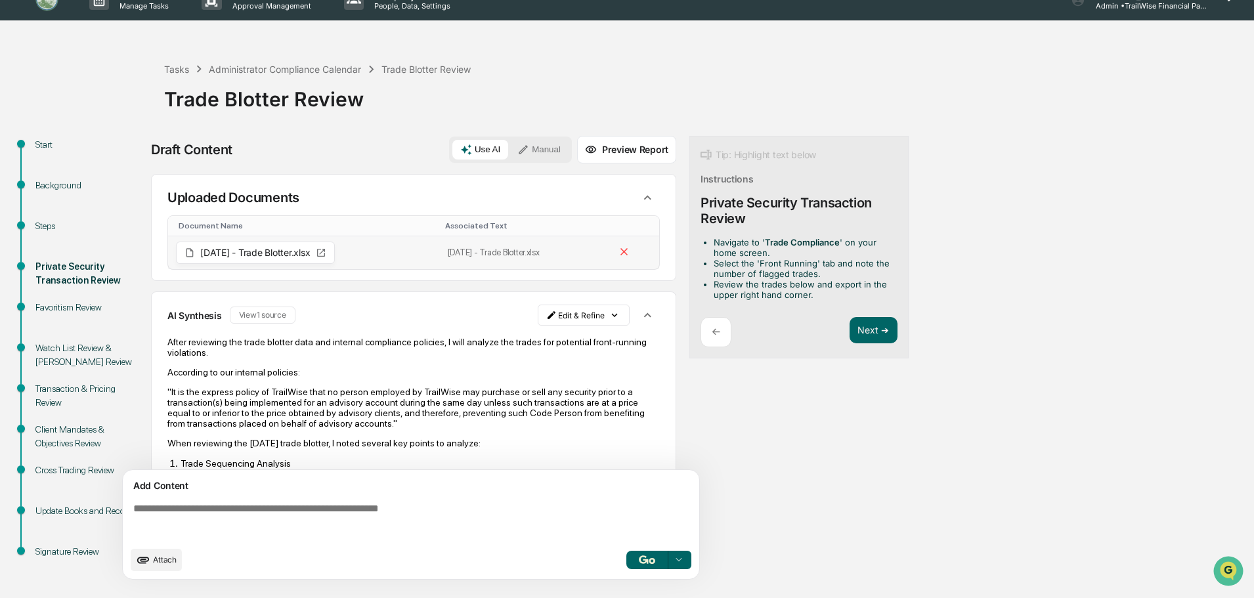
click at [326, 252] on icon at bounding box center [321, 253] width 11 height 11
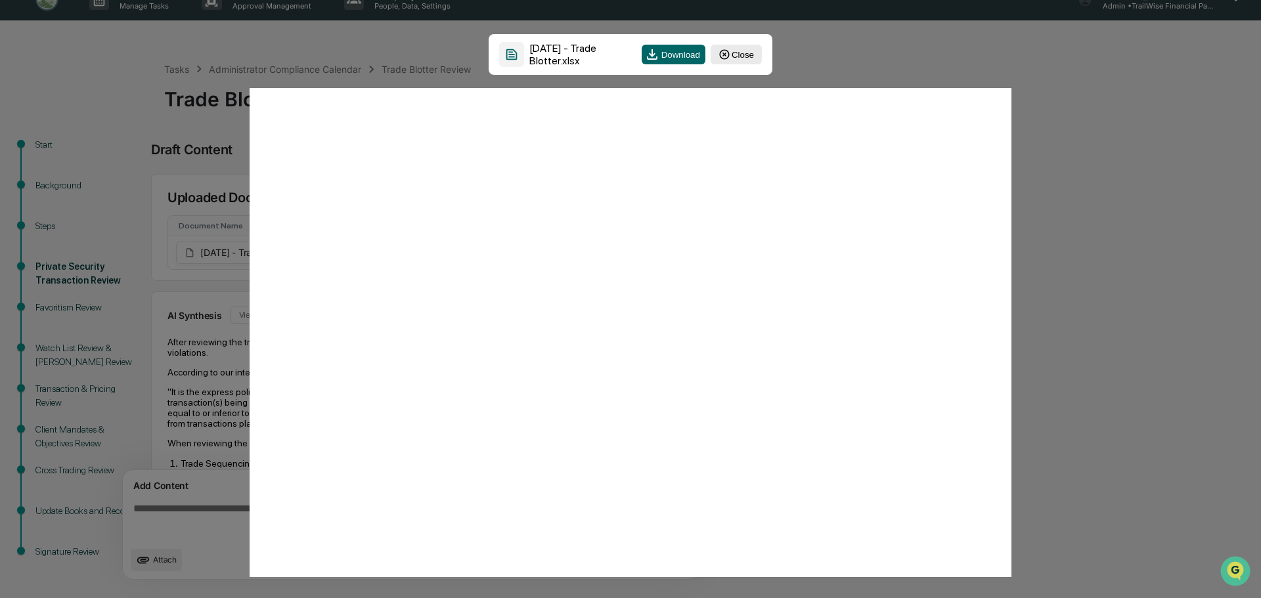
click at [724, 58] on icon at bounding box center [724, 55] width 12 height 12
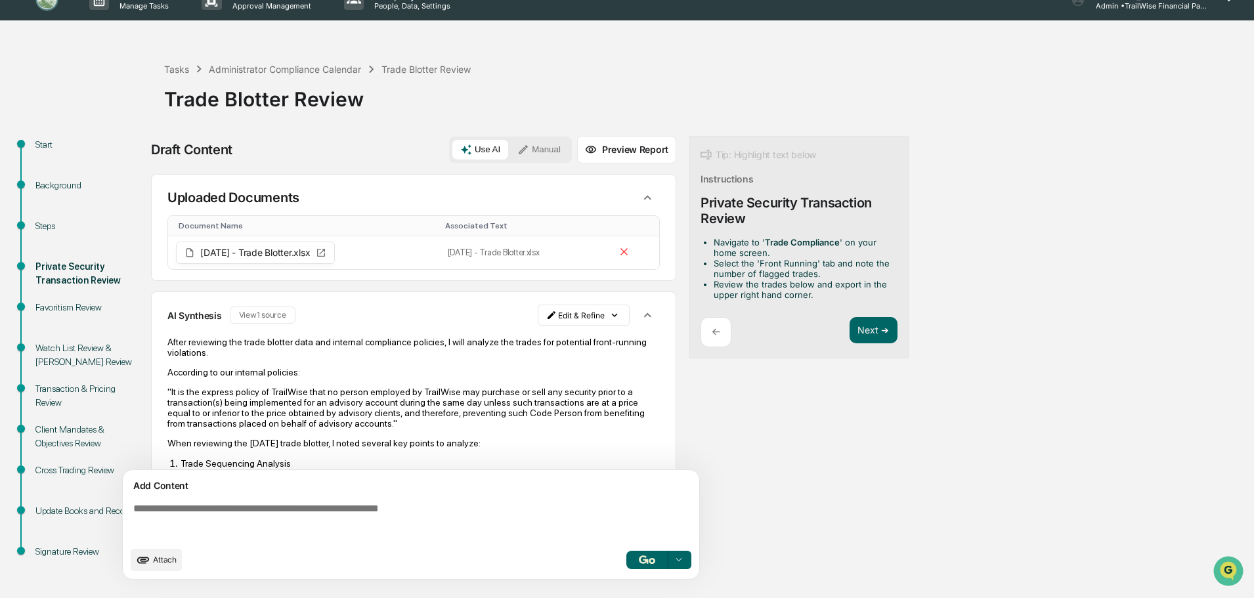
scroll to position [131, 0]
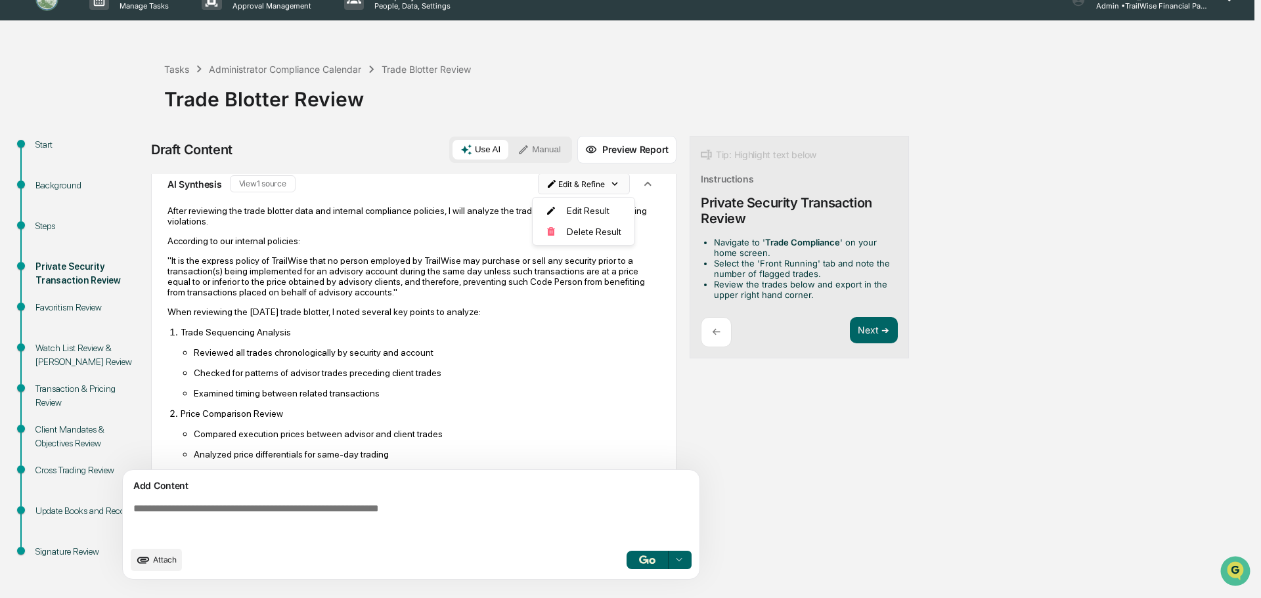
click at [597, 186] on html "Calendar Manage Tasks Reviews Approval Management Company People, Data, Setting…" at bounding box center [630, 279] width 1261 height 598
click at [538, 414] on html "Calendar Manage Tasks Reviews Approval Management Company People, Data, Setting…" at bounding box center [630, 279] width 1261 height 598
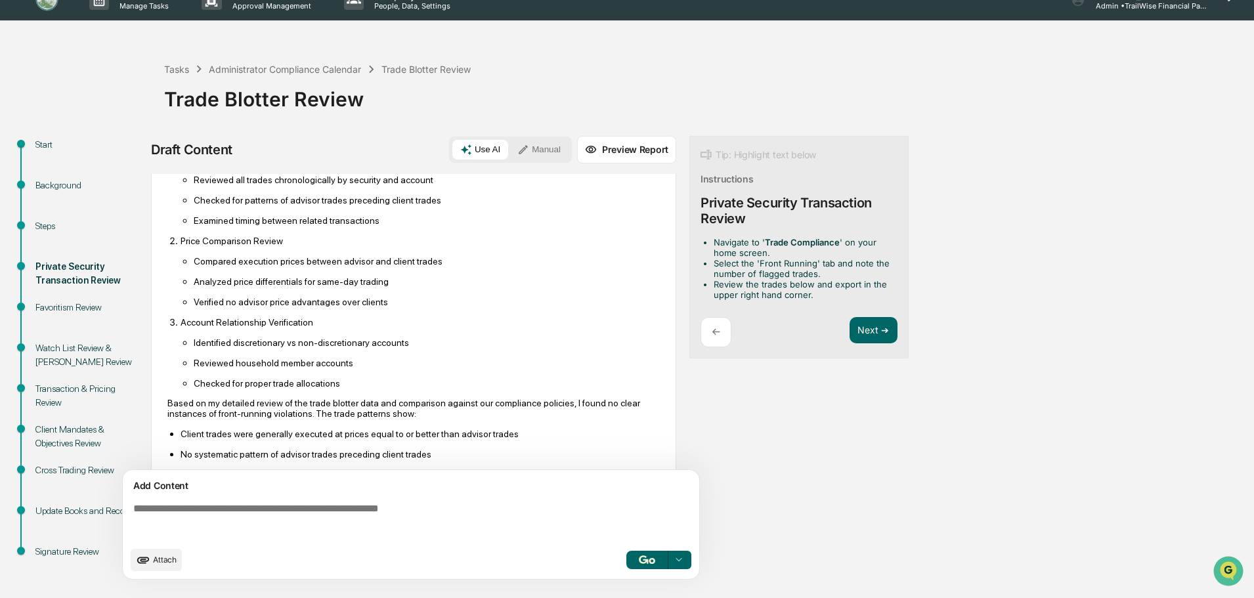
scroll to position [328, 0]
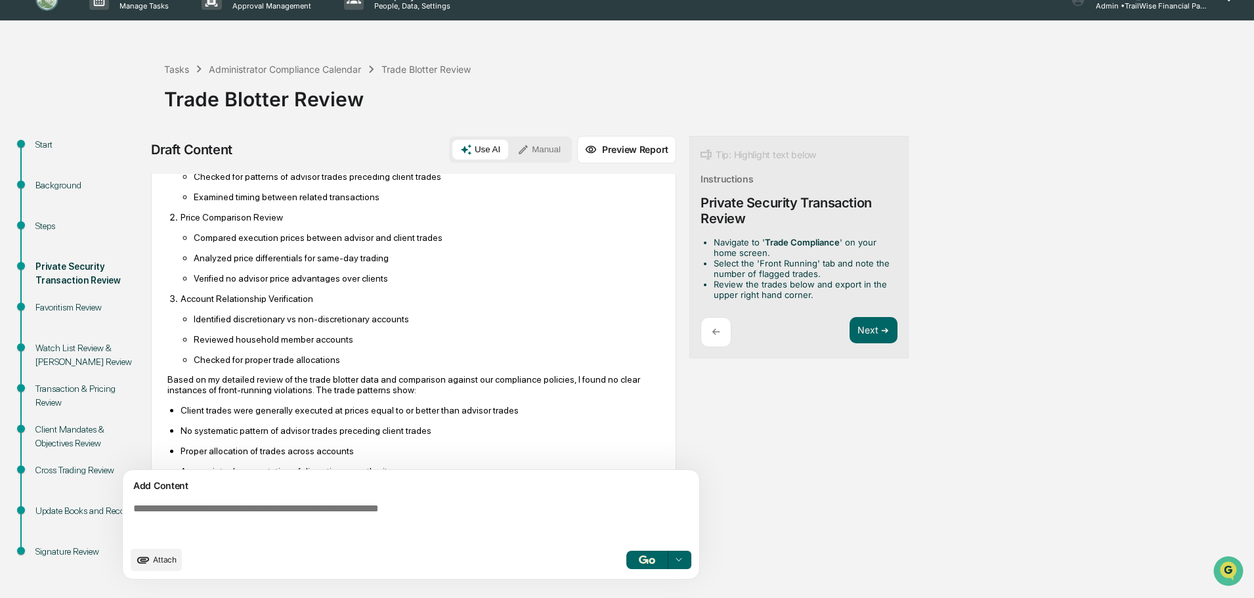
click at [681, 559] on icon at bounding box center [678, 559] width 5 height 3
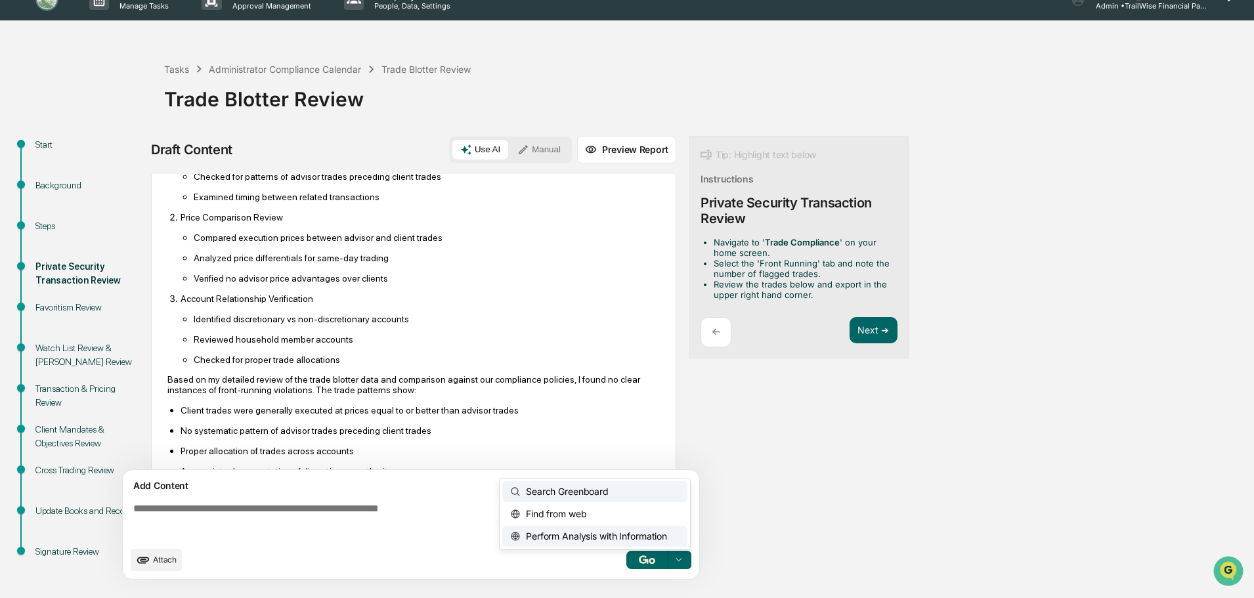
click at [610, 538] on span "Perform Analysis with Information" at bounding box center [594, 536] width 146 height 21
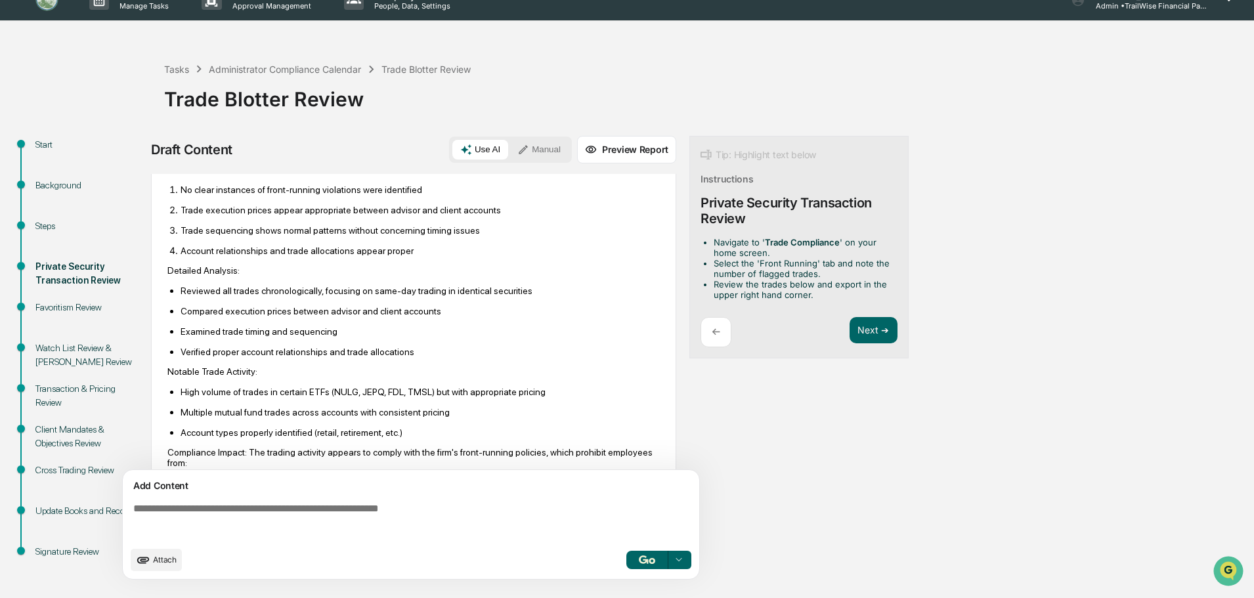
scroll to position [787, 0]
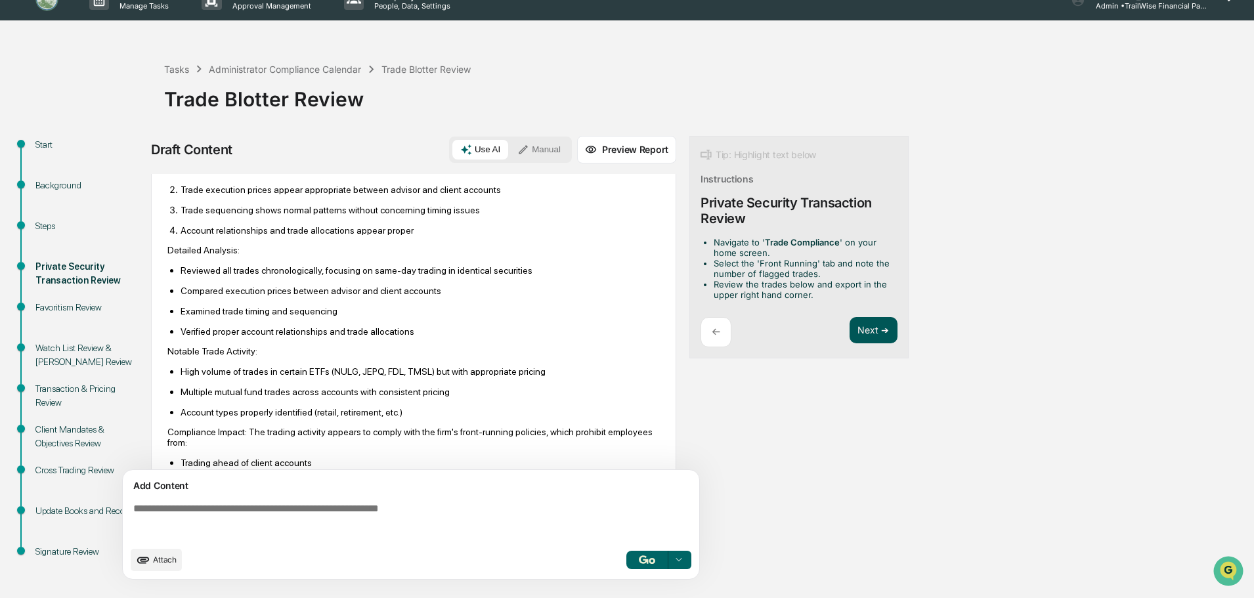
click at [878, 328] on button "Next ➔" at bounding box center [874, 330] width 48 height 27
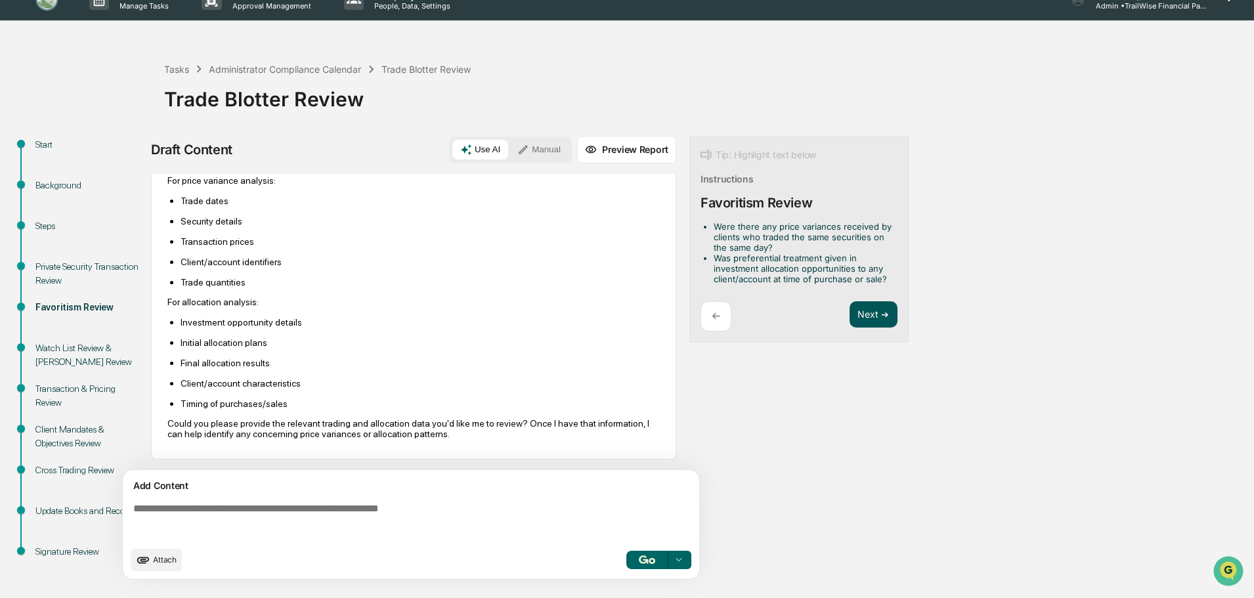
scroll to position [85, 0]
click at [873, 319] on button "Next ➔" at bounding box center [874, 314] width 48 height 27
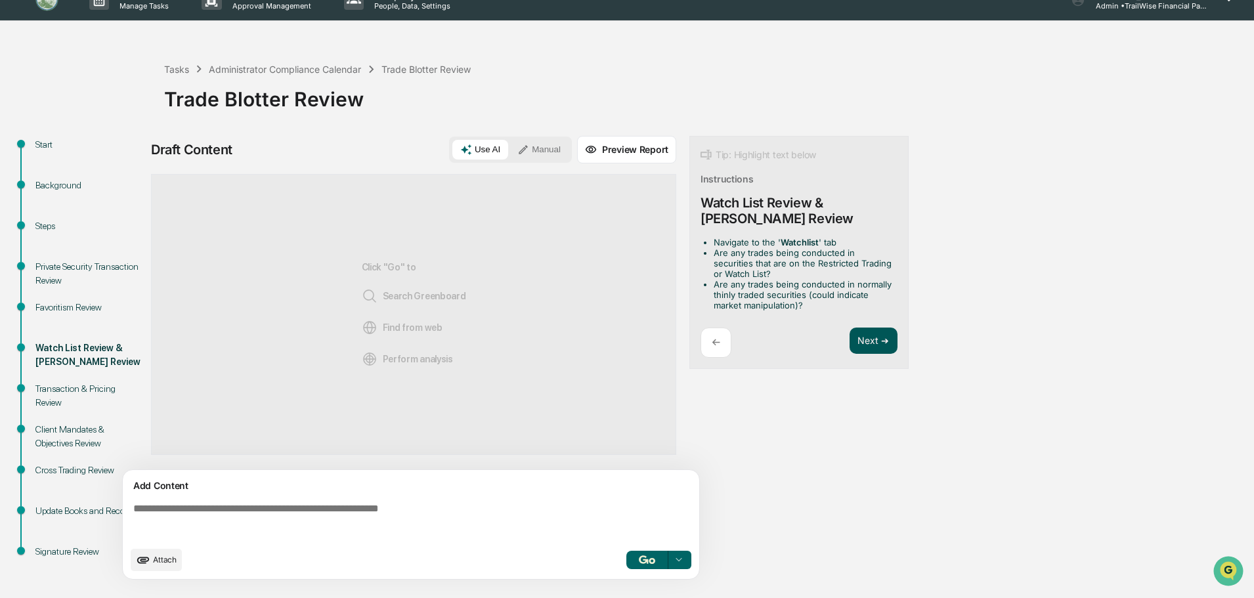
click at [871, 342] on button "Next ➔" at bounding box center [874, 341] width 48 height 27
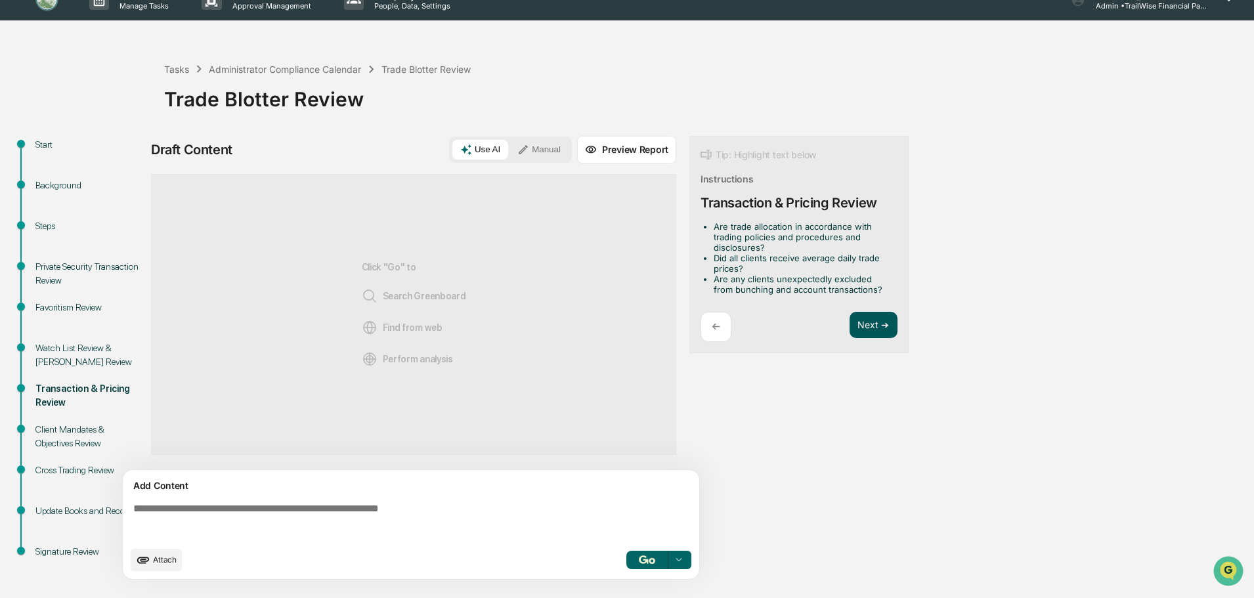
click at [873, 328] on button "Next ➔" at bounding box center [874, 325] width 48 height 27
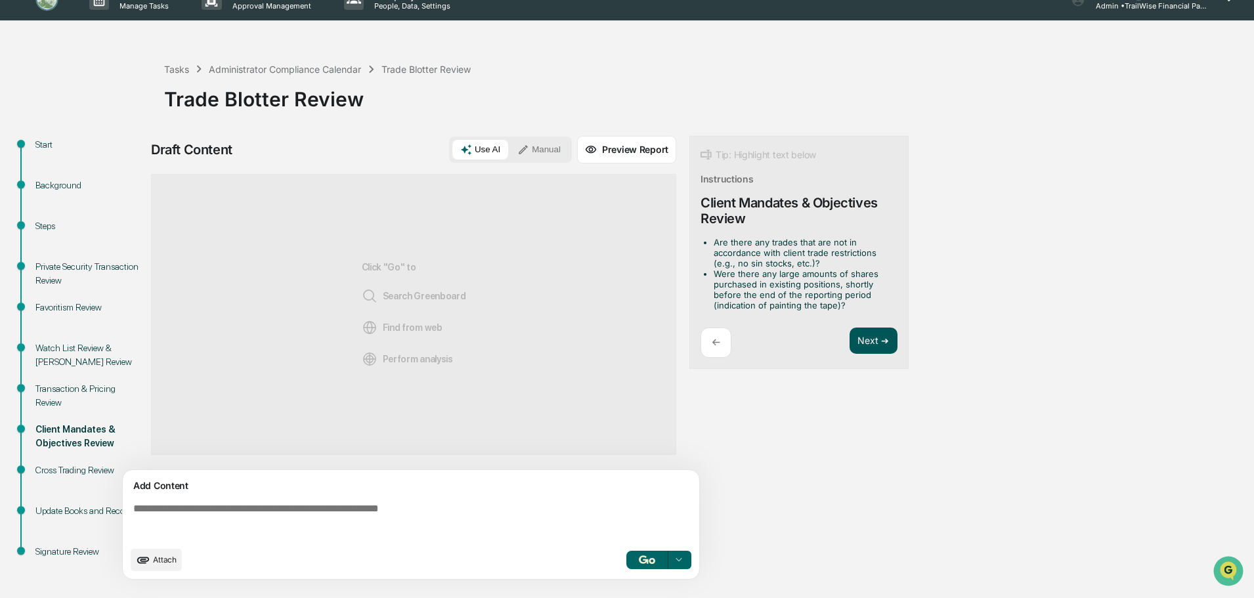
click at [872, 338] on button "Next ➔" at bounding box center [874, 341] width 48 height 27
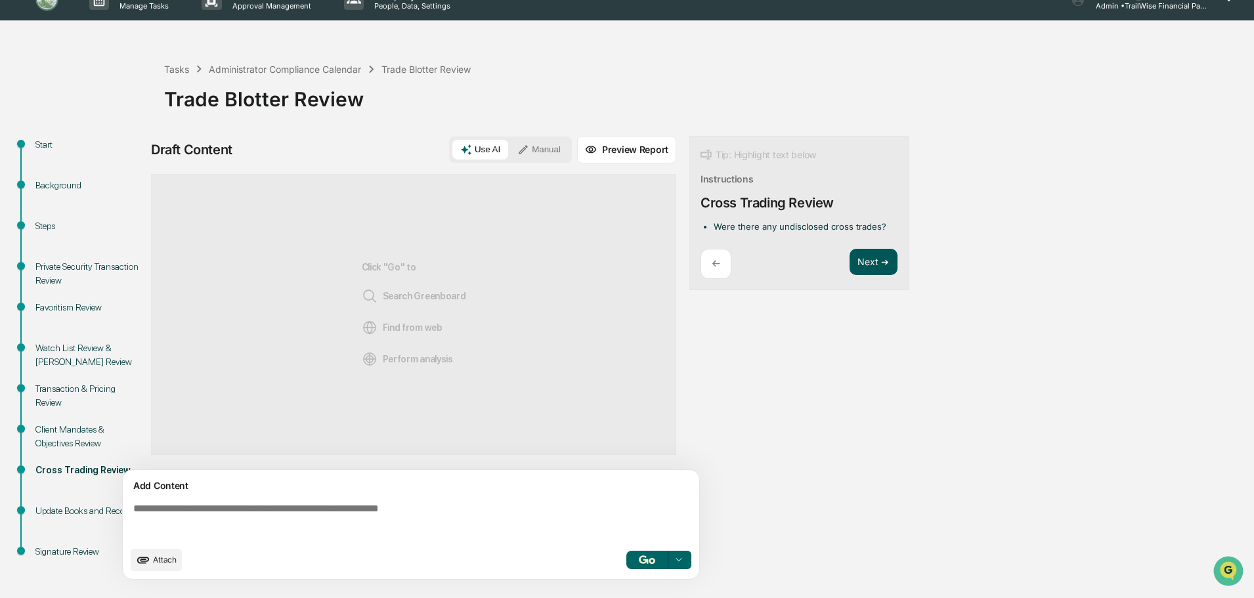
click at [865, 262] on button "Next ➔" at bounding box center [874, 262] width 48 height 27
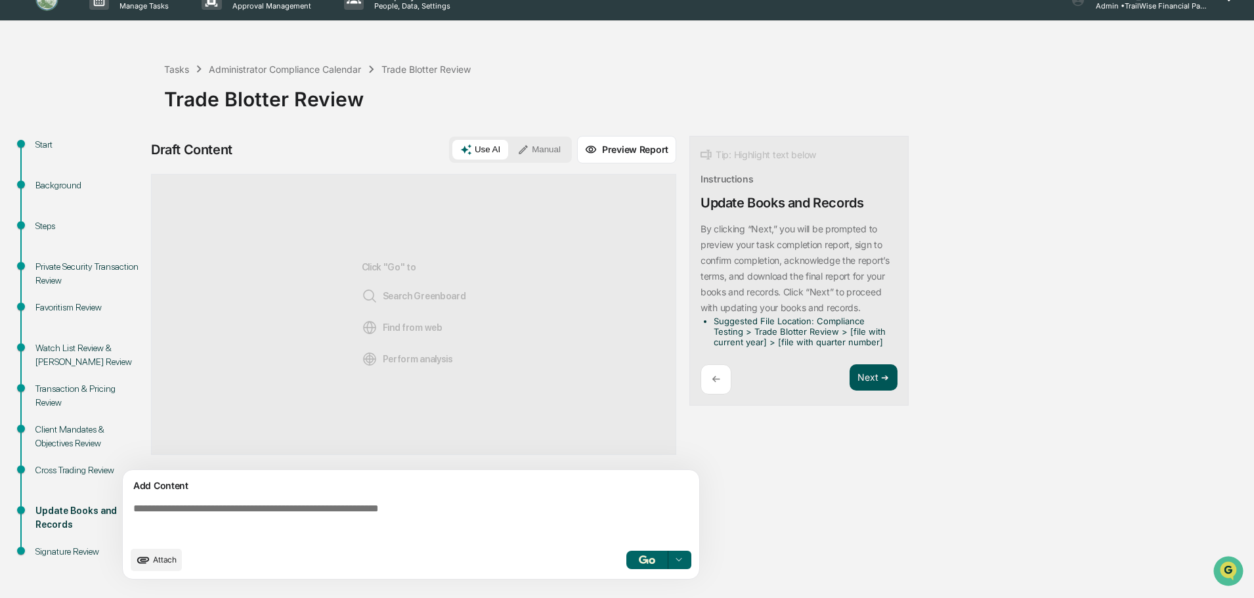
click at [867, 375] on button "Next ➔" at bounding box center [874, 377] width 48 height 27
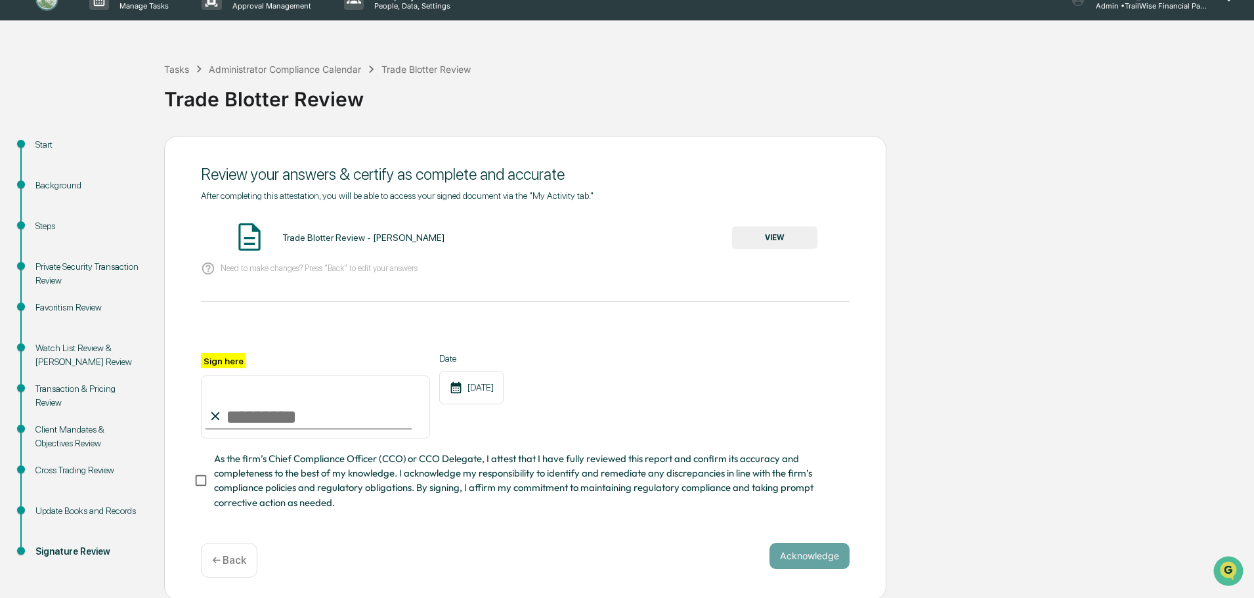
click at [749, 234] on button "VIEW" at bounding box center [774, 238] width 85 height 22
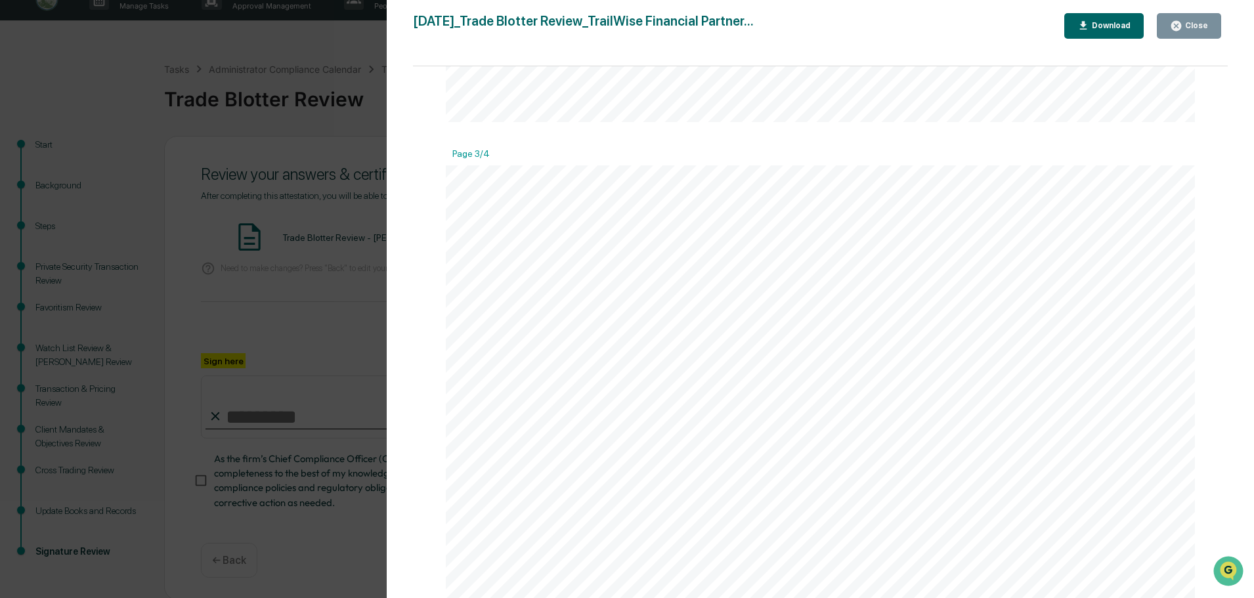
scroll to position [2167, 0]
click at [1096, 29] on div "Download" at bounding box center [1109, 25] width 41 height 9
click at [1200, 32] on div "Close" at bounding box center [1189, 26] width 38 height 12
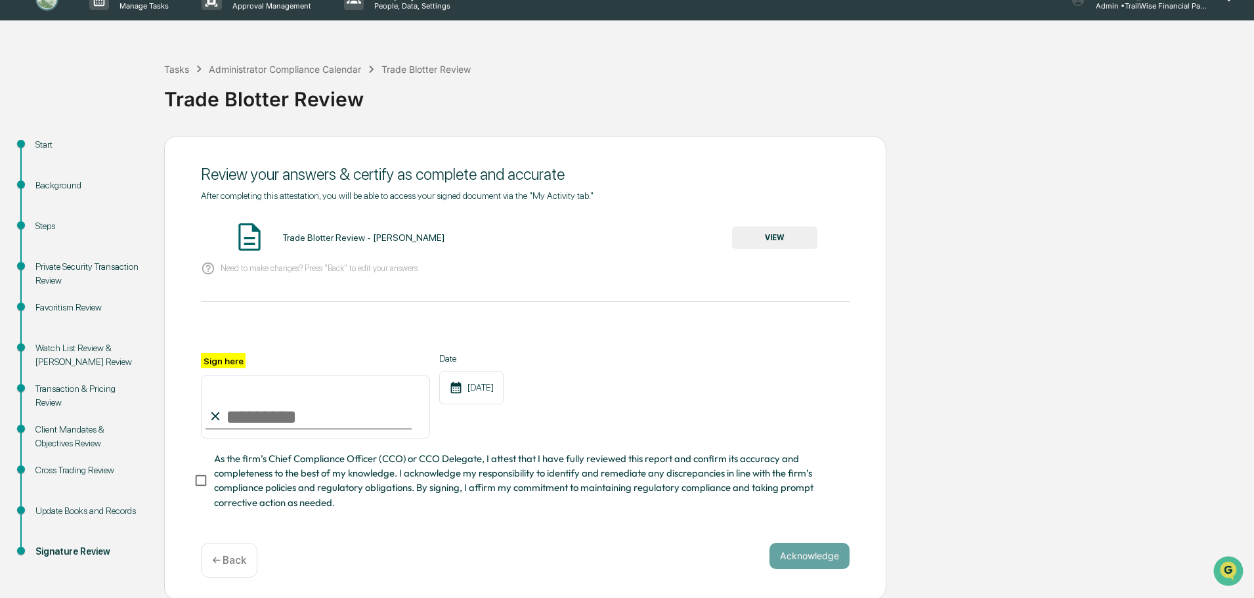
click at [240, 418] on input "Sign here" at bounding box center [315, 407] width 229 height 63
type input "**********"
click at [805, 558] on button "Acknowledge" at bounding box center [809, 556] width 80 height 26
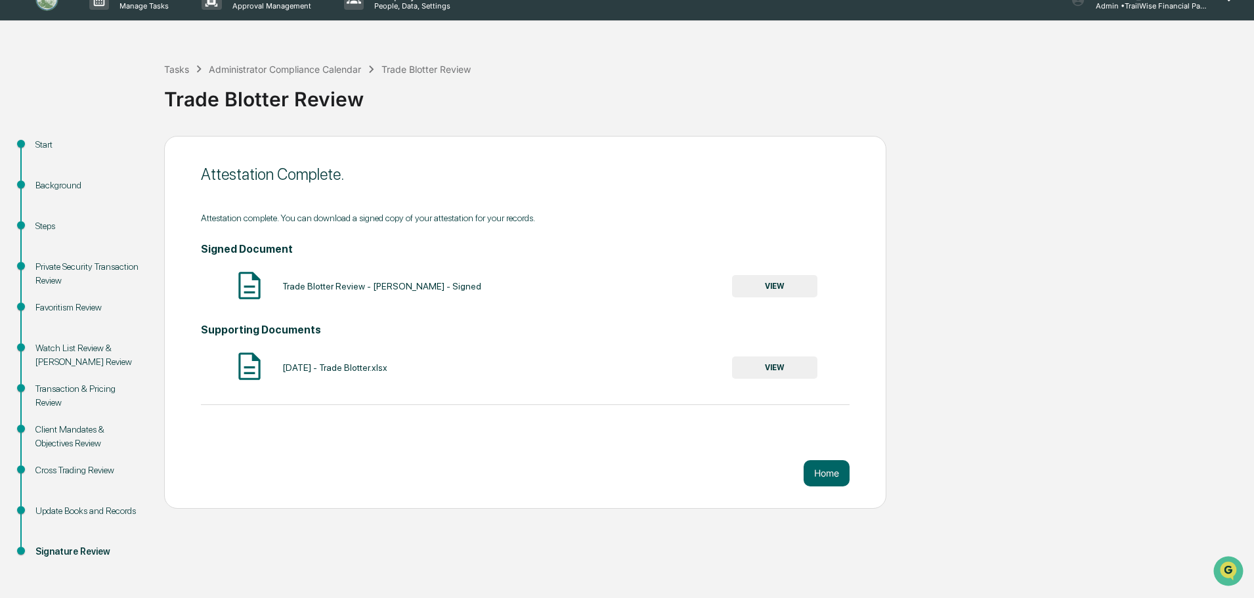
click at [766, 286] on button "VIEW" at bounding box center [774, 286] width 85 height 22
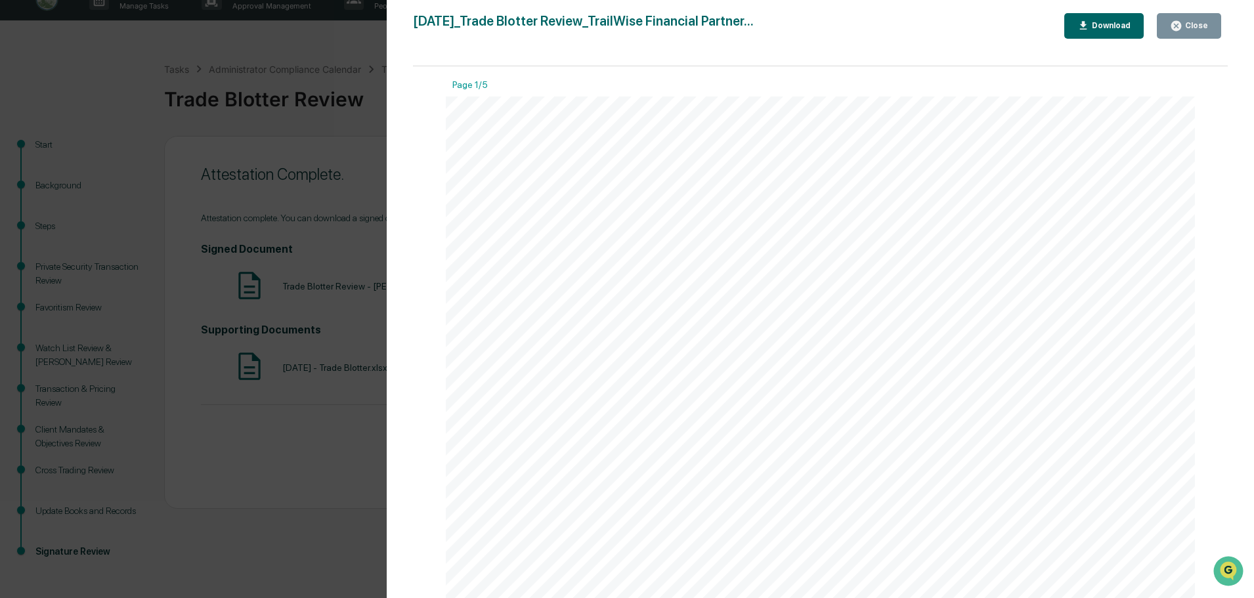
click at [1115, 22] on div "Download" at bounding box center [1109, 25] width 41 height 9
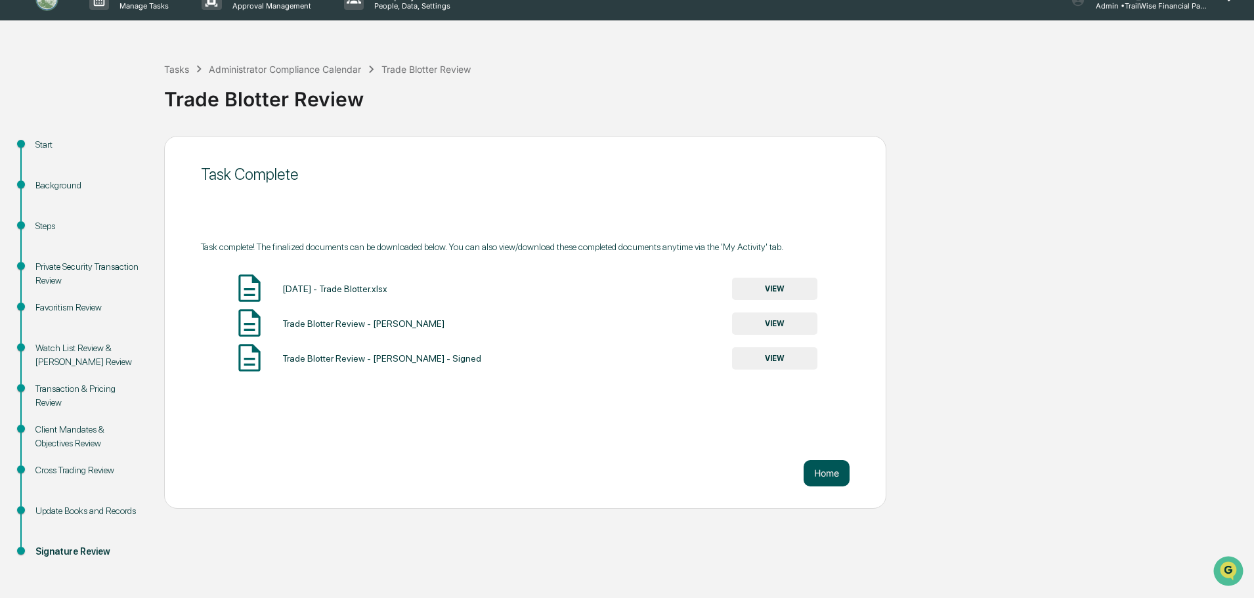
click at [821, 471] on button "Home" at bounding box center [827, 473] width 46 height 26
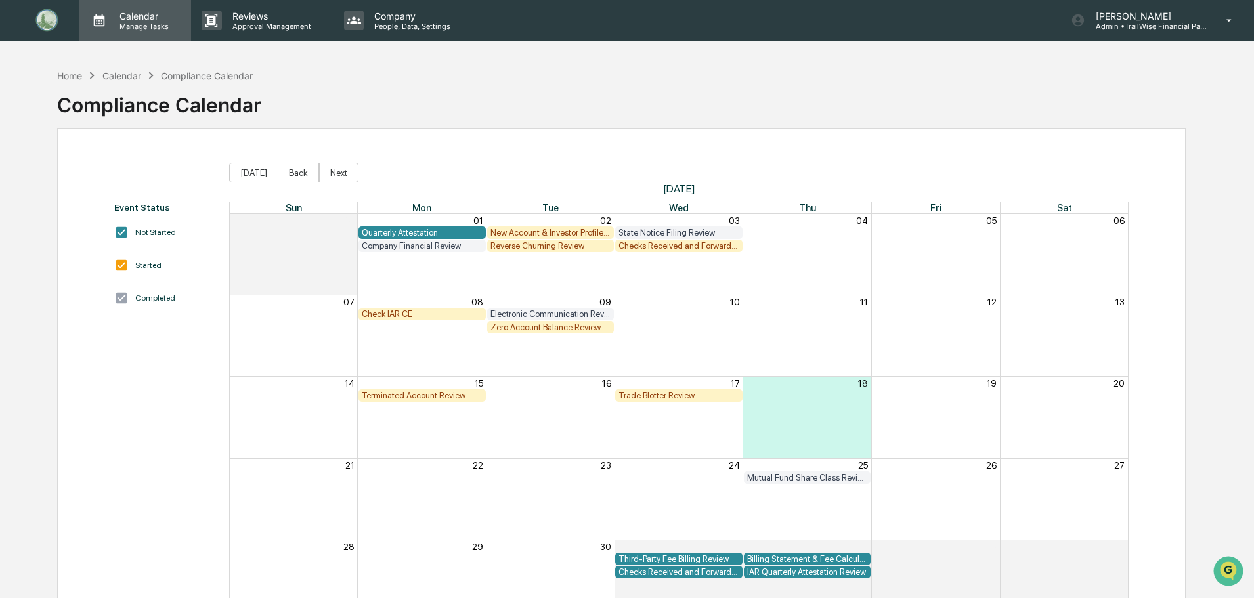
click at [133, 20] on p "Calendar" at bounding box center [142, 16] width 66 height 11
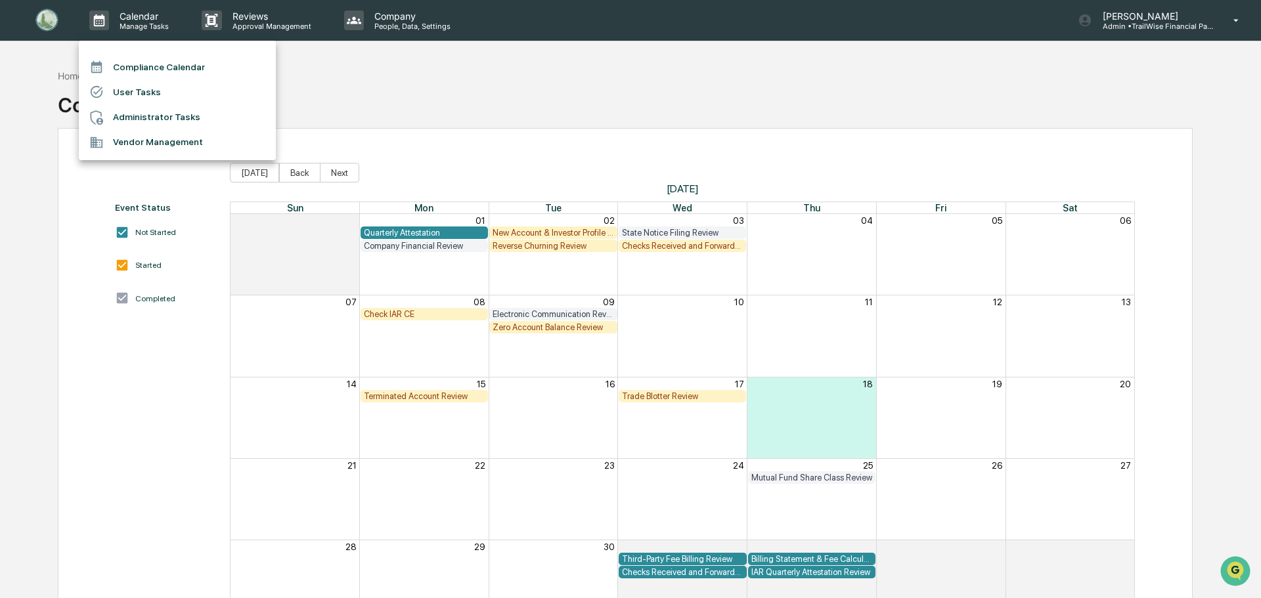
click at [133, 118] on li "Administrator Tasks" at bounding box center [177, 117] width 197 height 25
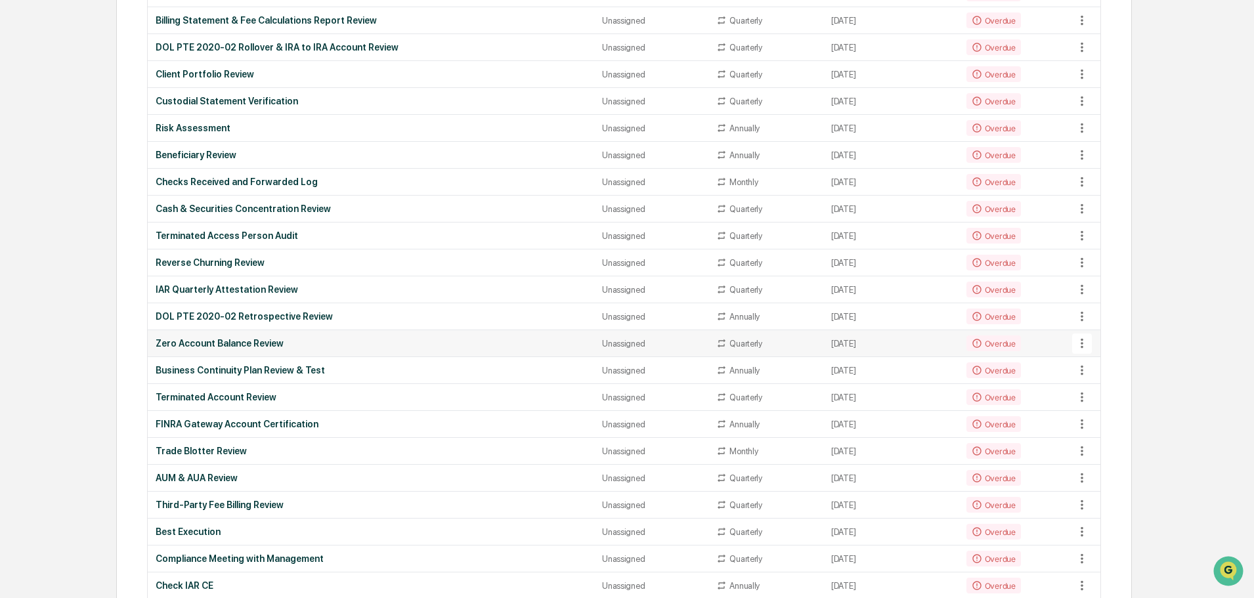
scroll to position [394, 0]
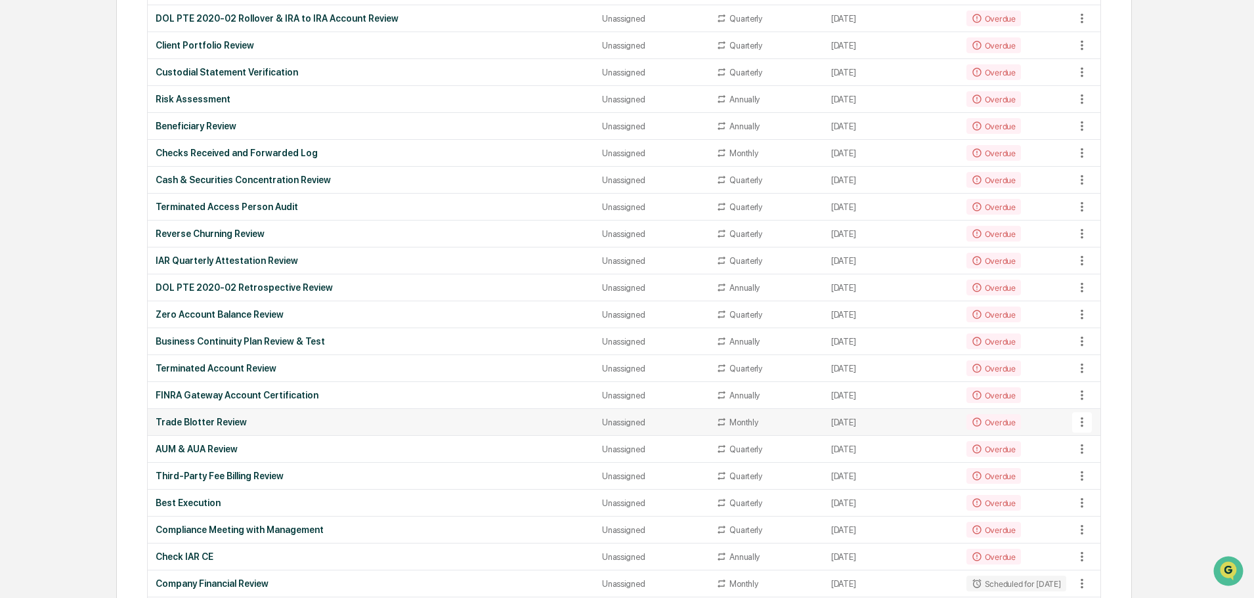
click at [222, 424] on div "Trade Blotter Review" at bounding box center [371, 422] width 431 height 11
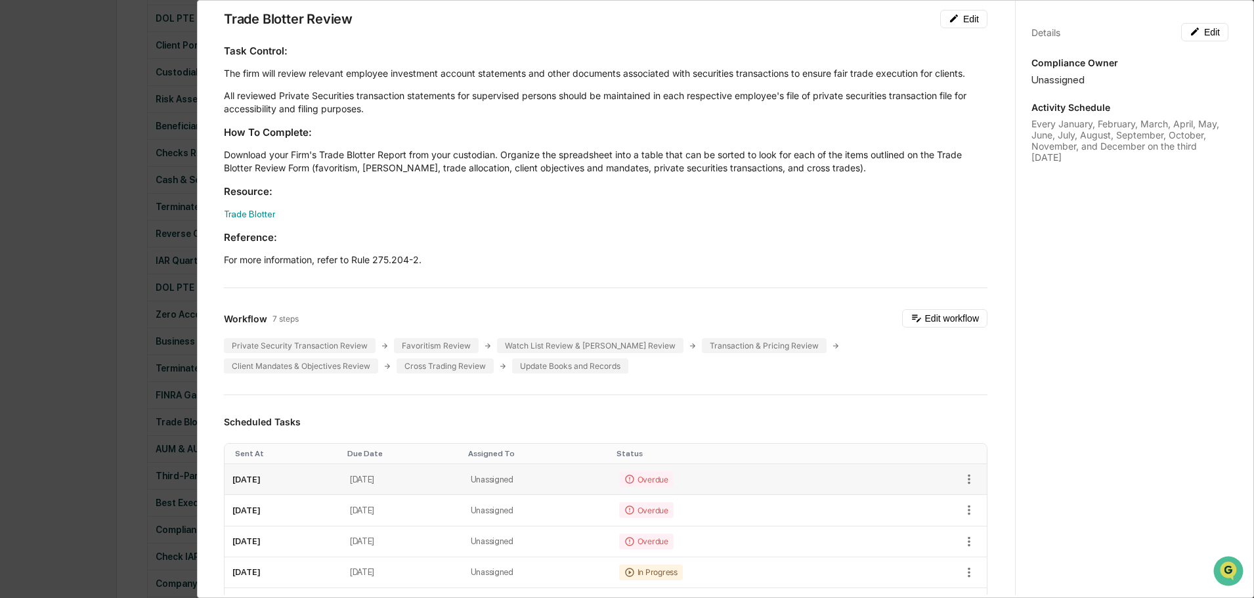
scroll to position [131, 0]
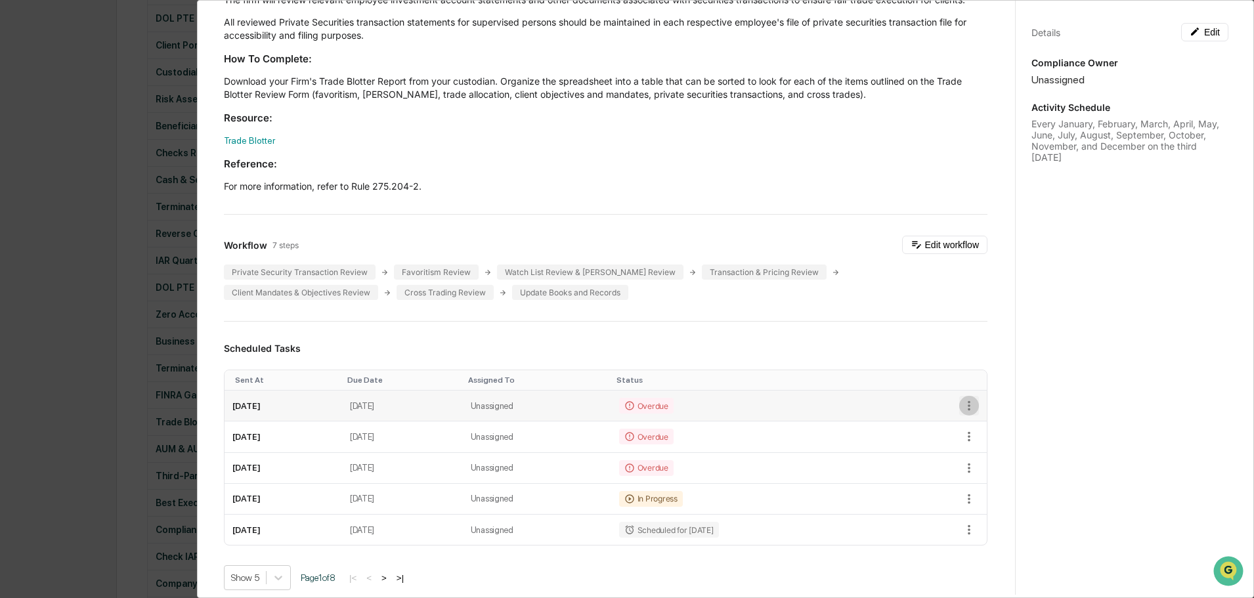
click at [962, 404] on icon "button" at bounding box center [969, 406] width 14 height 14
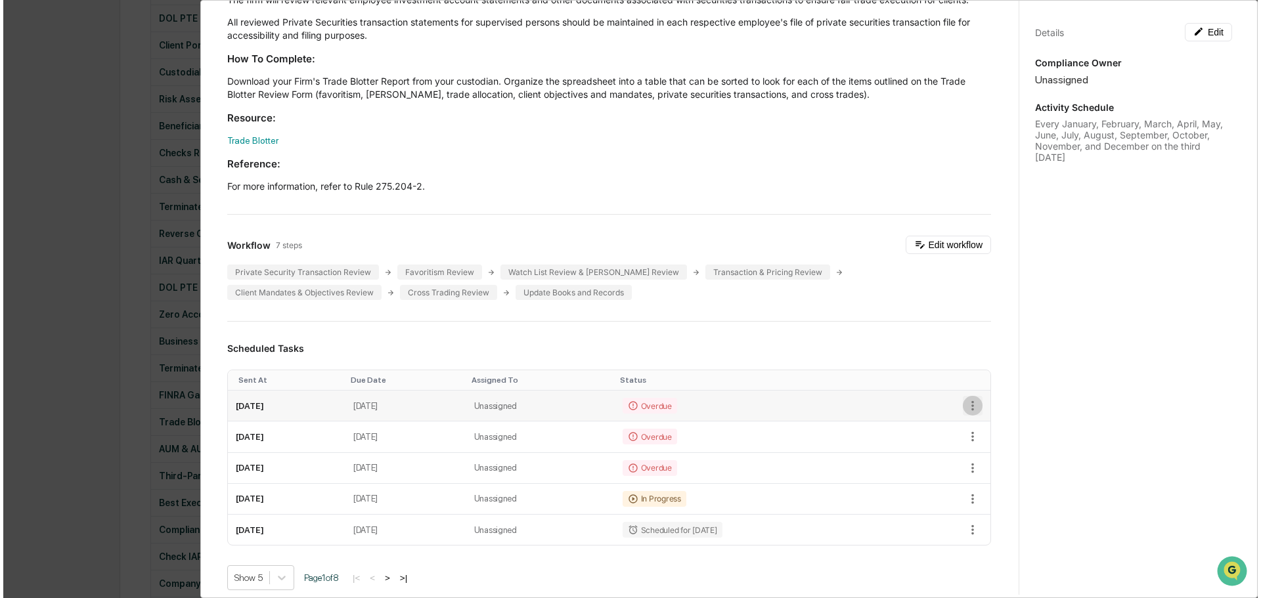
scroll to position [395, 0]
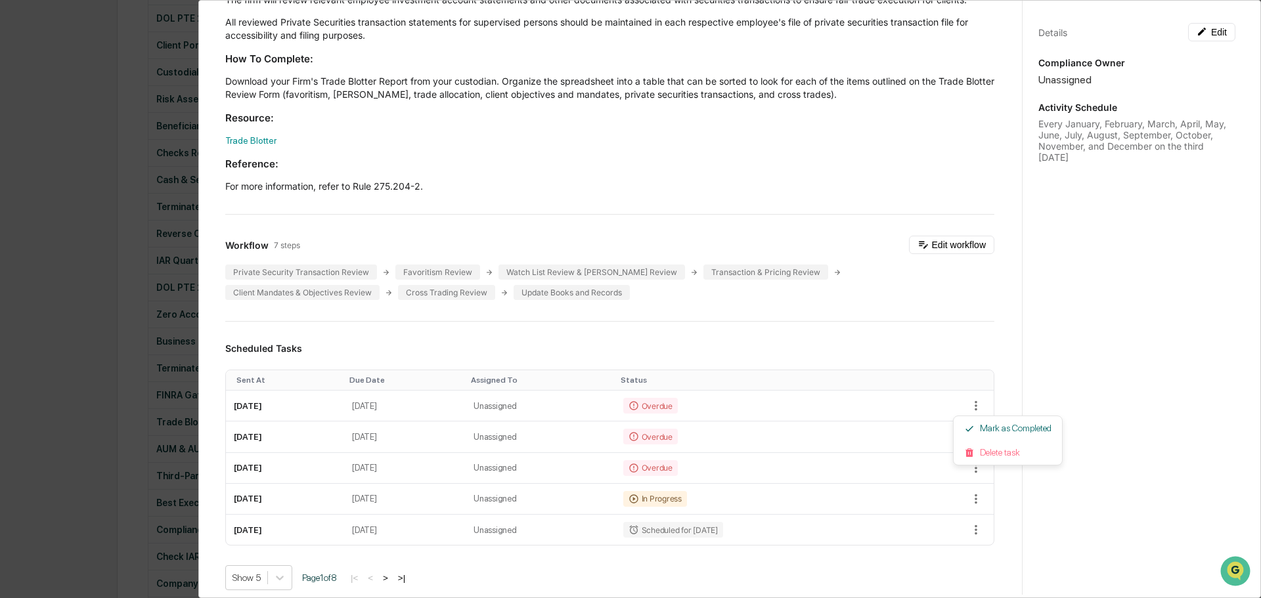
click at [475, 407] on div at bounding box center [630, 299] width 1261 height 598
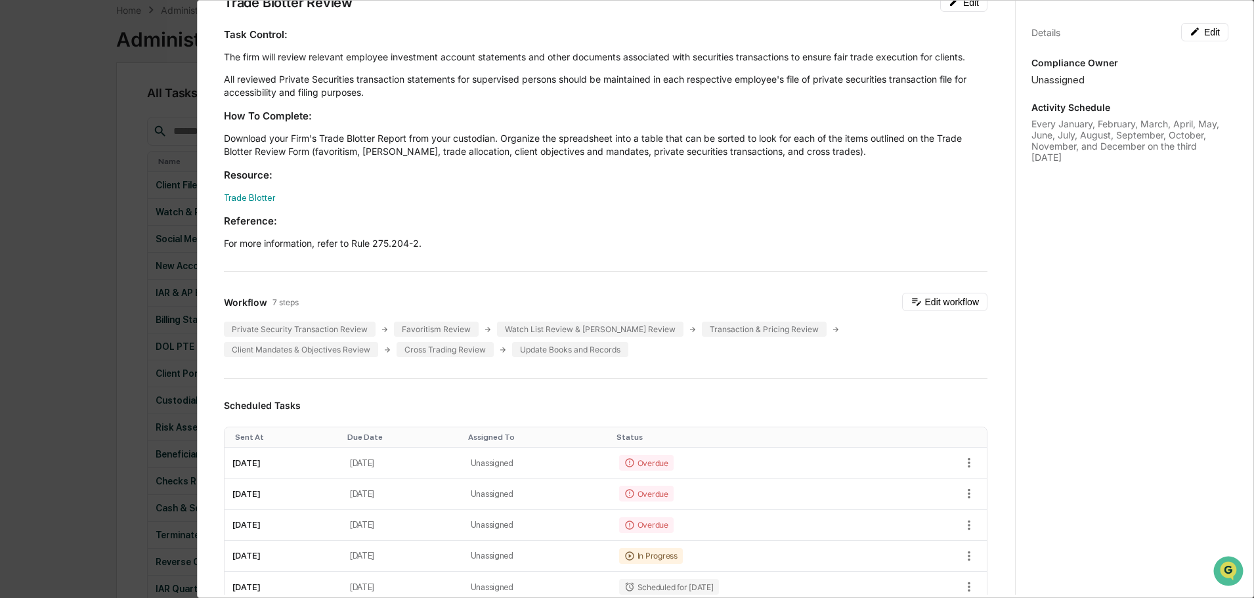
scroll to position [0, 0]
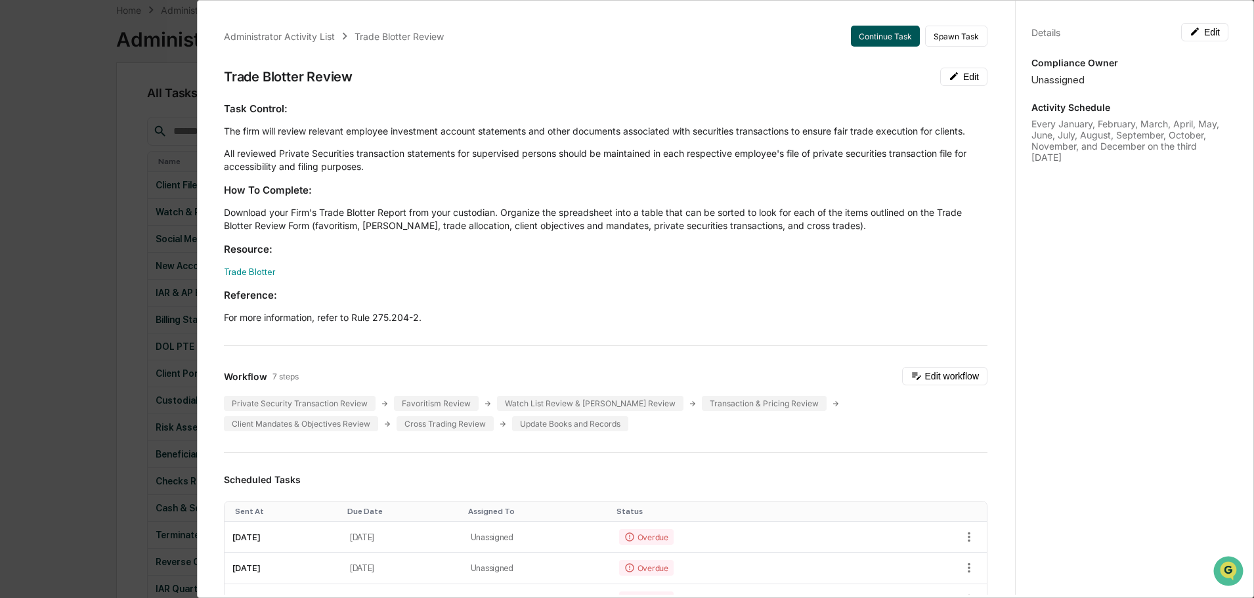
click at [877, 38] on button "Continue Task" at bounding box center [885, 36] width 69 height 21
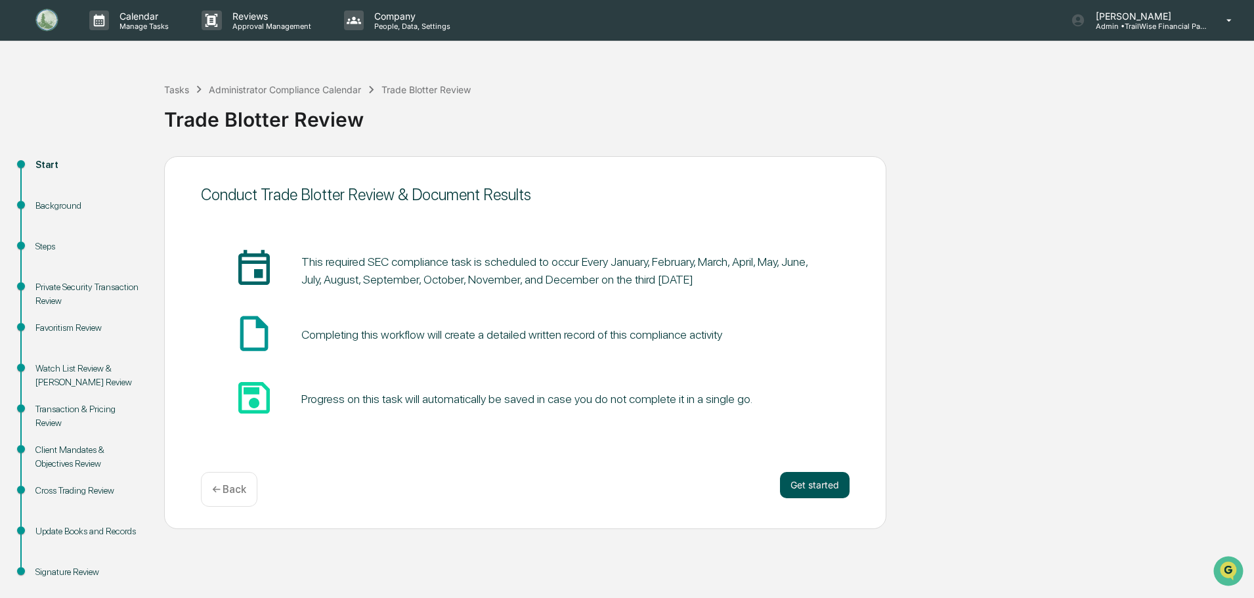
click at [819, 481] on button "Get started" at bounding box center [815, 485] width 70 height 26
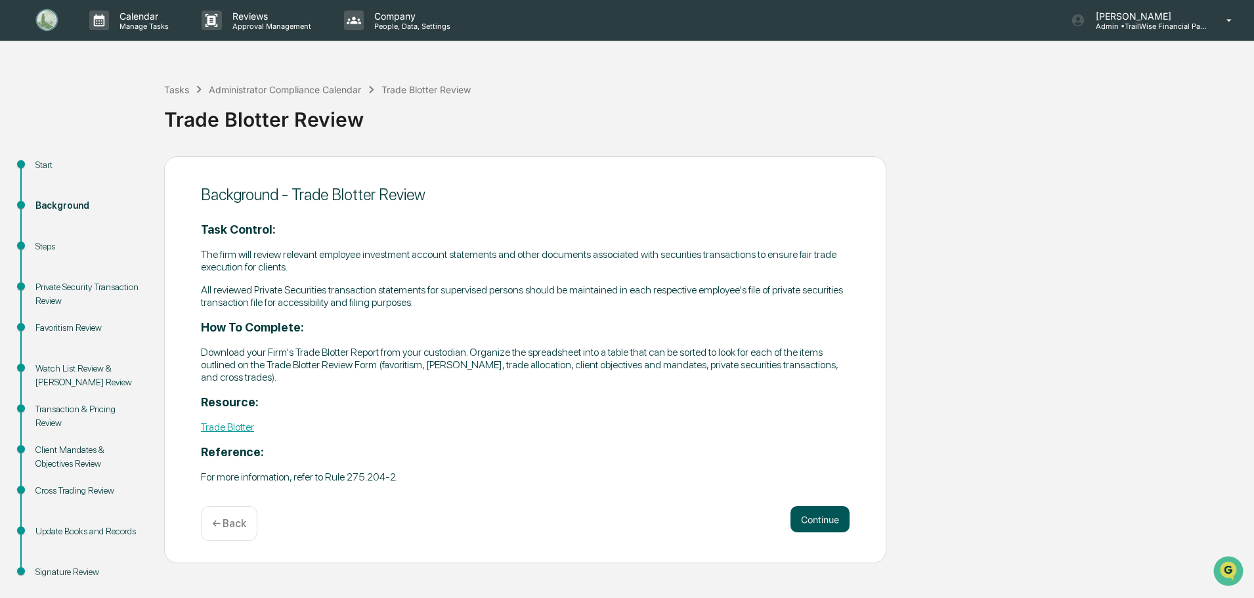
click at [828, 524] on button "Continue" at bounding box center [819, 519] width 59 height 26
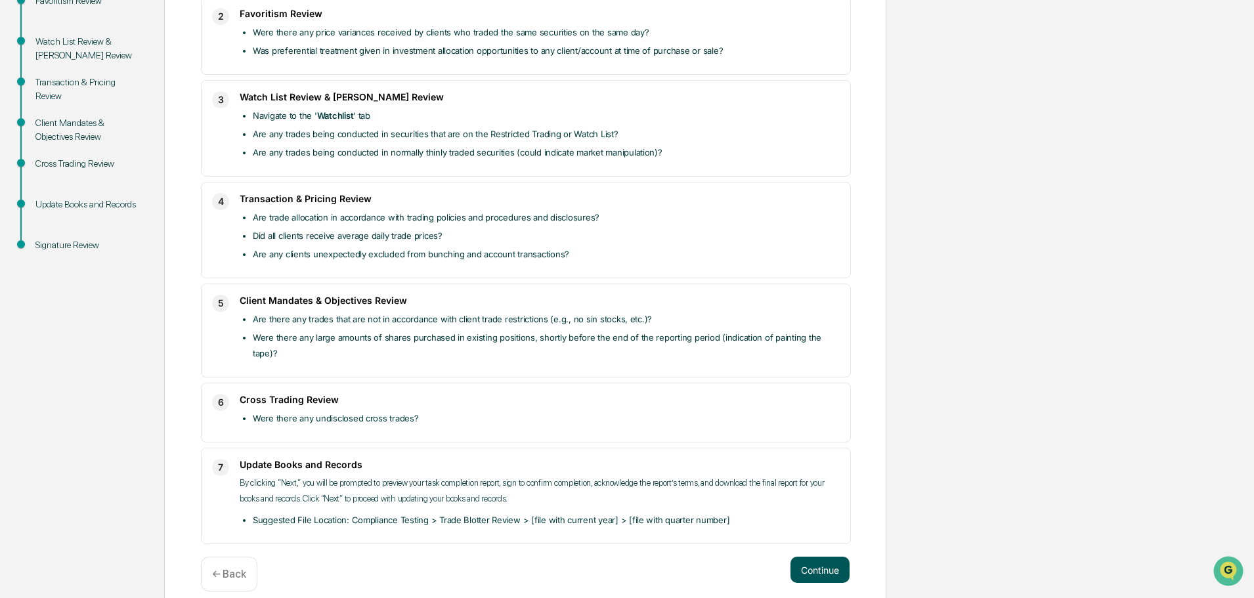
click at [812, 557] on button "Continue" at bounding box center [819, 570] width 59 height 26
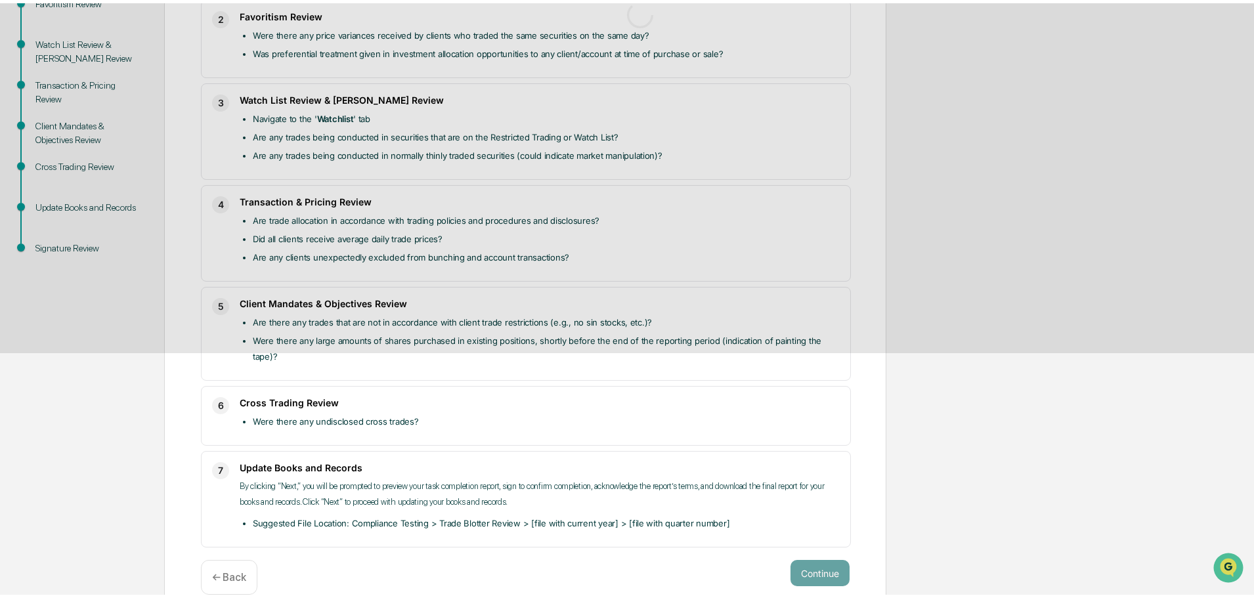
scroll to position [20, 0]
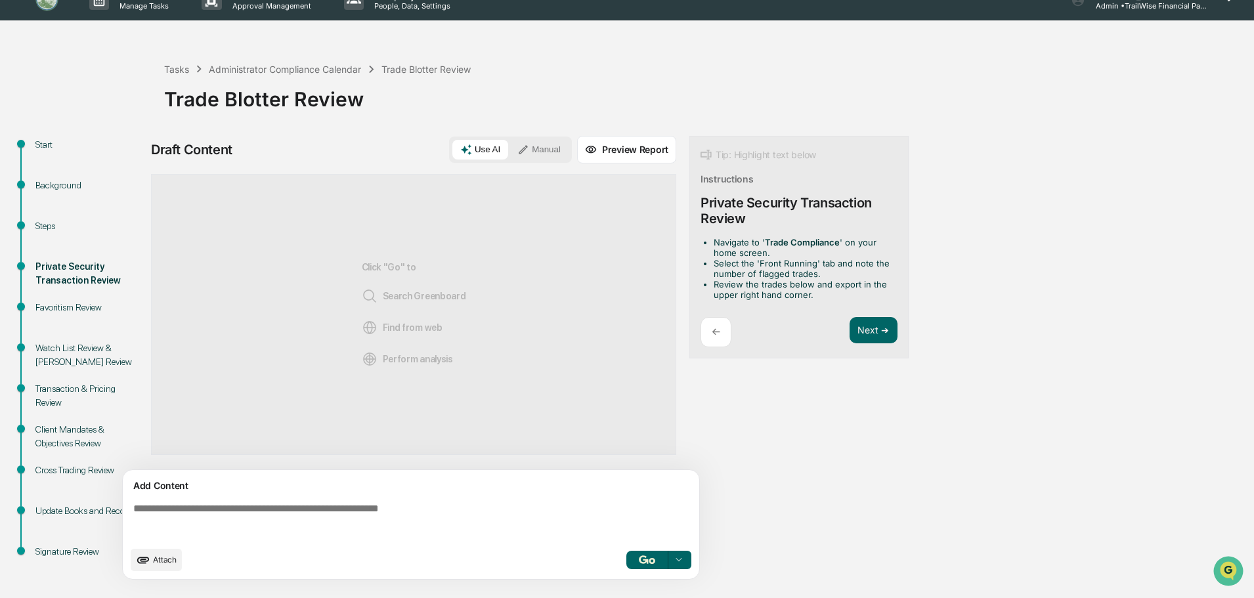
click at [162, 561] on span "Attach" at bounding box center [165, 560] width 24 height 10
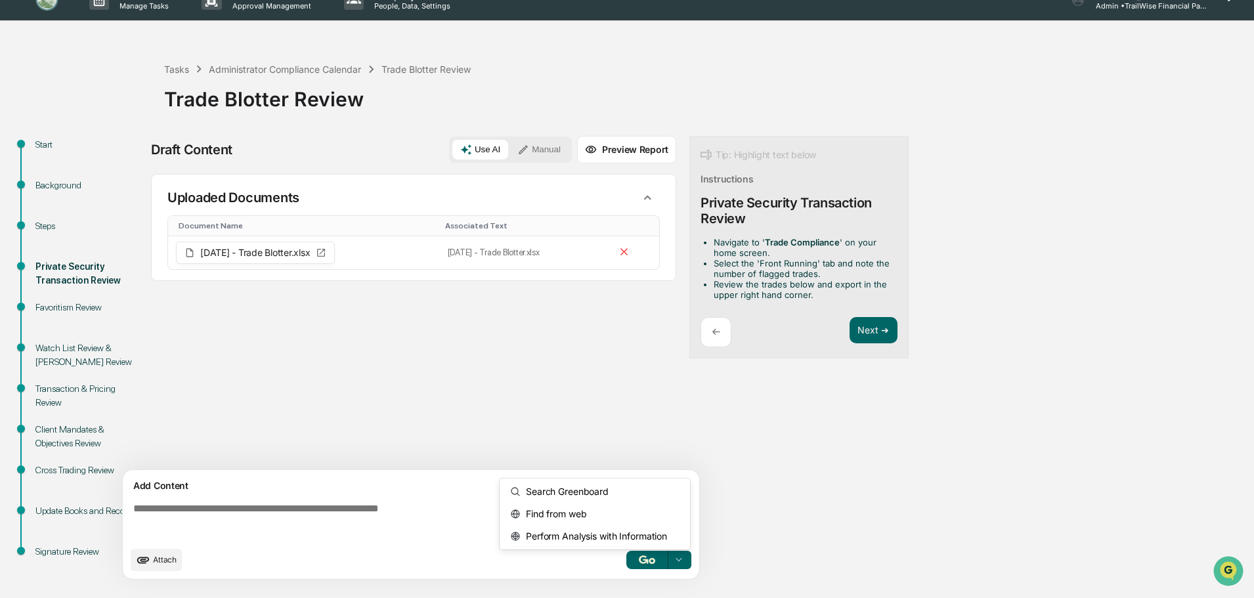
click at [675, 561] on icon at bounding box center [679, 560] width 11 height 11
click at [619, 540] on span "Perform Analysis with Information" at bounding box center [594, 536] width 146 height 21
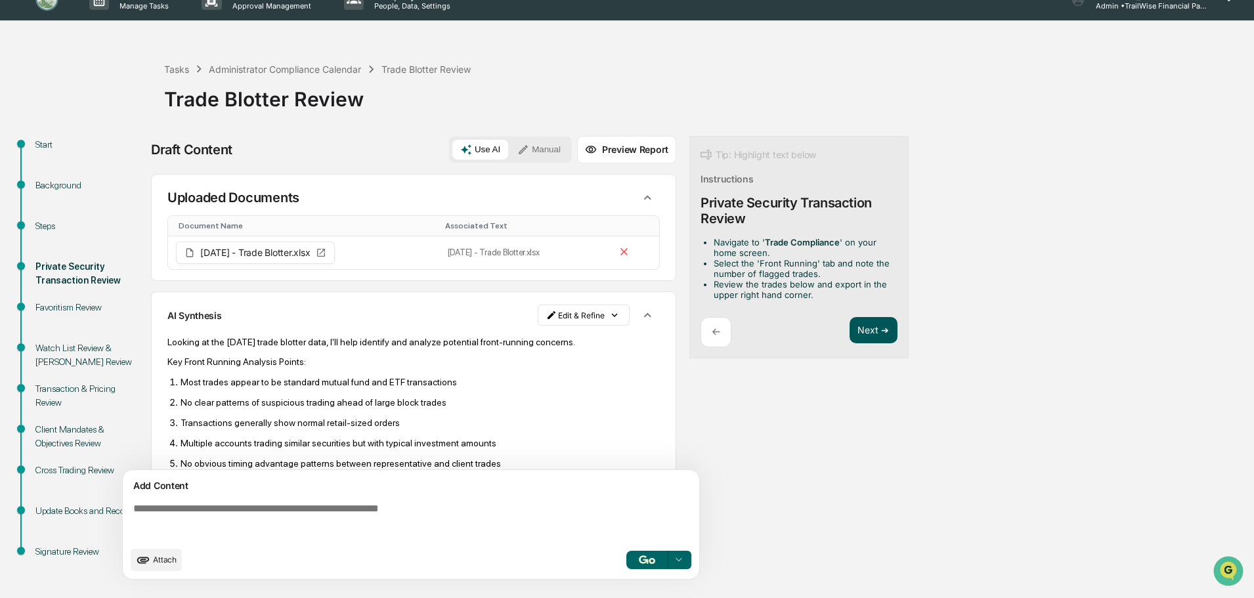
click at [867, 334] on button "Next ➔" at bounding box center [874, 330] width 48 height 27
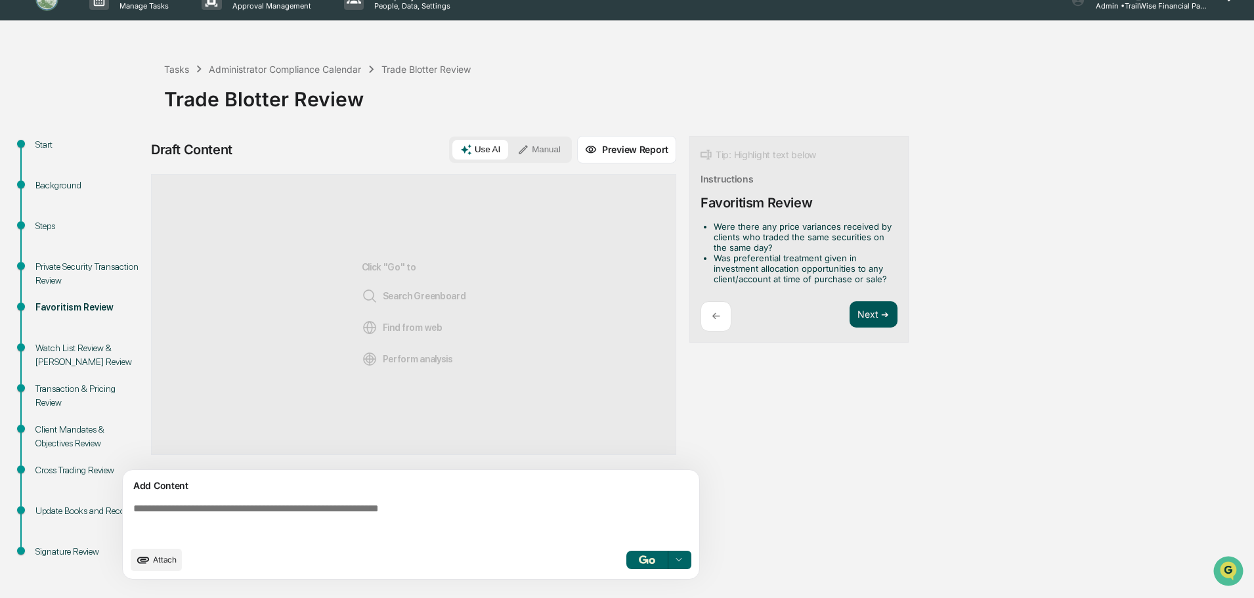
click at [872, 311] on button "Next ➔" at bounding box center [874, 314] width 48 height 27
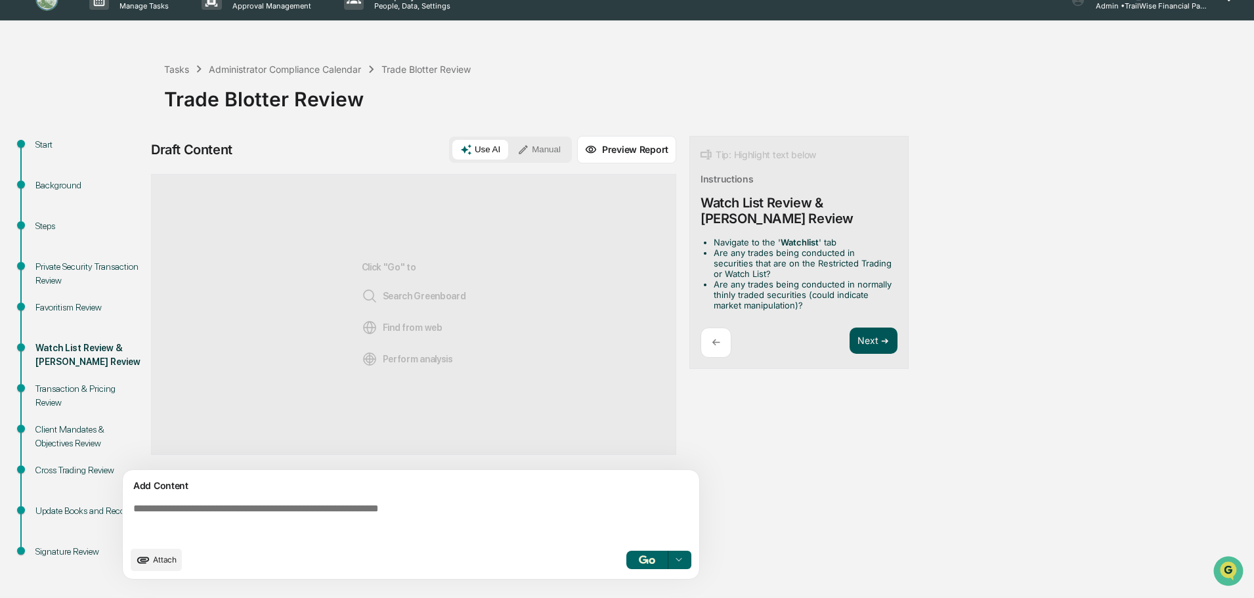
click at [874, 332] on button "Next ➔" at bounding box center [874, 341] width 48 height 27
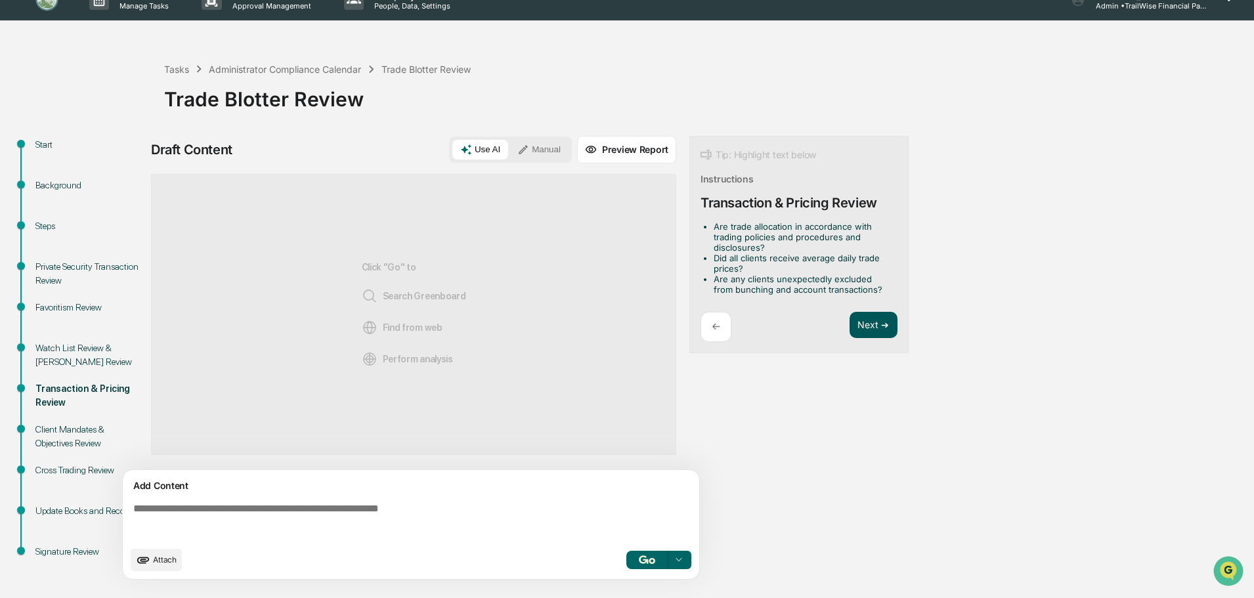
click at [876, 328] on button "Next ➔" at bounding box center [874, 325] width 48 height 27
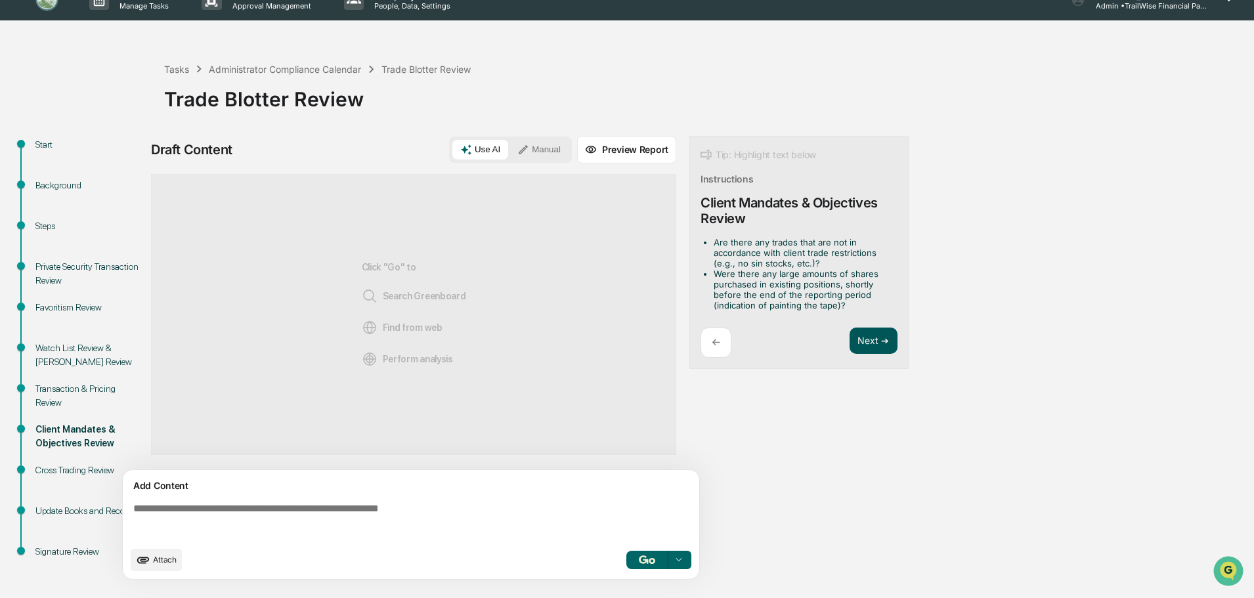
click at [875, 347] on button "Next ➔" at bounding box center [874, 341] width 48 height 27
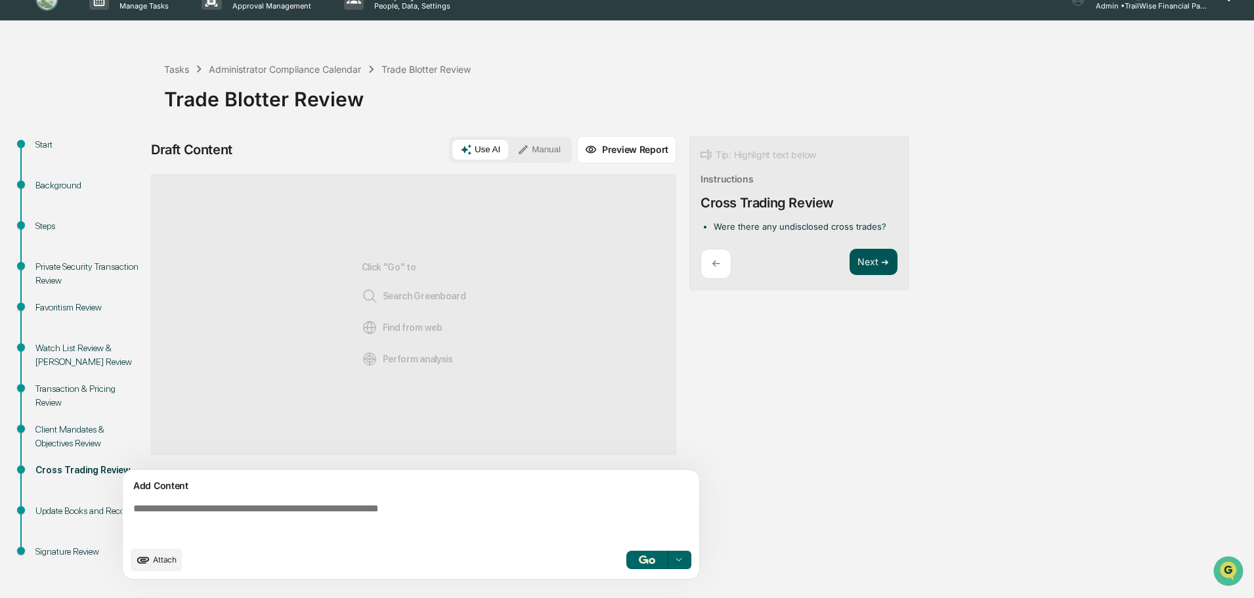
click at [877, 274] on button "Next ➔" at bounding box center [874, 262] width 48 height 27
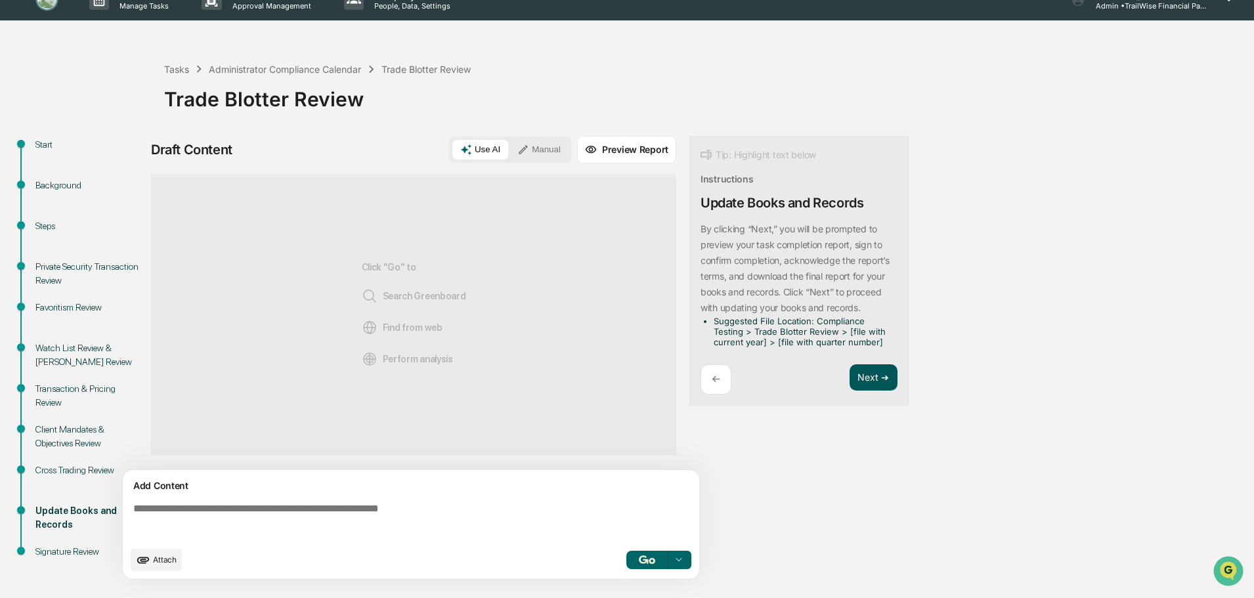
click at [875, 377] on button "Next ➔" at bounding box center [874, 377] width 48 height 27
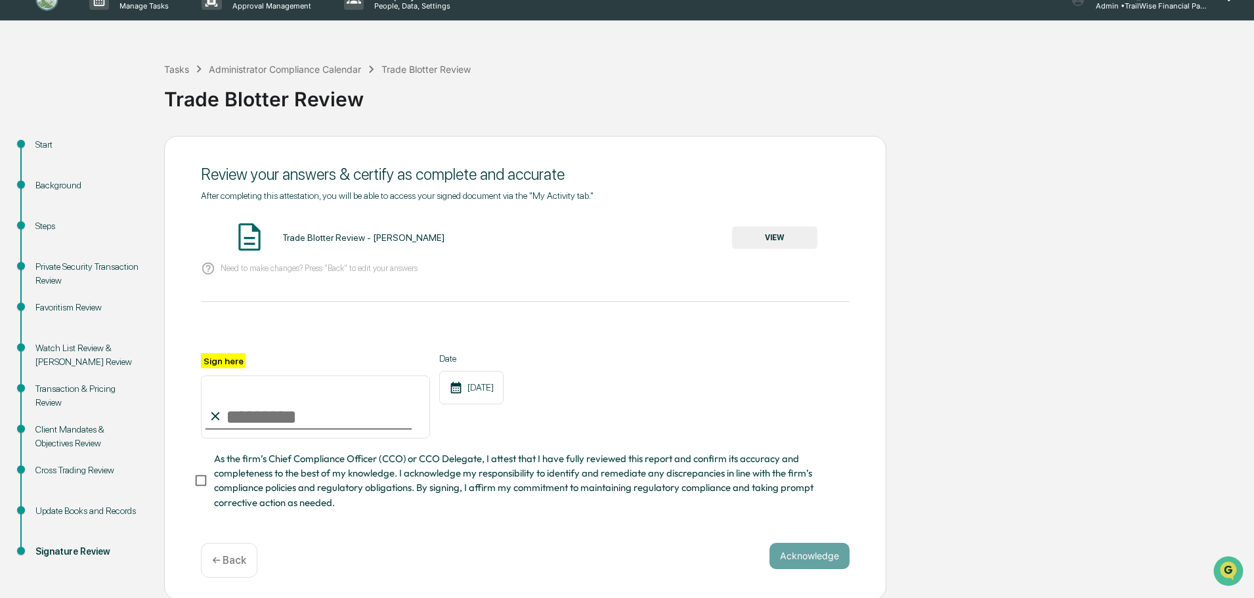
click at [802, 238] on button "VIEW" at bounding box center [774, 238] width 85 height 22
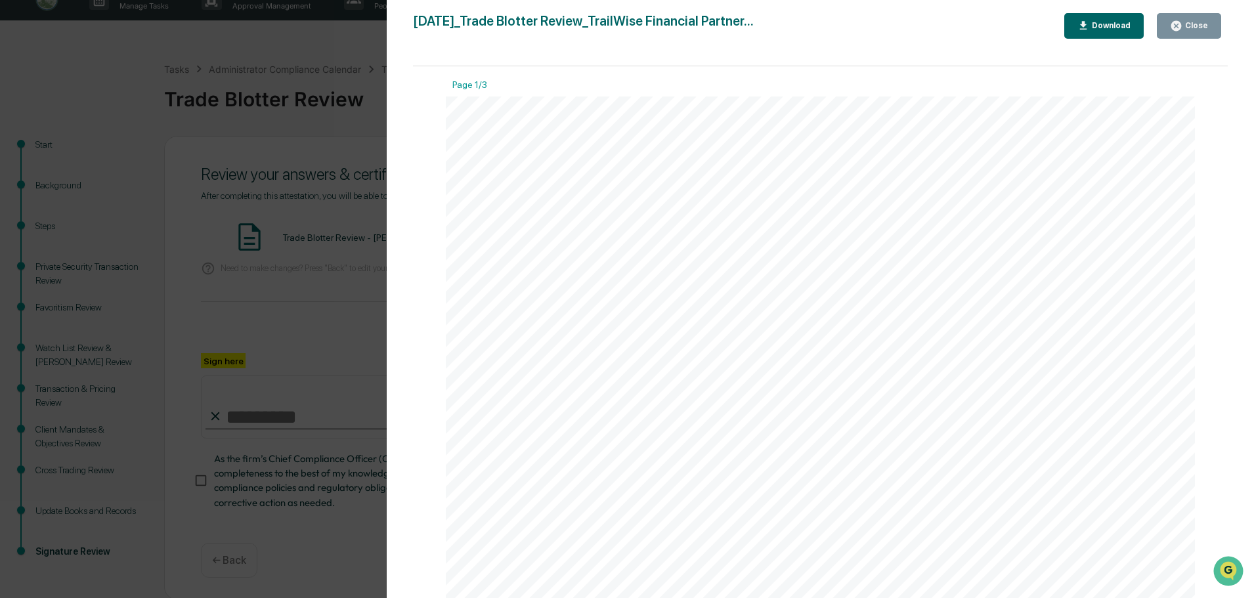
click at [1203, 27] on div "Close" at bounding box center [1195, 25] width 26 height 9
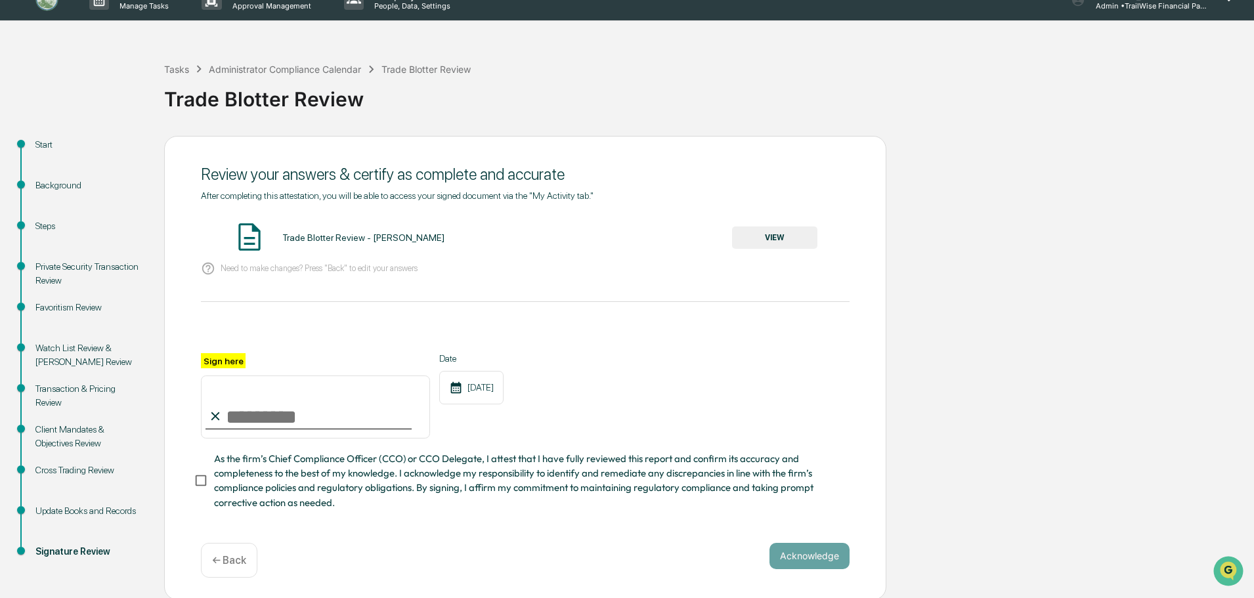
drag, startPoint x: 303, startPoint y: 409, endPoint x: 309, endPoint y: 402, distance: 8.4
click at [305, 409] on input "Sign here" at bounding box center [315, 407] width 229 height 63
type input "**********"
click at [800, 551] on button "Acknowledge" at bounding box center [809, 556] width 80 height 26
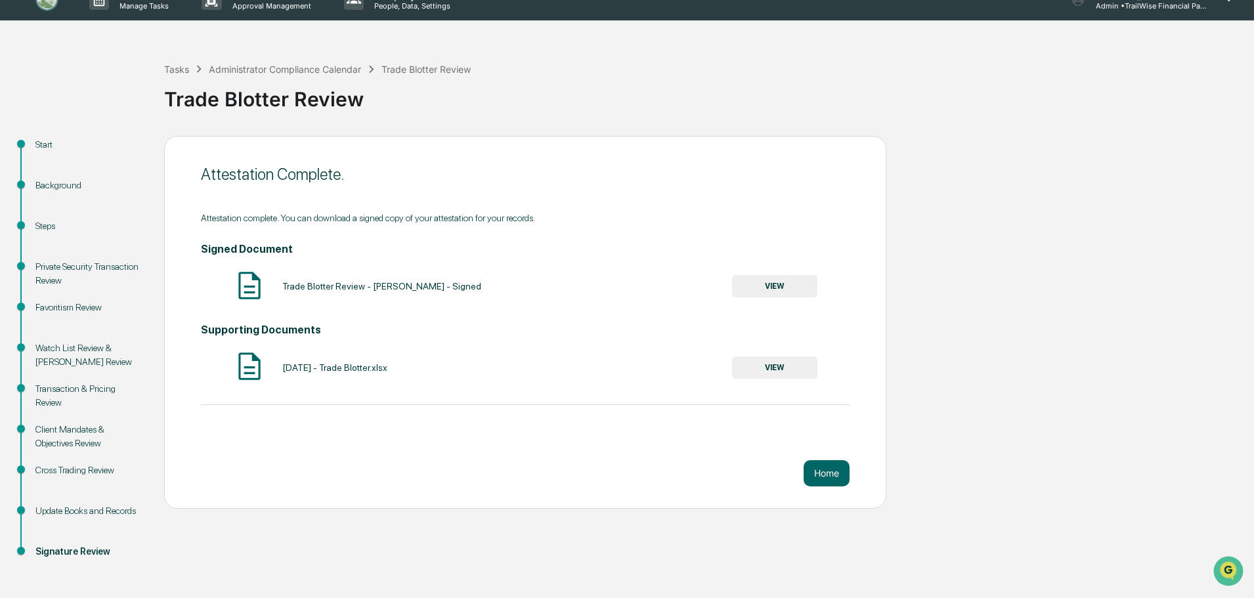
click at [780, 286] on button "VIEW" at bounding box center [774, 286] width 85 height 22
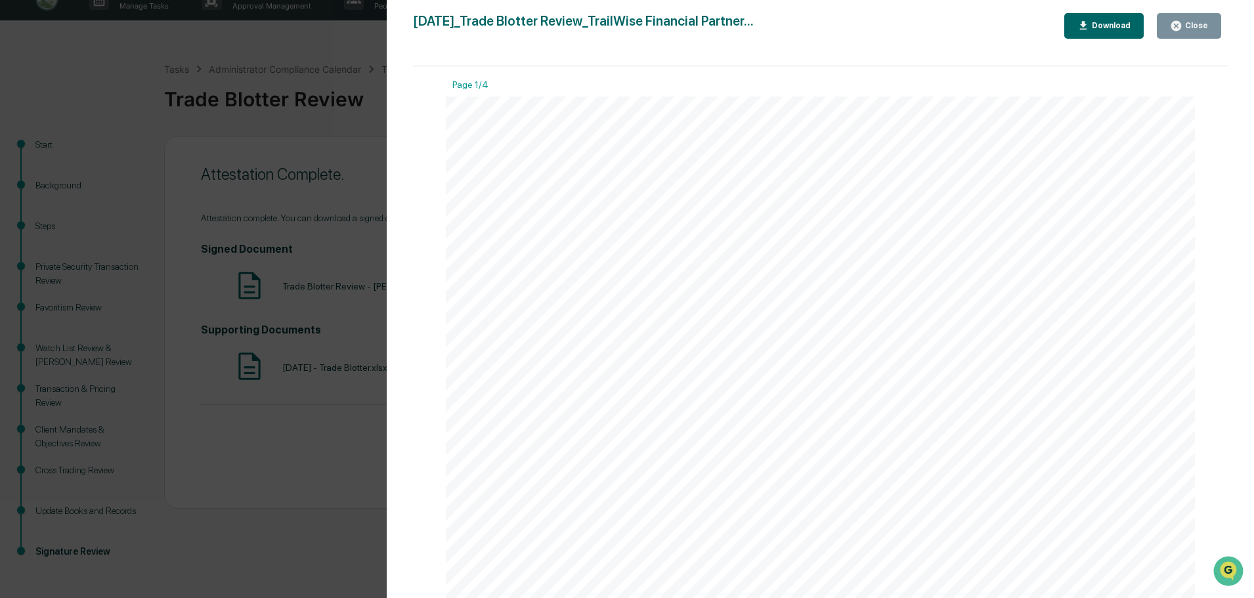
click at [1102, 30] on div "Download" at bounding box center [1109, 25] width 41 height 9
